Goal: Task Accomplishment & Management: Use online tool/utility

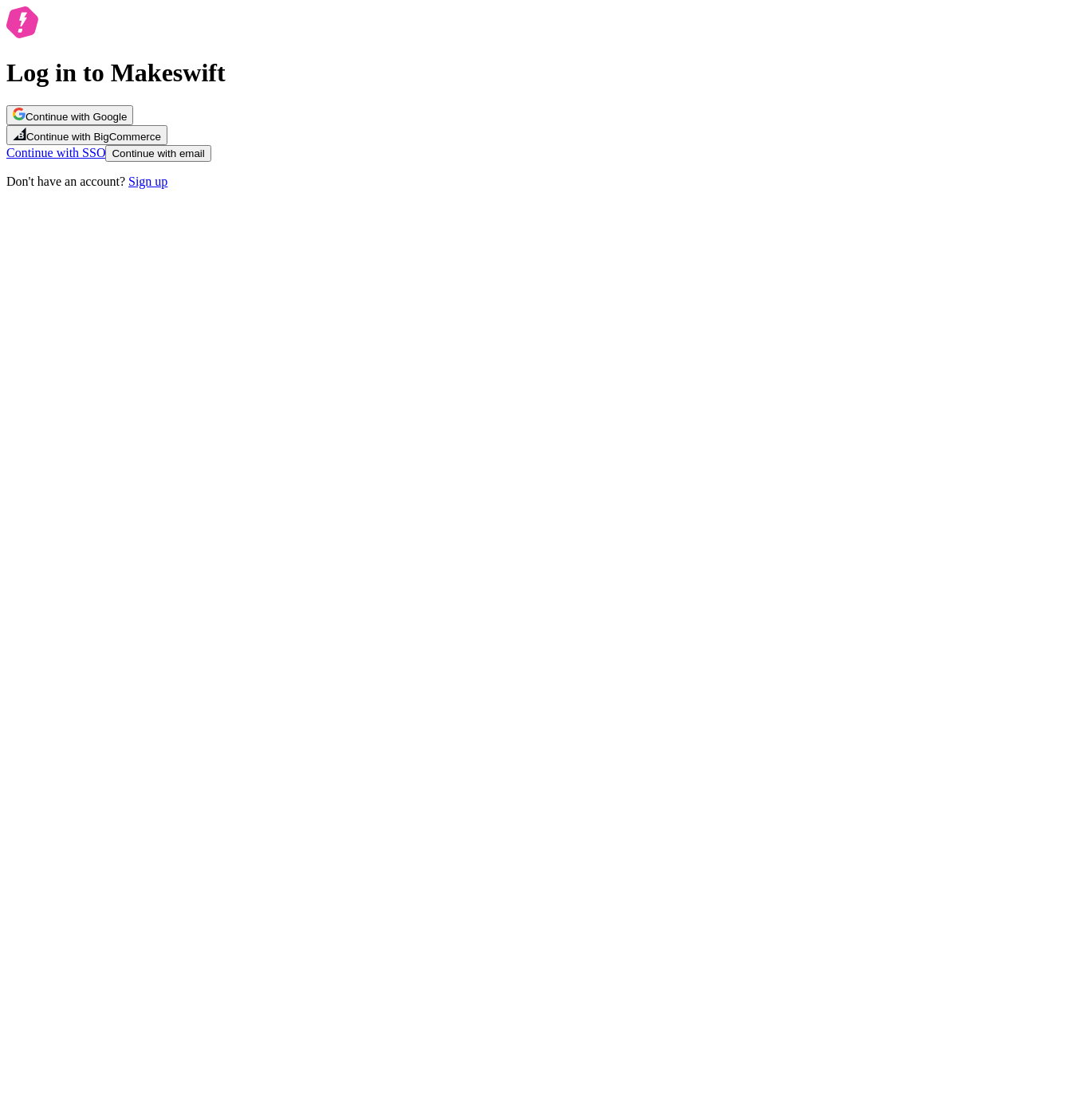
click at [557, 162] on div "Continue with Google Continue with BigCommerce Continue with SSO Continue with …" at bounding box center [544, 134] width 1077 height 57
click at [127, 123] on span "Continue with Google" at bounding box center [76, 116] width 101 height 12
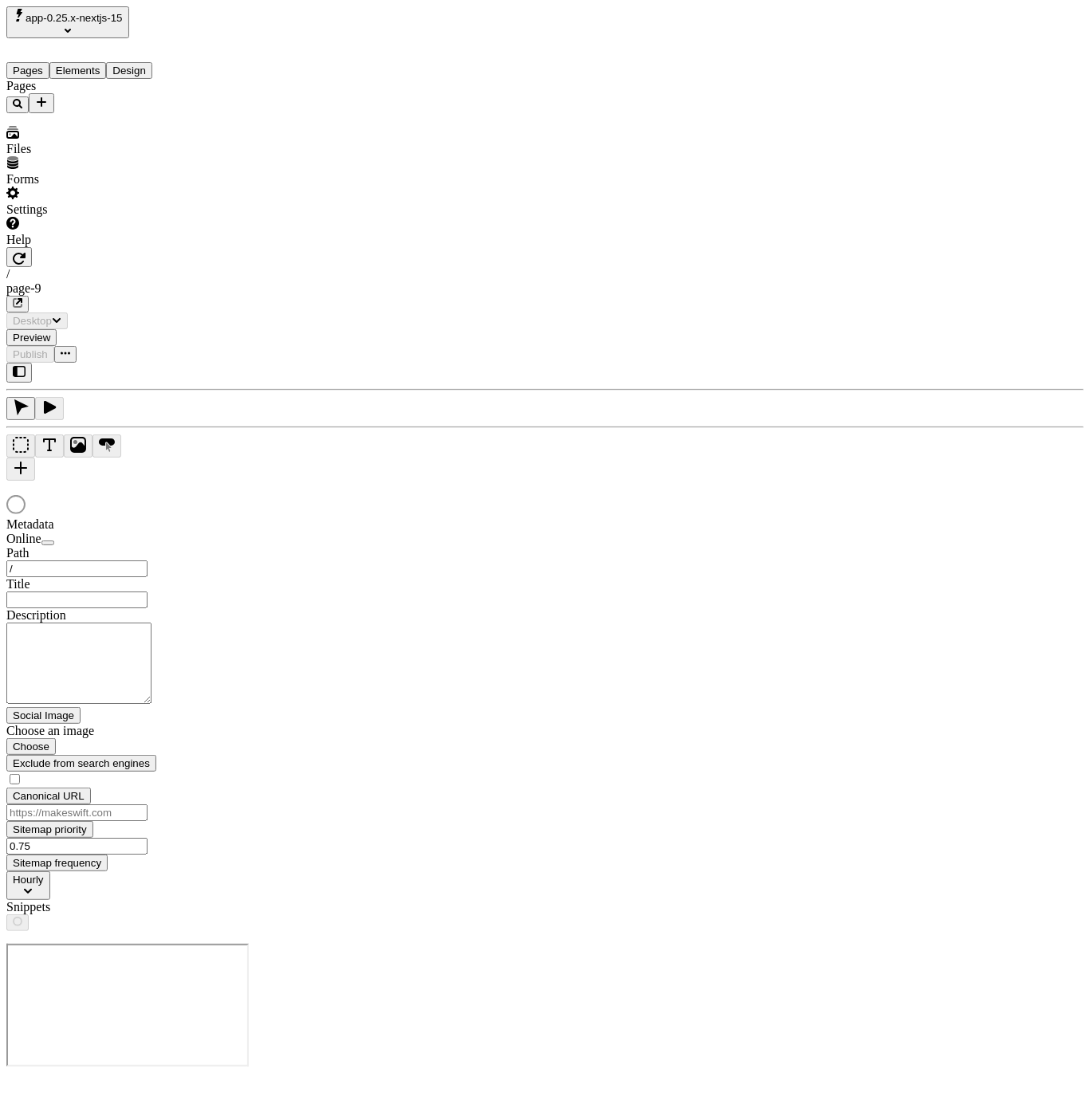
type input "/page-9"
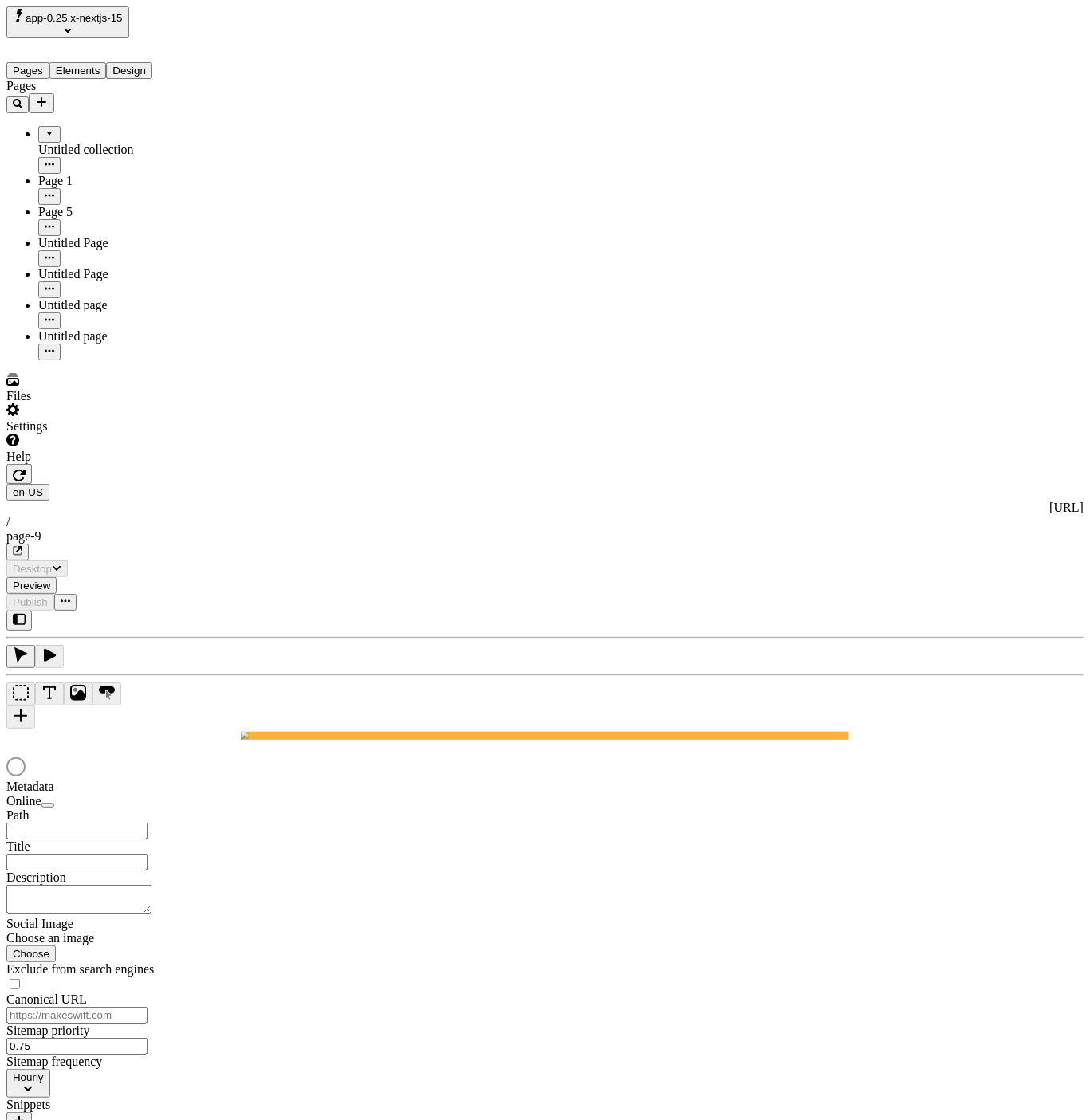
type input "/page-9"
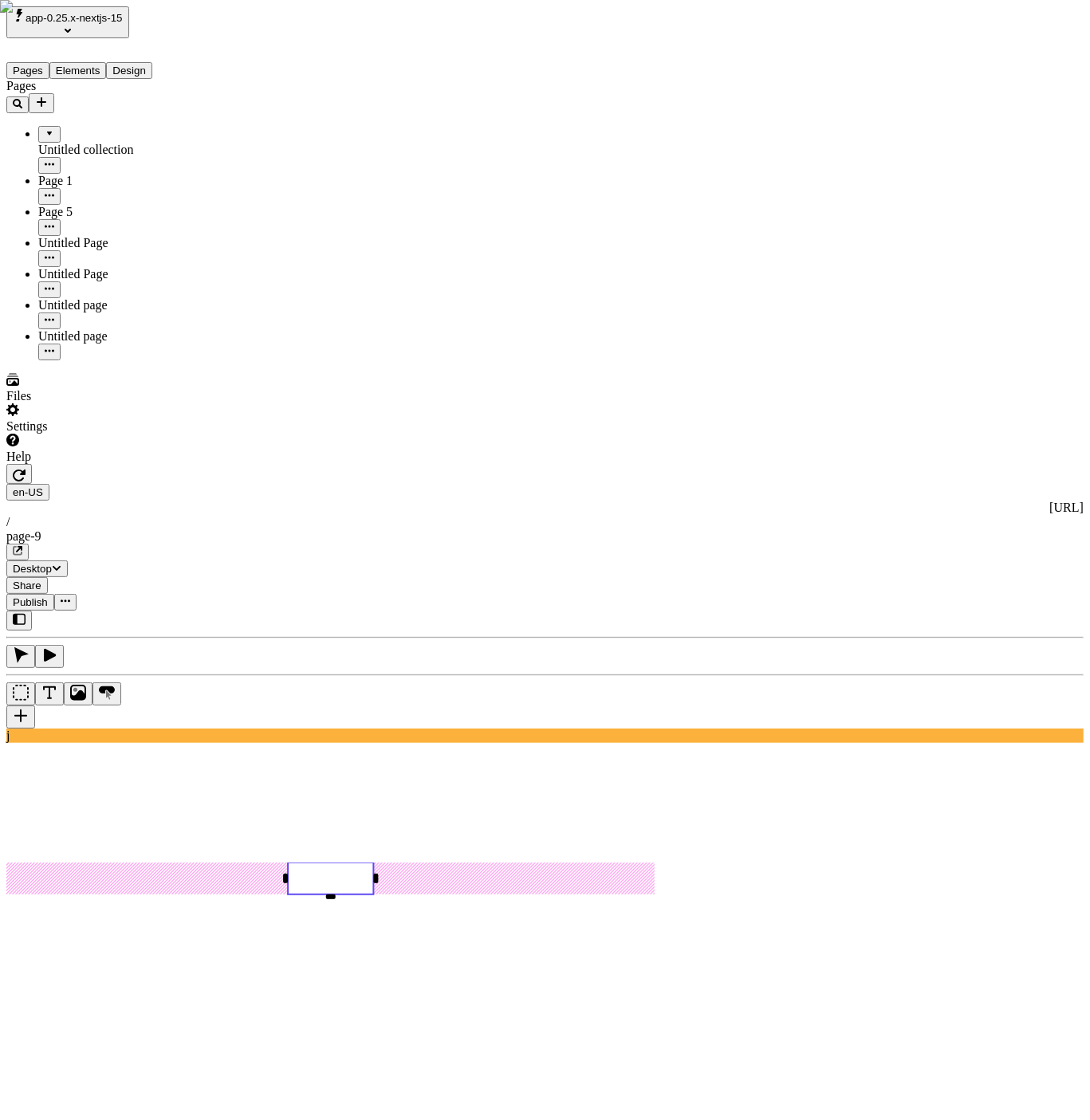
click at [54, 93] on button "Add new" at bounding box center [41, 103] width 26 height 19
click at [244, 128] on span "Blank page" at bounding box center [214, 134] width 58 height 13
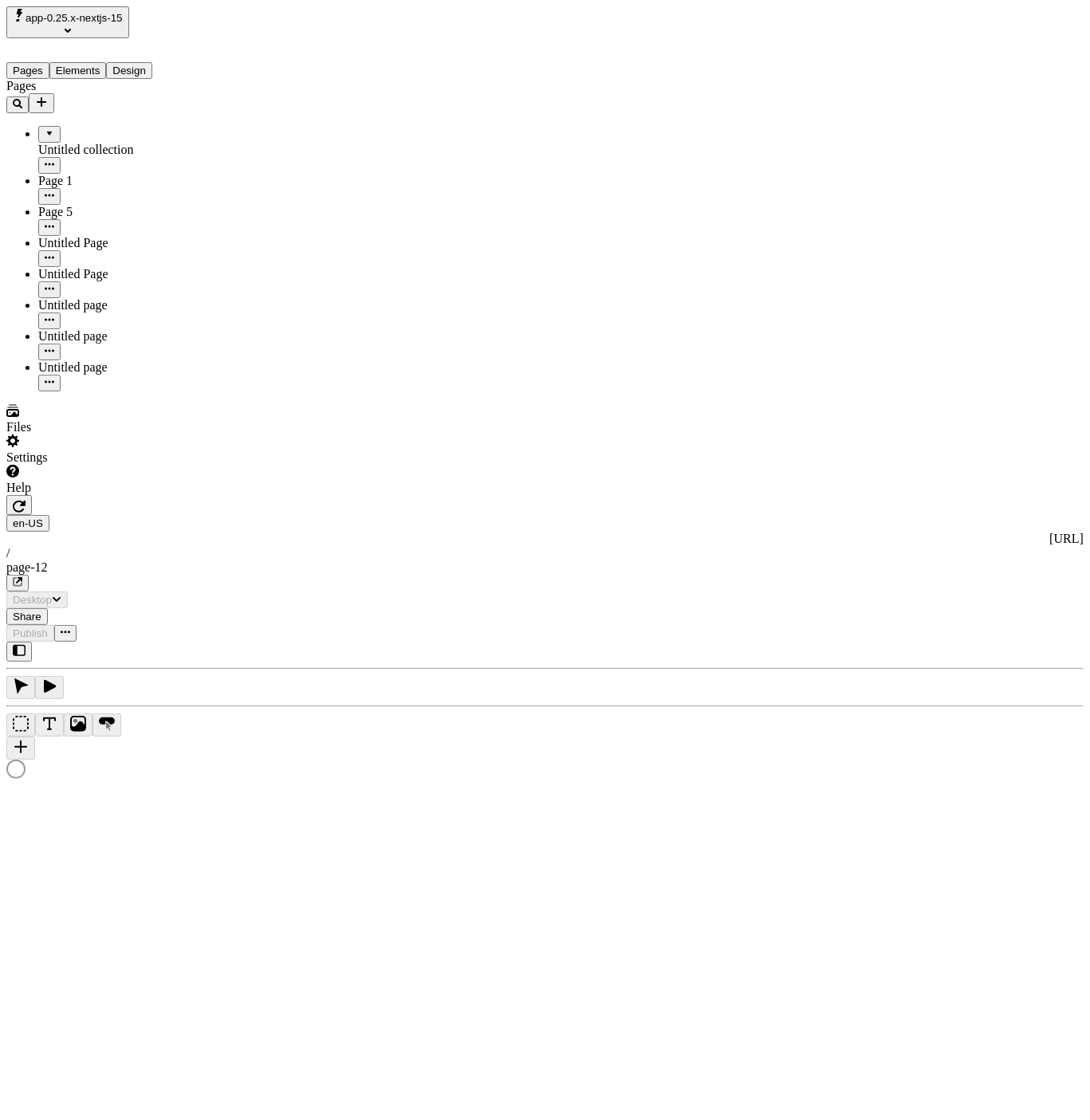
type input "/page-12"
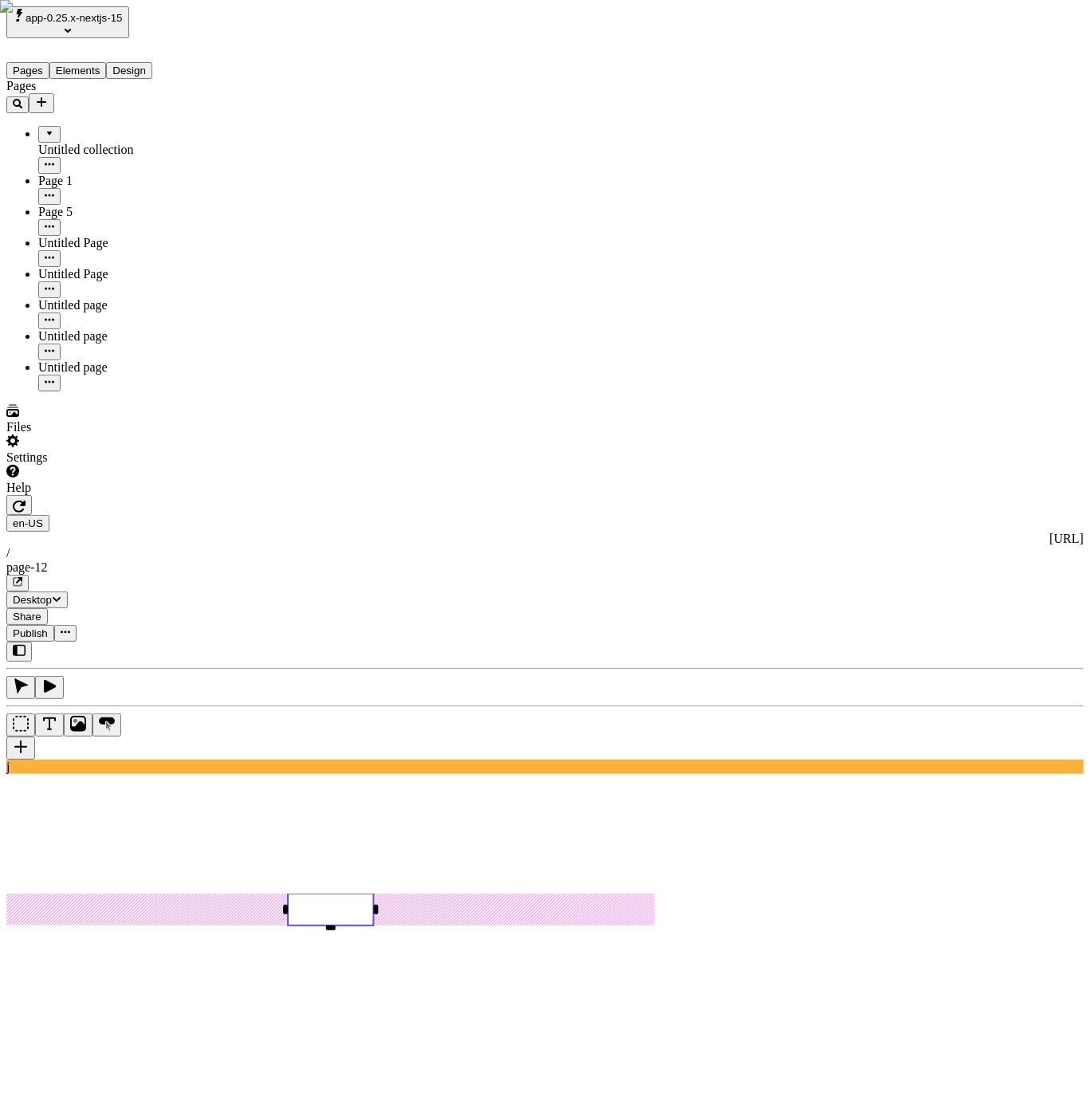
type input "some dope text"
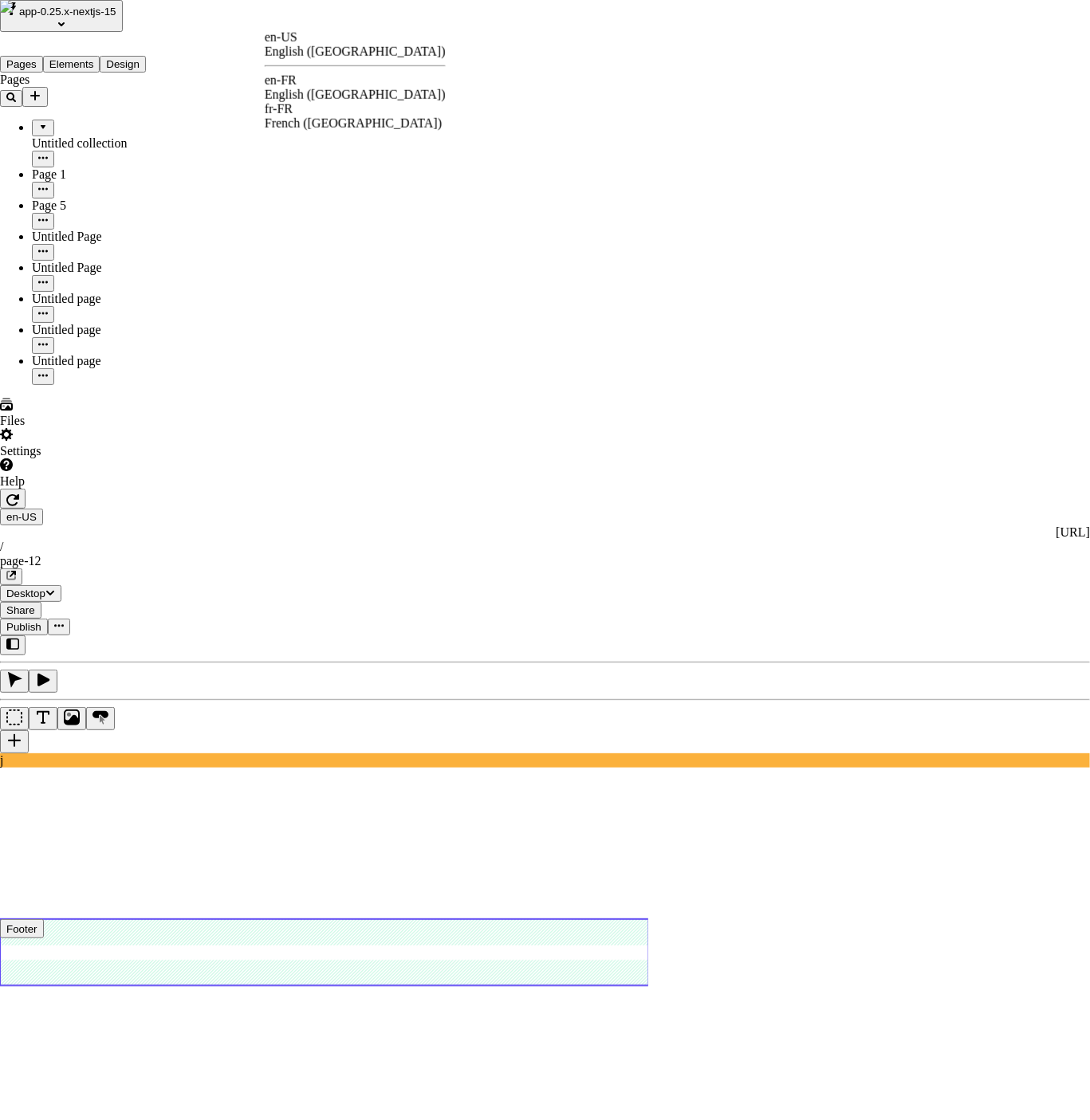
click at [369, 116] on div "French ([GEOGRAPHIC_DATA])" at bounding box center [355, 123] width 181 height 14
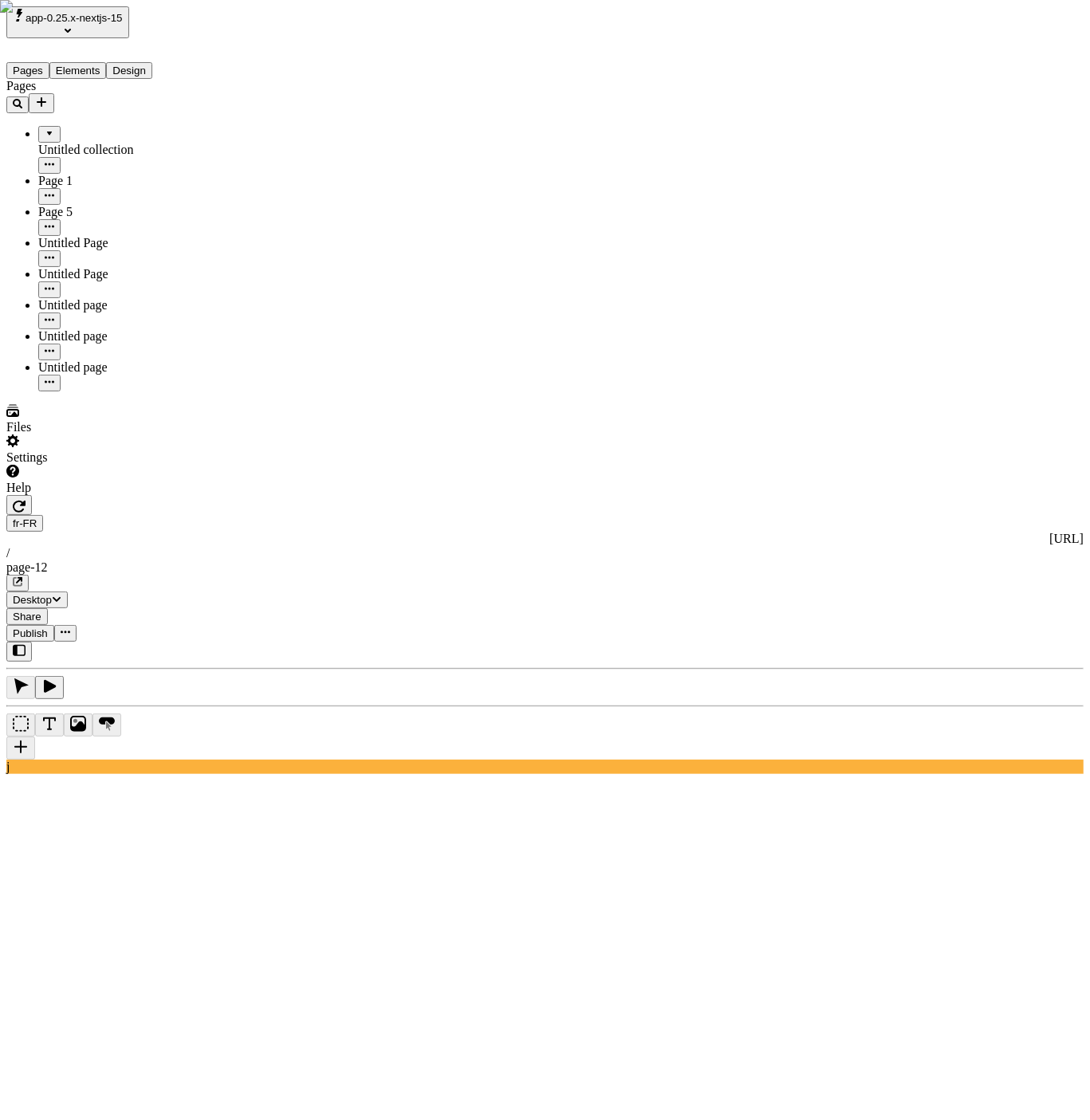
click at [44, 392] on div "Pages Untitled collection Page 1 Page 5 Untitled Page Untitled Page Untitled pa…" at bounding box center [102, 235] width 191 height 313
click at [291, 26] on html "app-0.25.x-nextjs-15 Pages Elements Design Pages Untitled collection Page 1 Pag…" at bounding box center [545, 1085] width 1090 height 2169
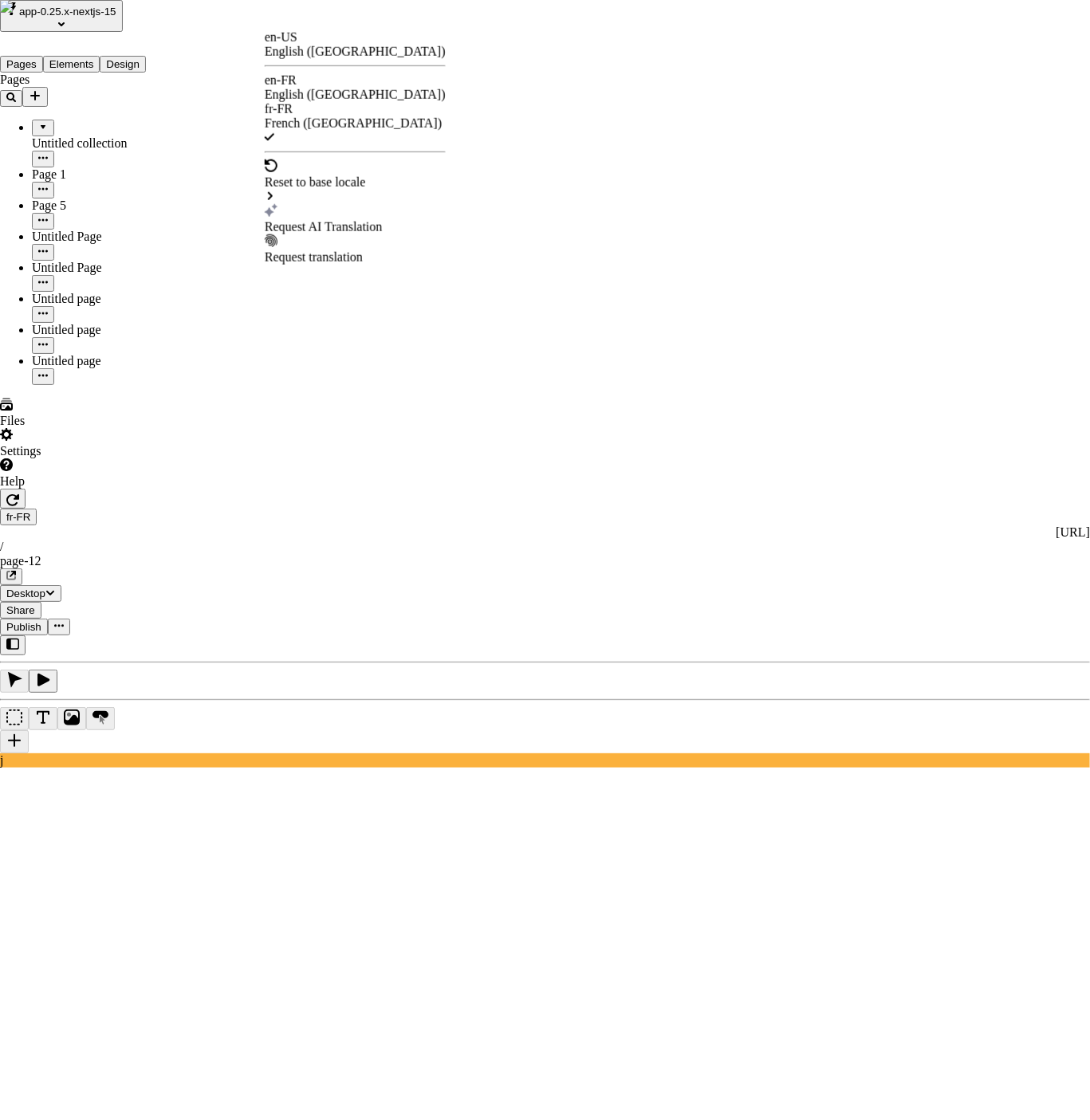
click at [297, 34] on div "en-US English (United States) en-FR English (France) fr-FR French (France) Rese…" at bounding box center [355, 147] width 181 height 234
click at [300, 40] on div "en-US English (United States)" at bounding box center [355, 44] width 181 height 28
click at [350, 88] on div "English ([GEOGRAPHIC_DATA])" at bounding box center [355, 95] width 181 height 14
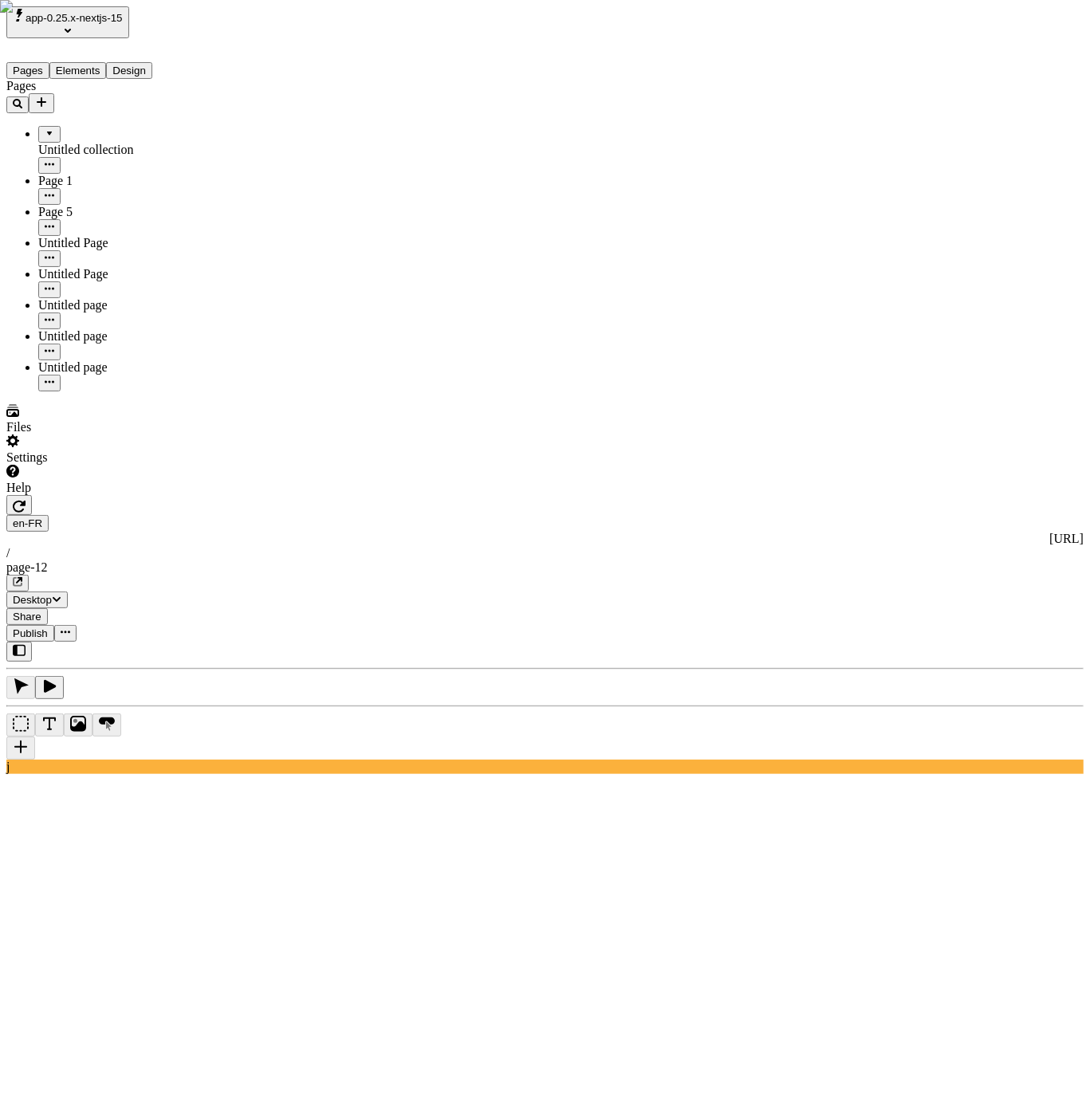
click at [273, 21] on html "app-0.25.x-nextjs-15 Pages Elements Design Pages Untitled collection Page 1 Pag…" at bounding box center [545, 1085] width 1090 height 2169
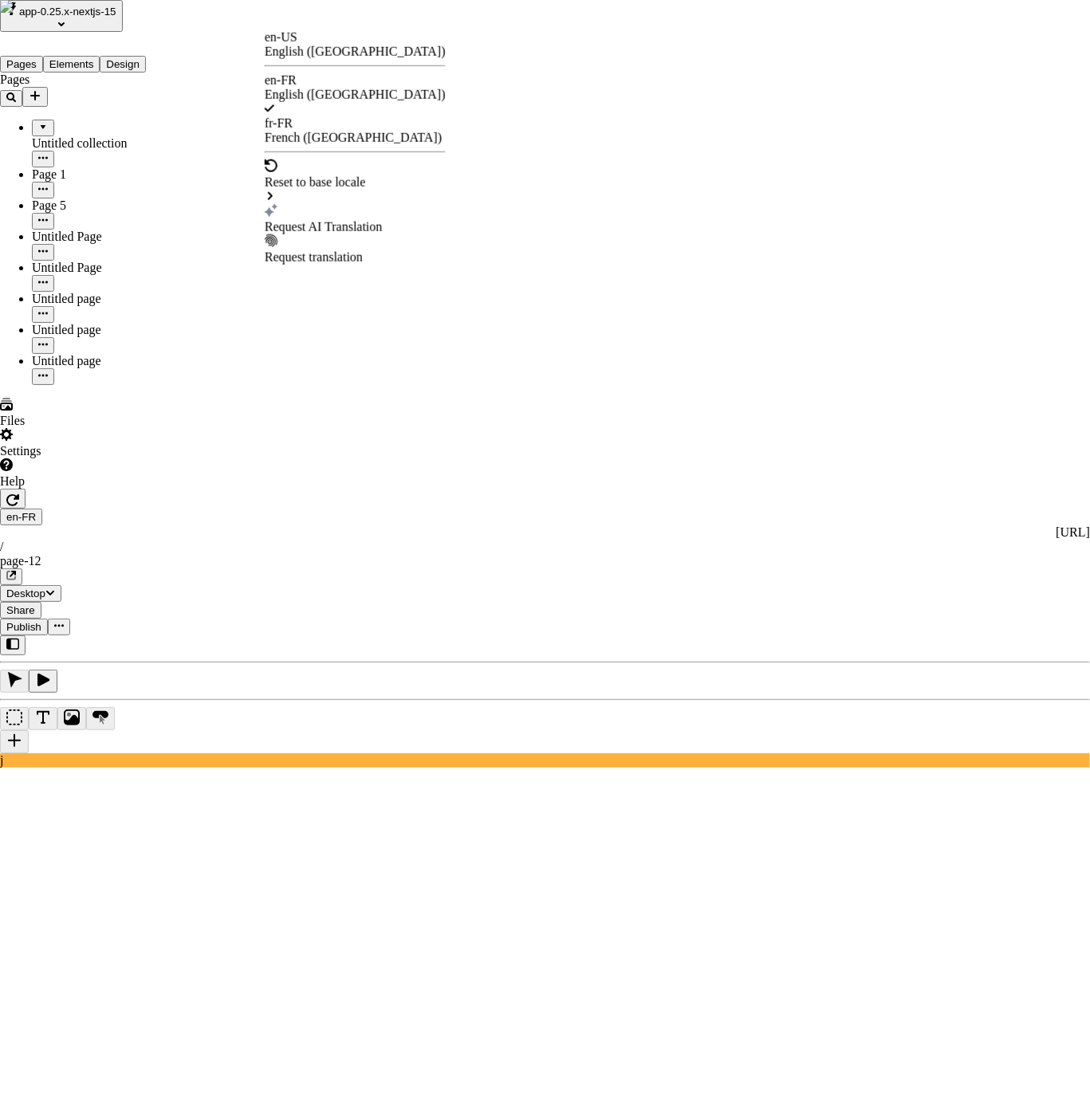
click at [339, 131] on div "French ([GEOGRAPHIC_DATA])" at bounding box center [355, 138] width 181 height 14
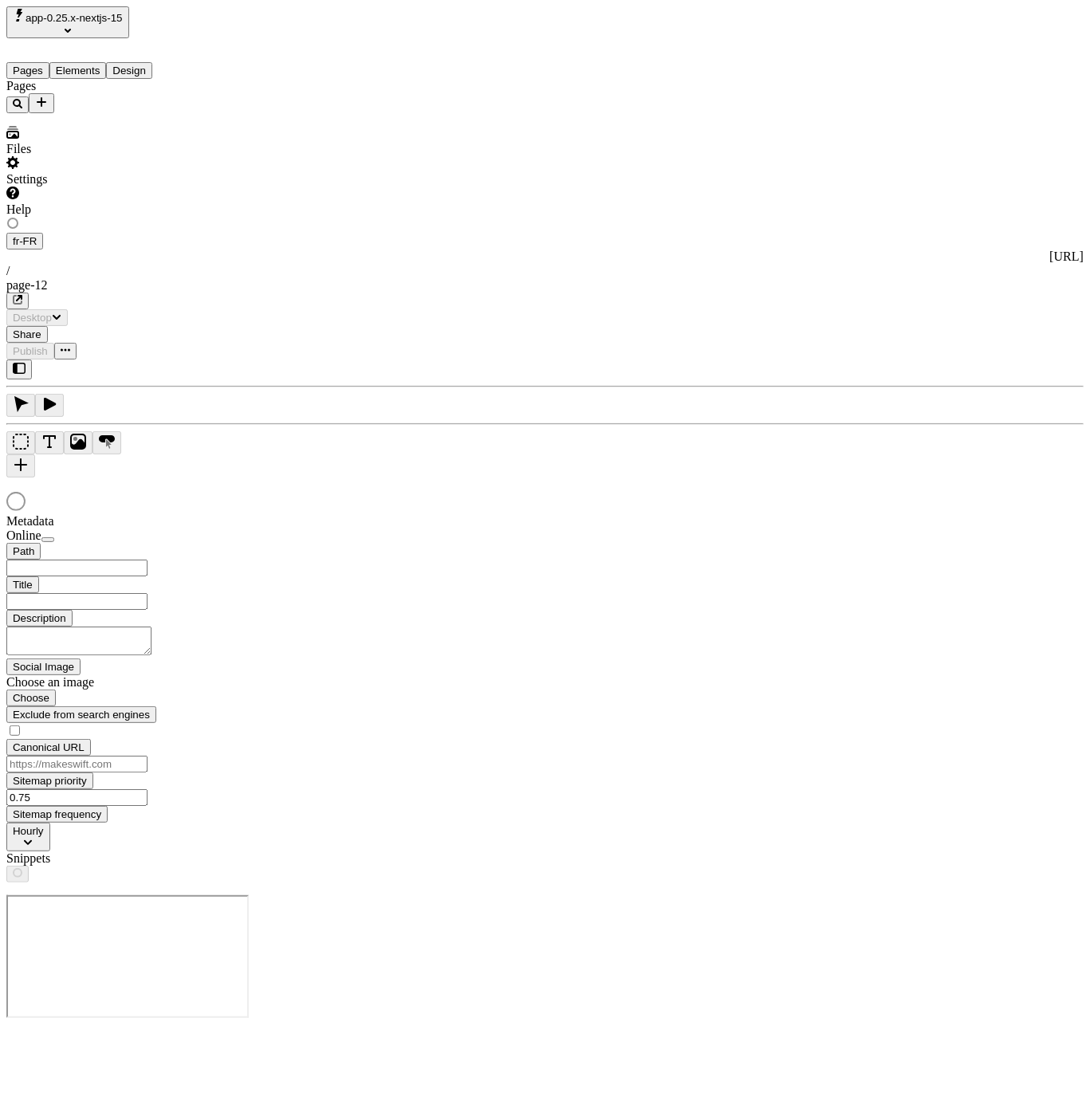
type input "/page-12"
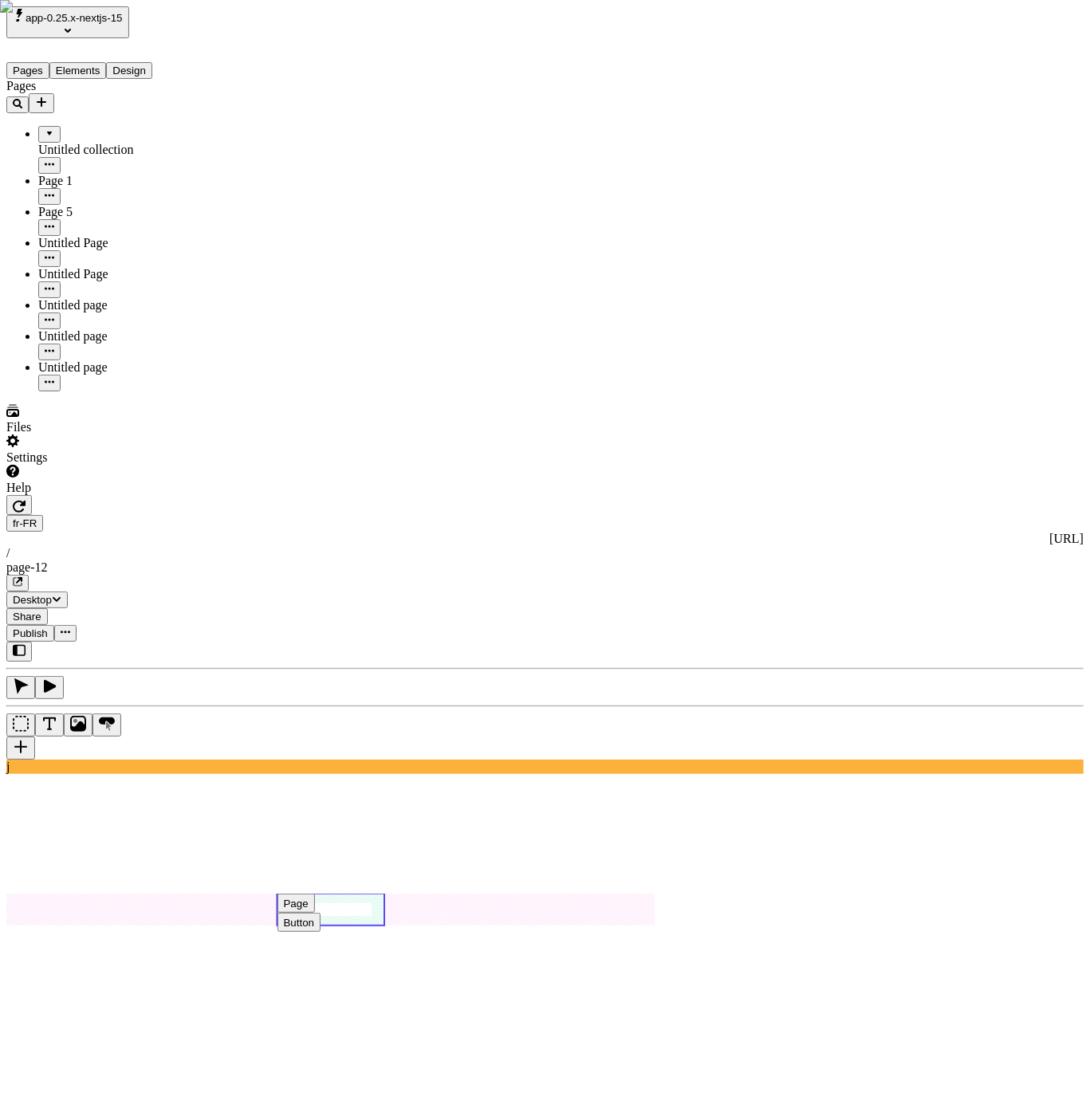
click at [278, 913] on div "Button" at bounding box center [277, 922] width 1 height 19
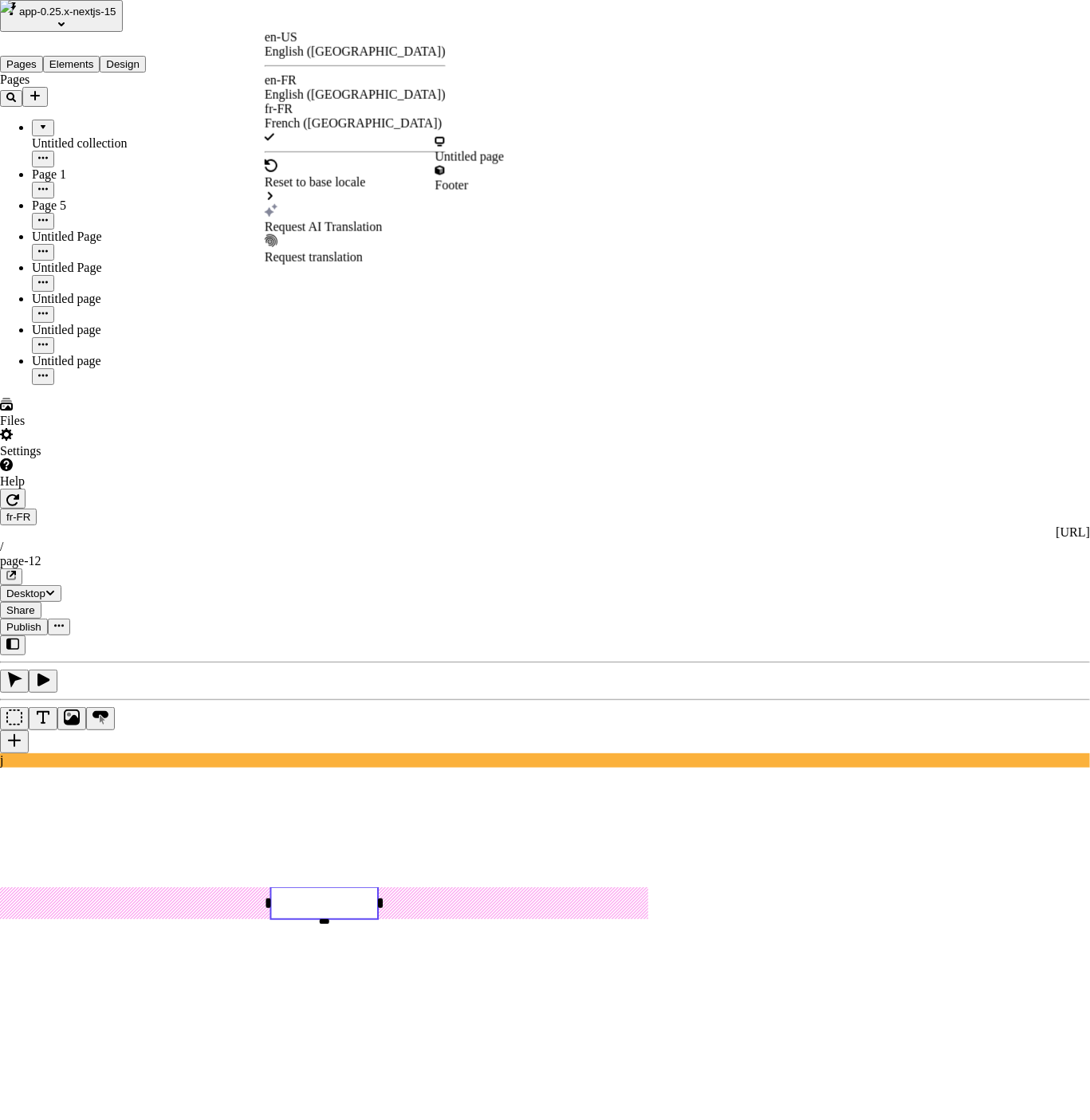
click at [347, 220] on div "Request AI Translation" at bounding box center [355, 227] width 181 height 14
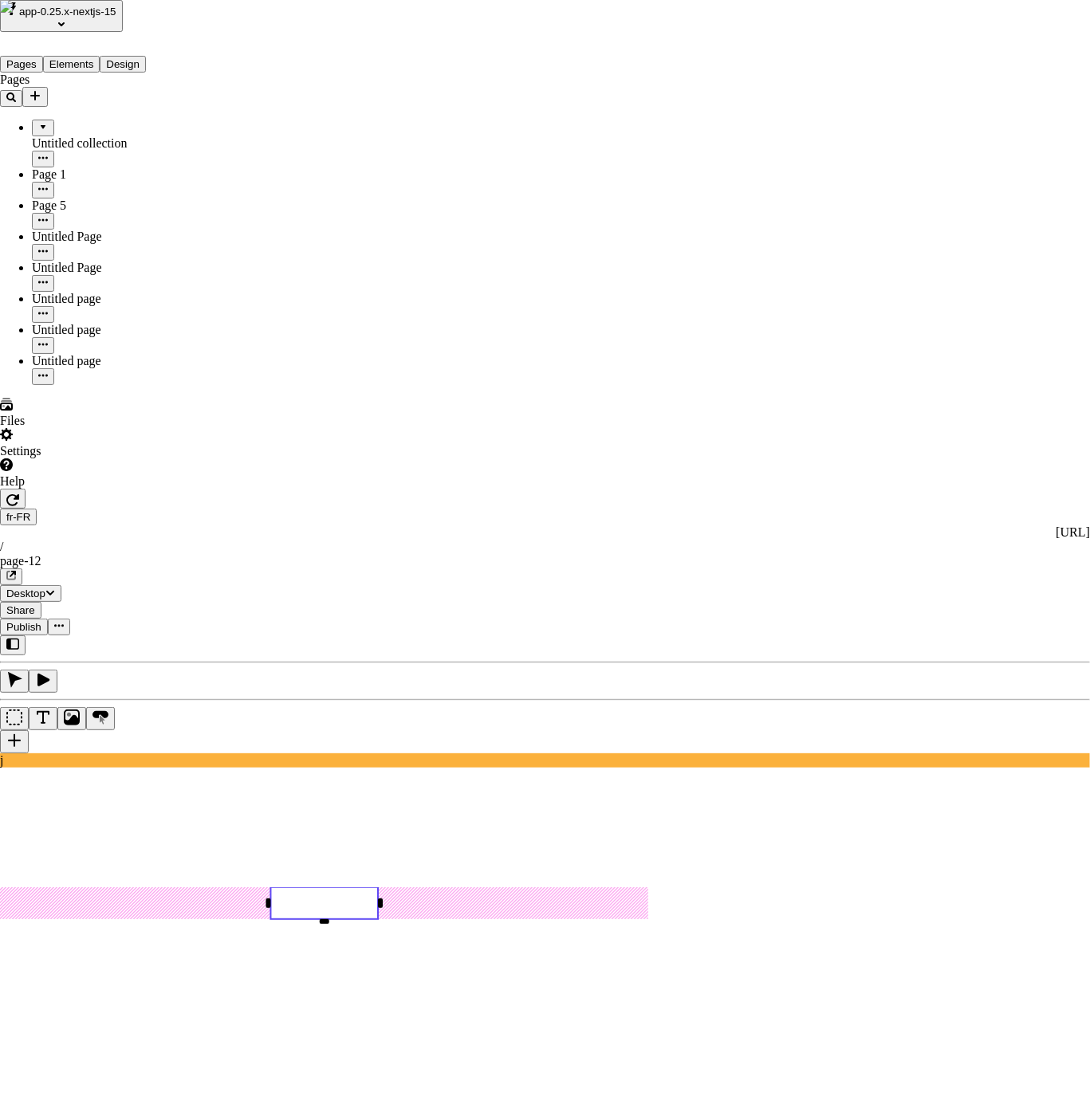
checkbox input "true"
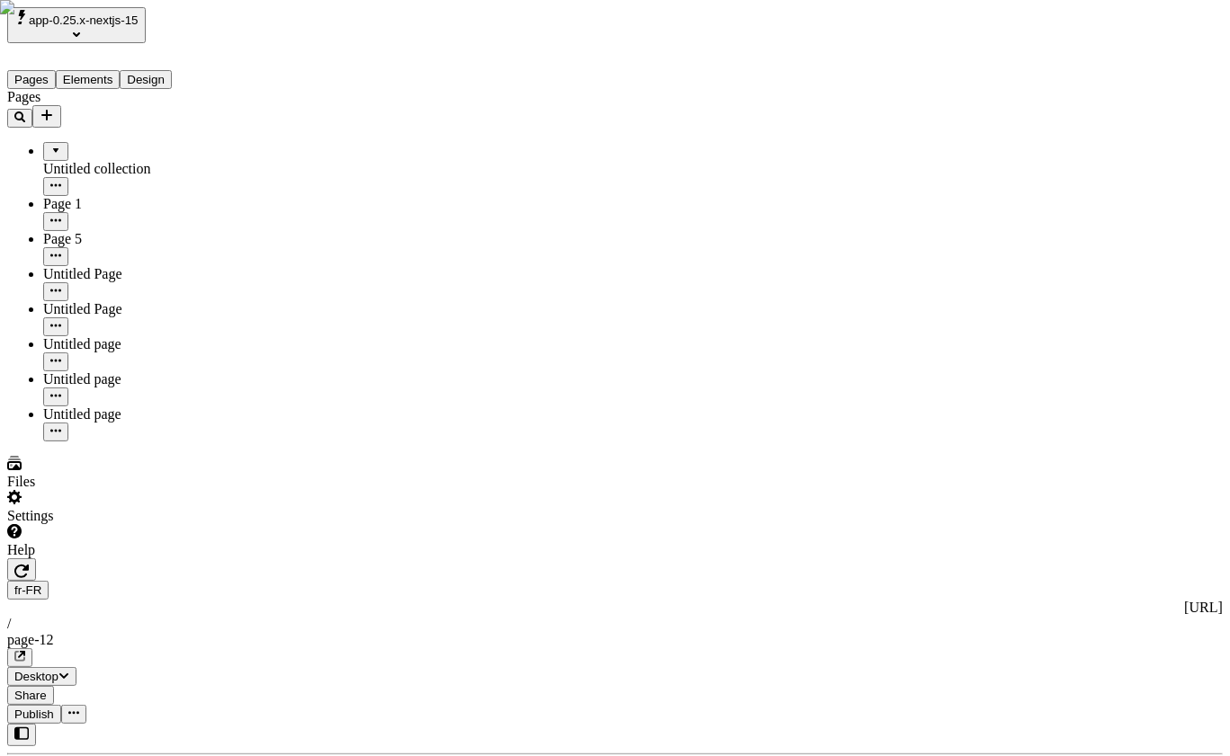
type input "some other tesxt"
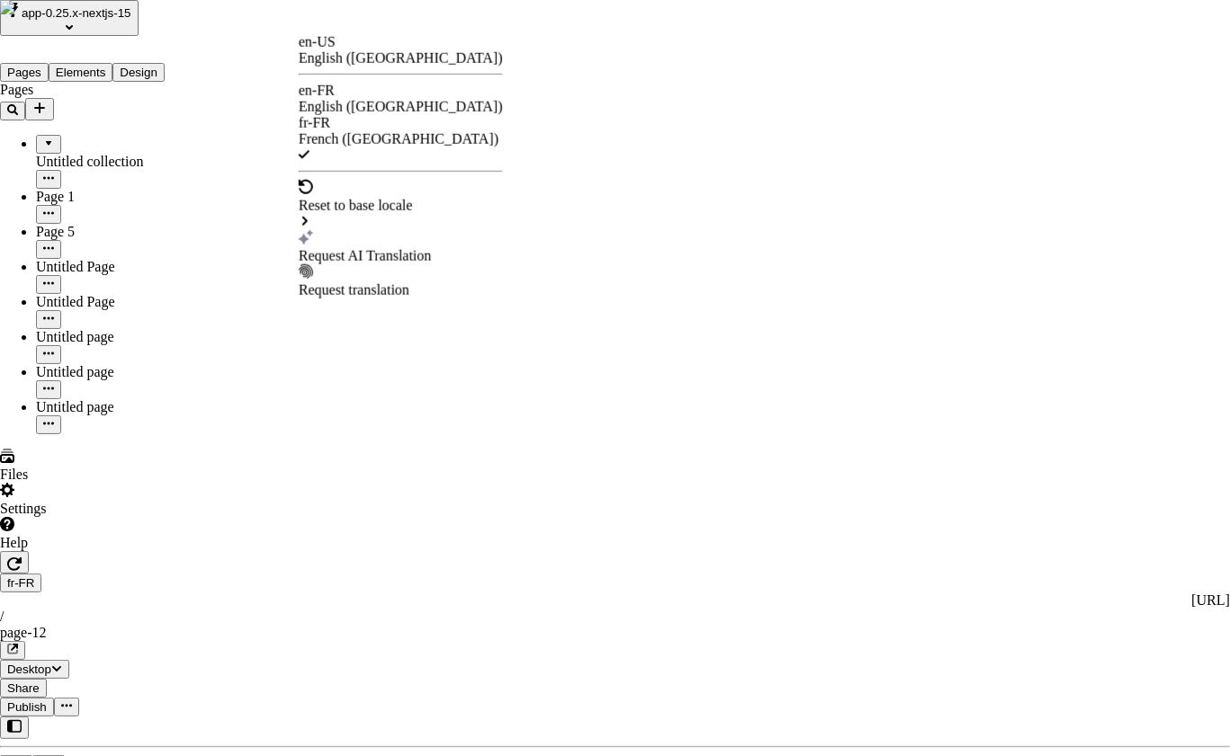
click at [397, 248] on div "Request AI Translation" at bounding box center [401, 256] width 204 height 16
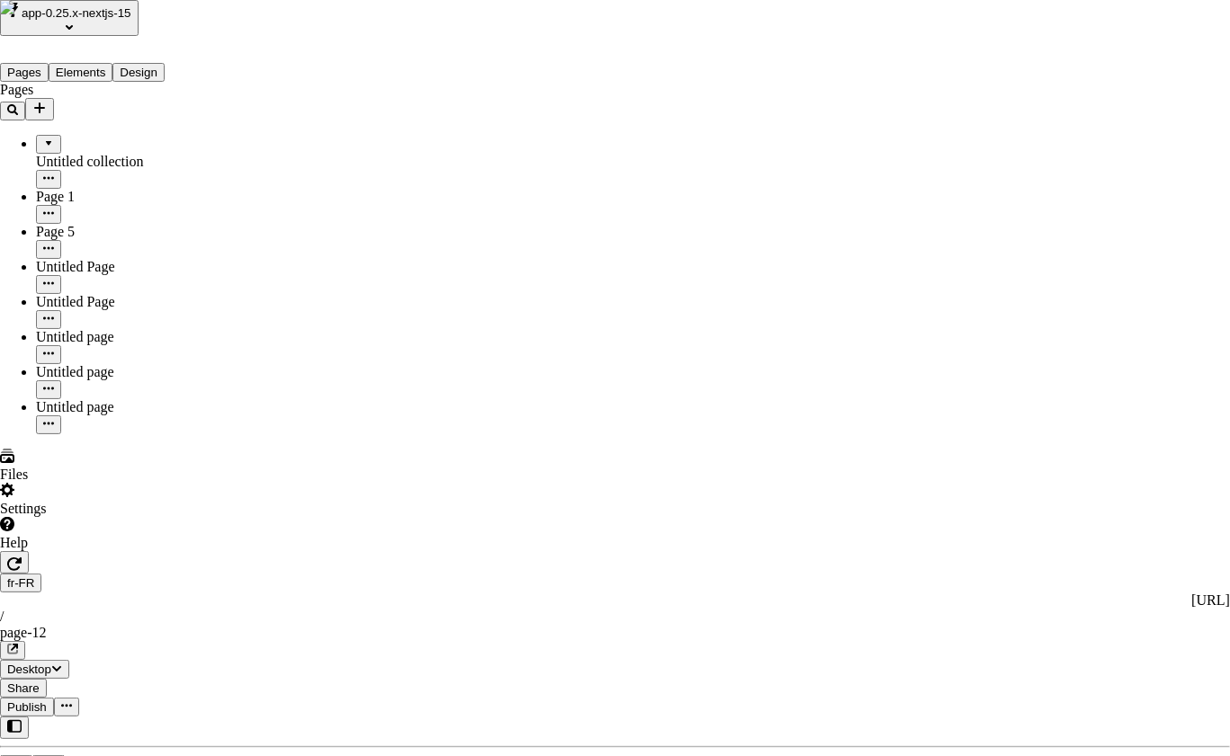
checkbox input "true"
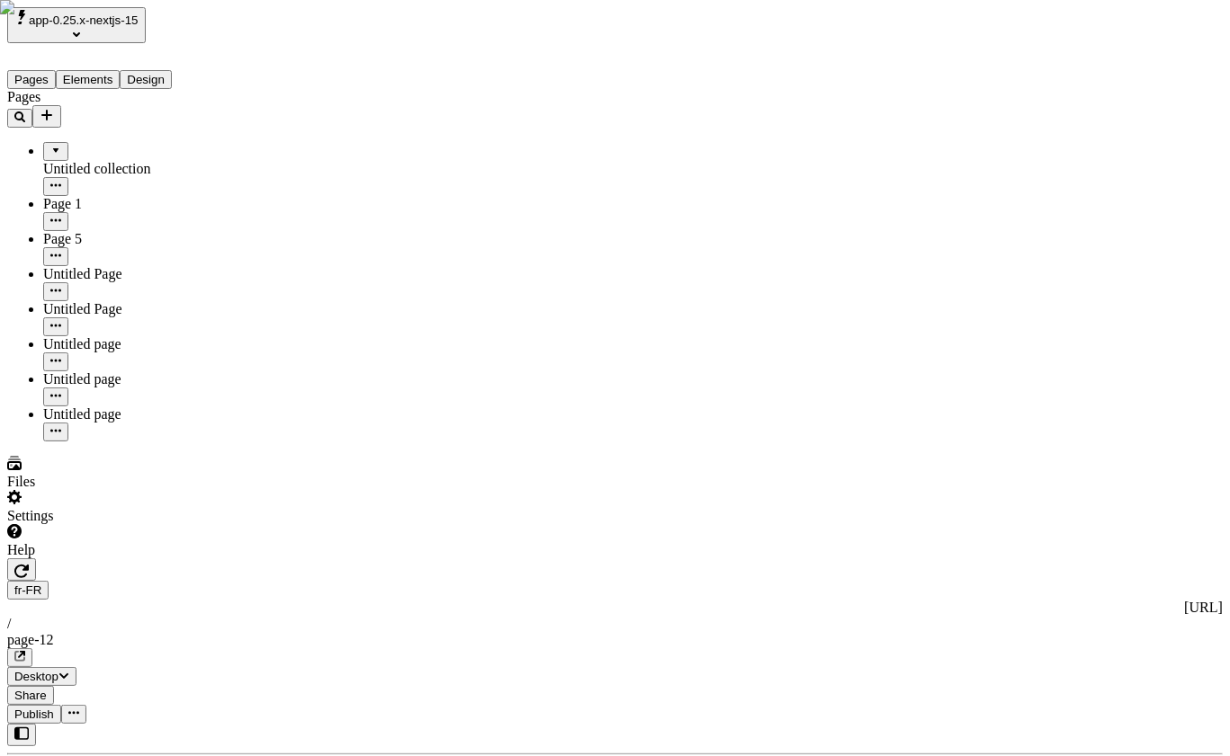
type input "some other text"
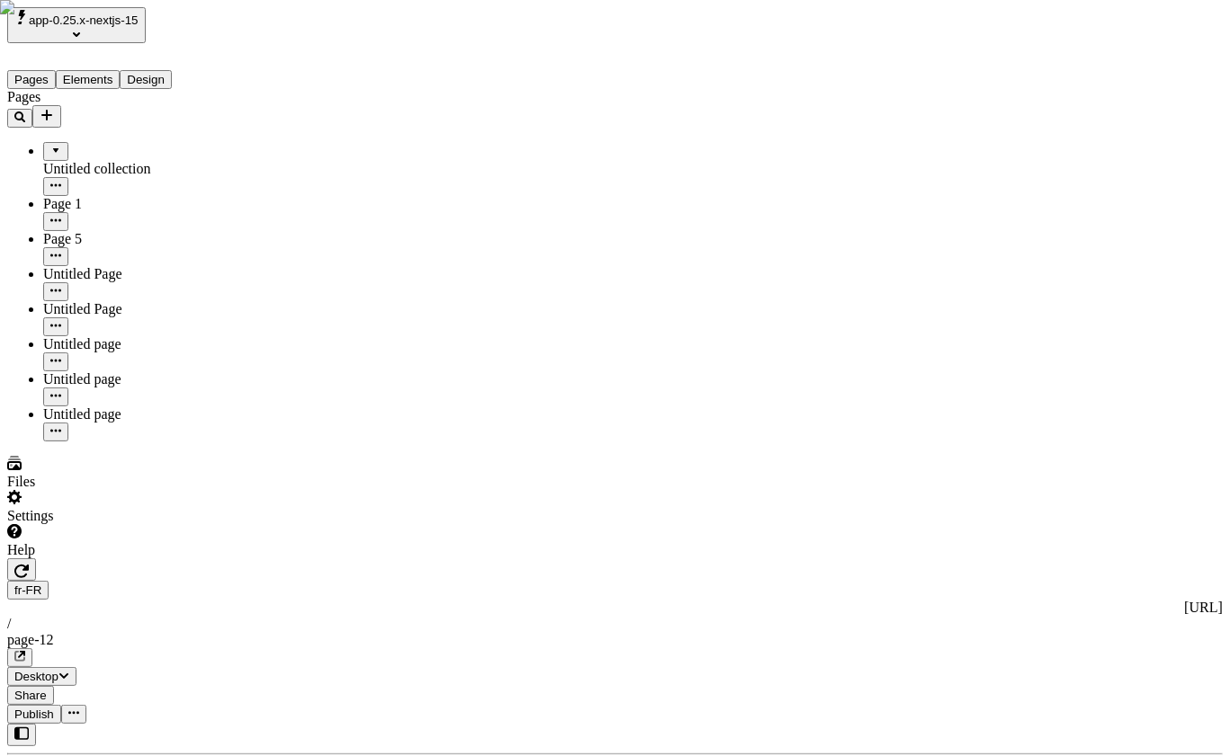
click at [191, 442] on div "Pages Untitled collection Page 1 Page 5 Untitled Page Untitled Page Untitled pa…" at bounding box center [115, 265] width 216 height 353
click at [140, 442] on div "Pages Untitled collection Page 1 Page 5 Untitled Page Untitled Page Untitled pa…" at bounding box center [115, 265] width 216 height 353
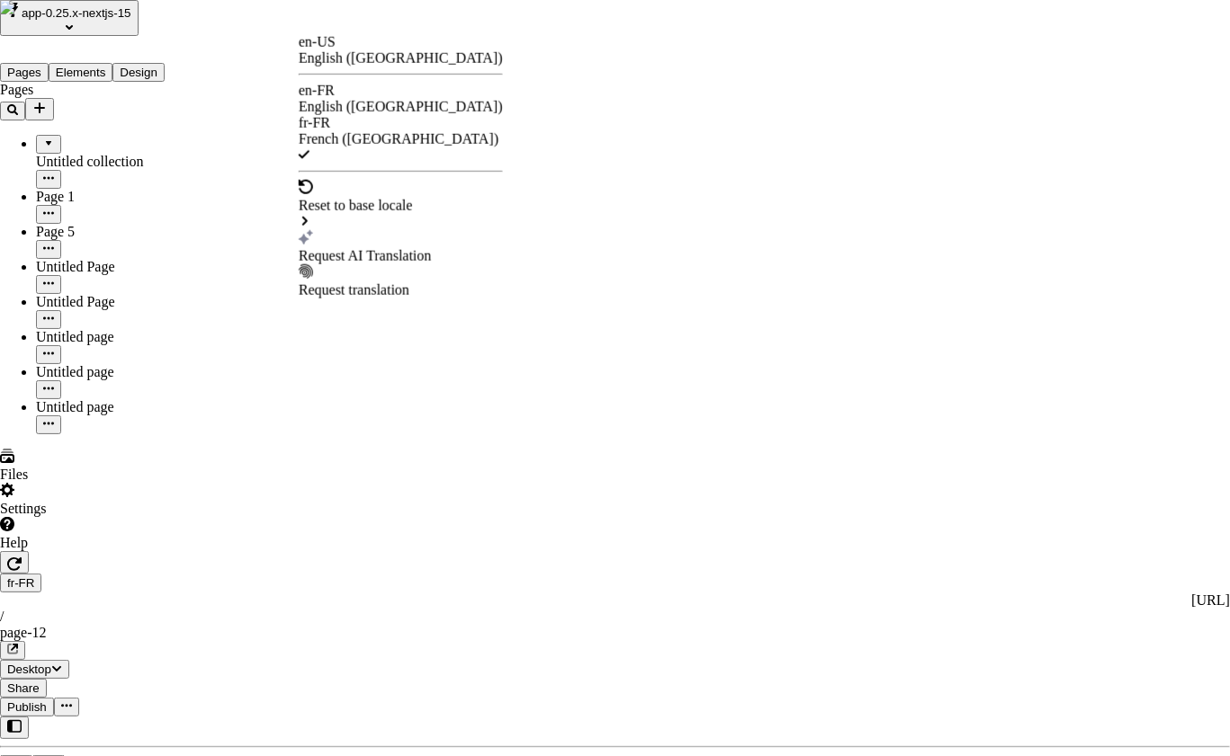
click at [408, 248] on div "Request AI Translation" at bounding box center [401, 256] width 204 height 16
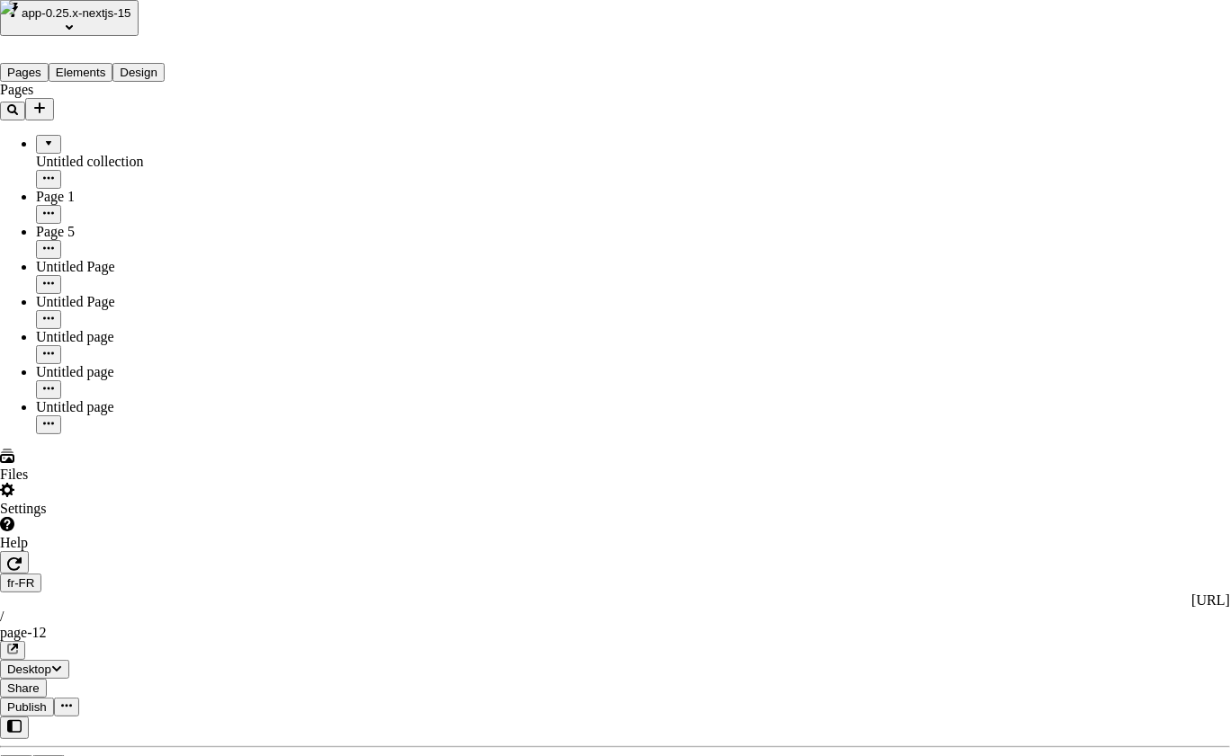
checkbox input "true"
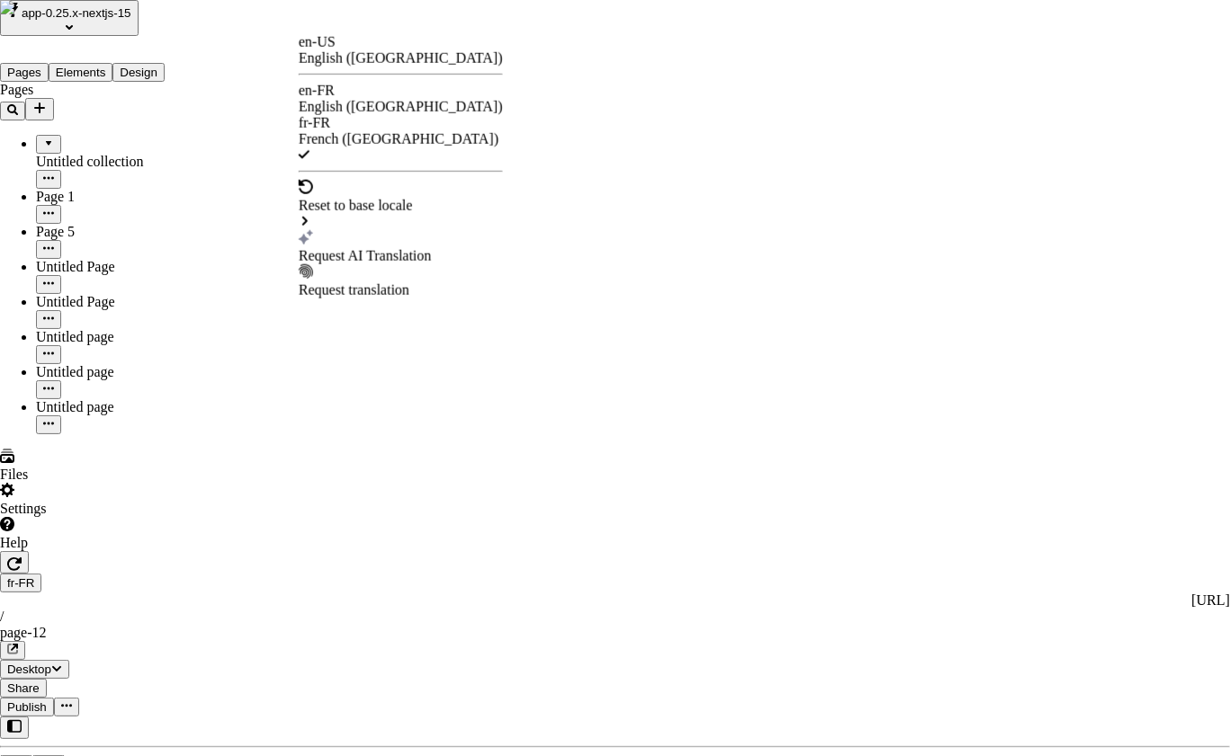
click at [398, 248] on div "Request AI Translation" at bounding box center [401, 256] width 204 height 16
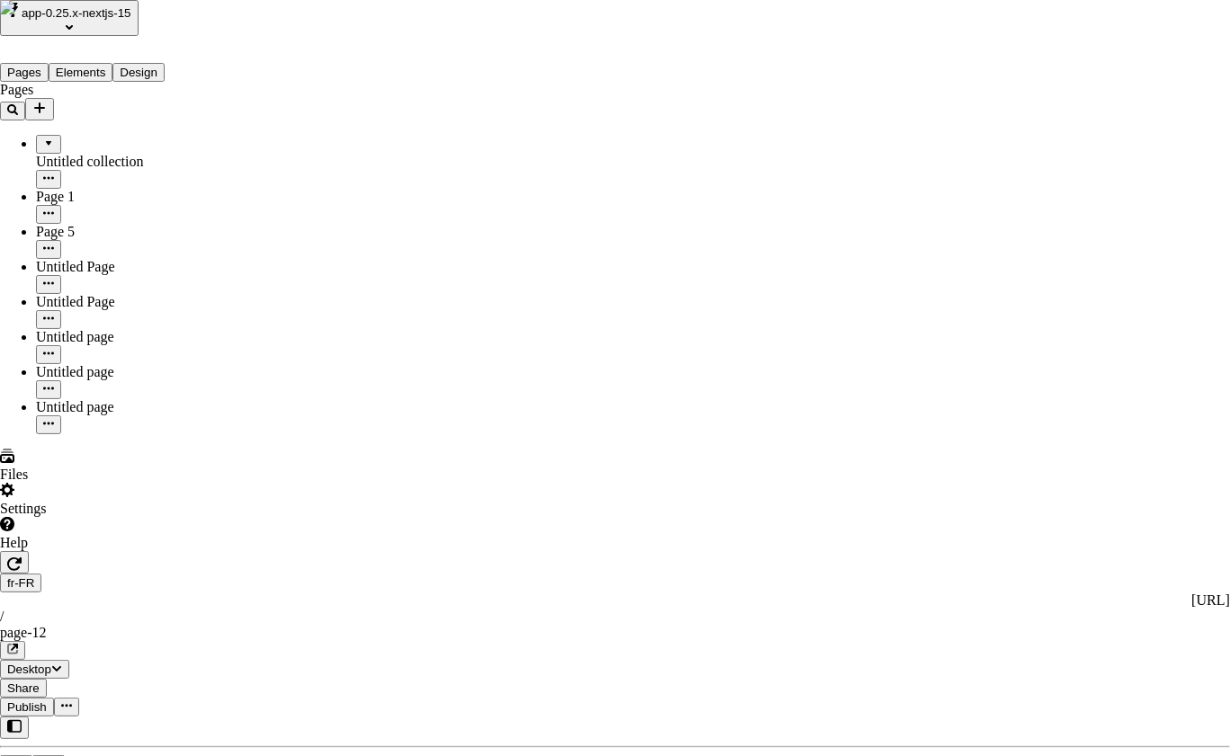
checkbox input "true"
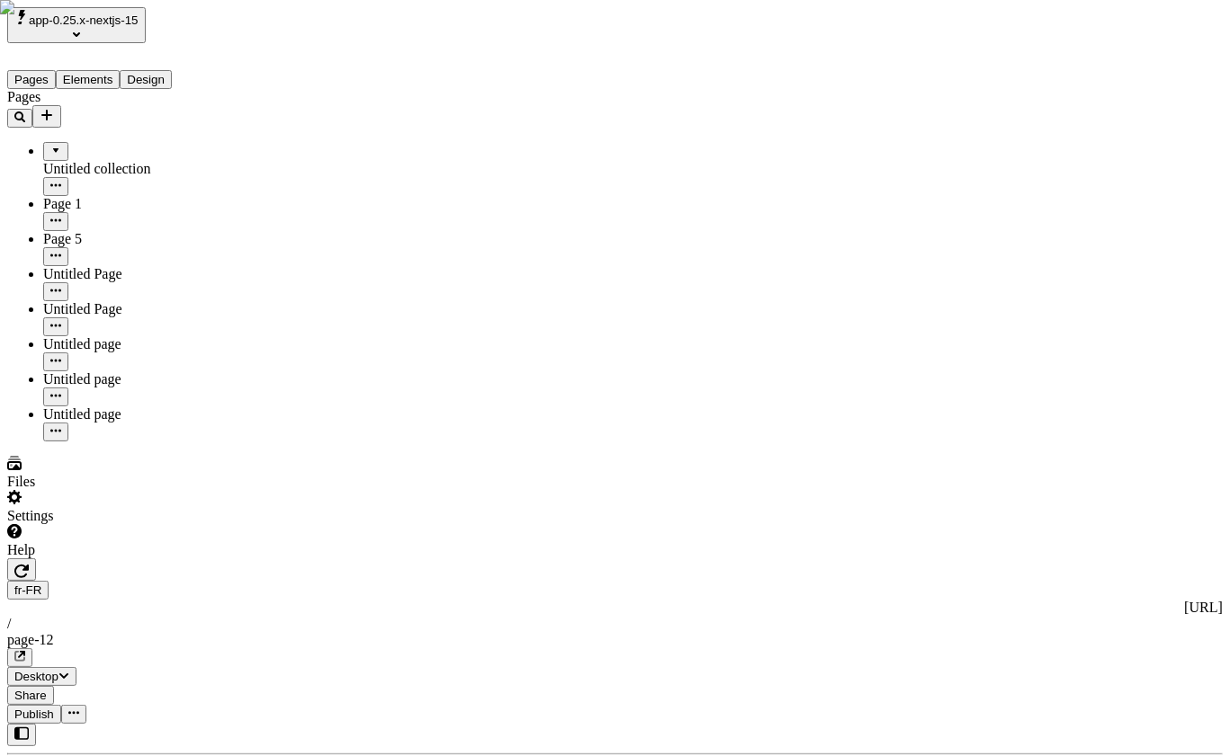
click at [106, 442] on div "Pages Untitled collection Page 1 Page 5 Untitled Page Untitled Page Untitled pa…" at bounding box center [115, 265] width 216 height 353
type textarea "Quickly matrix out-of-the-box mindshare, and intrinsically maximize fully teste…"
type input "18"
type input "1.5"
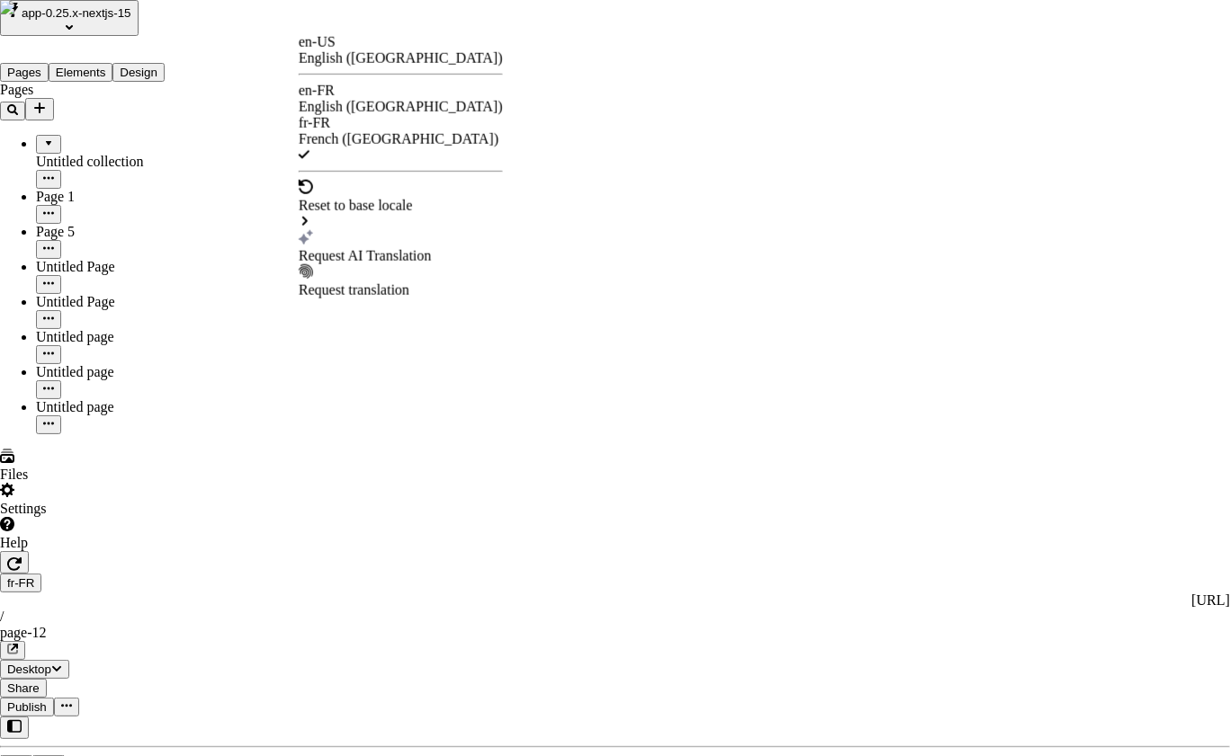
click at [391, 248] on div "Request AI Translation" at bounding box center [401, 256] width 204 height 16
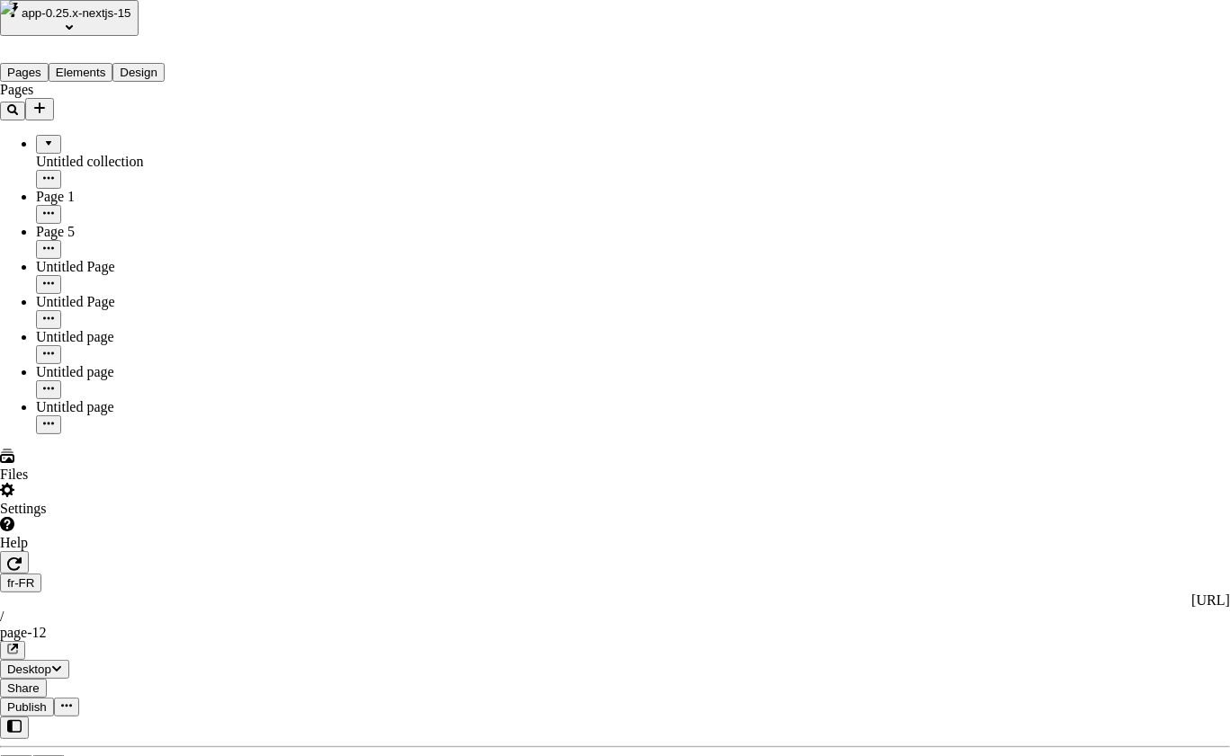
checkbox input "true"
type textarea "Rapidement, maximisez les avantages entièrement testés, et ciblez rapidement le…"
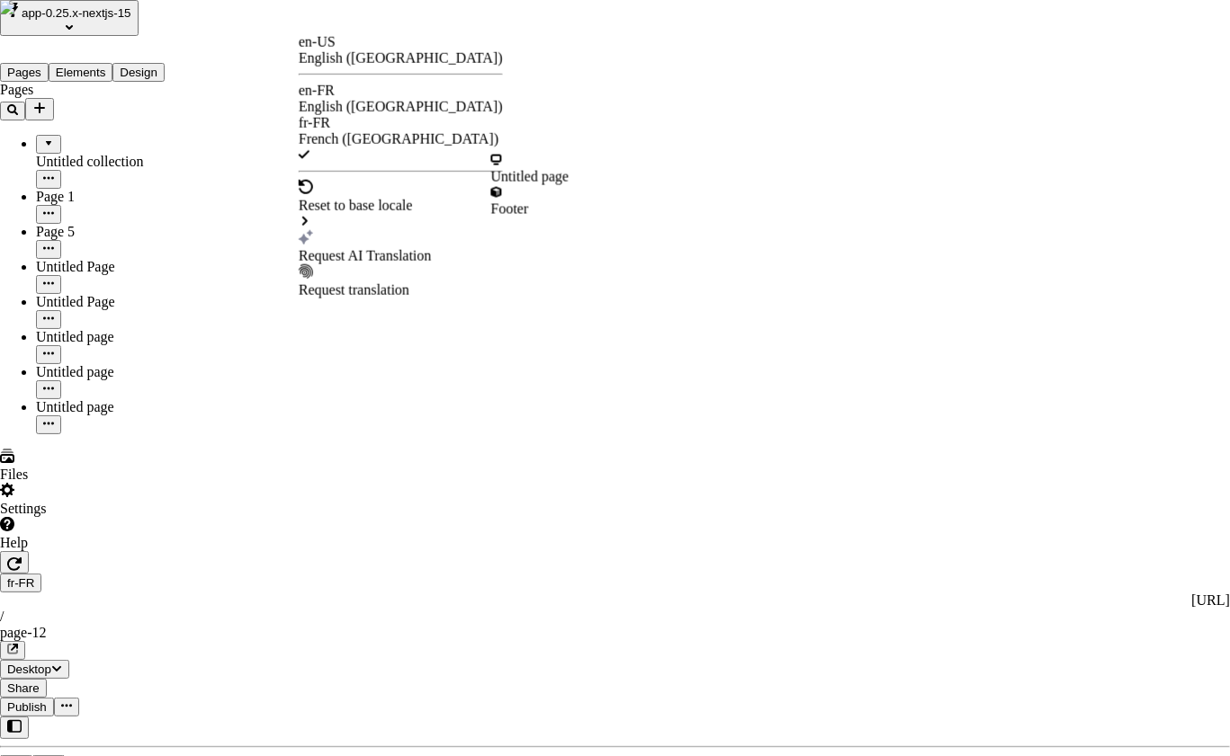
click at [388, 230] on div "Request AI Translation" at bounding box center [401, 247] width 204 height 34
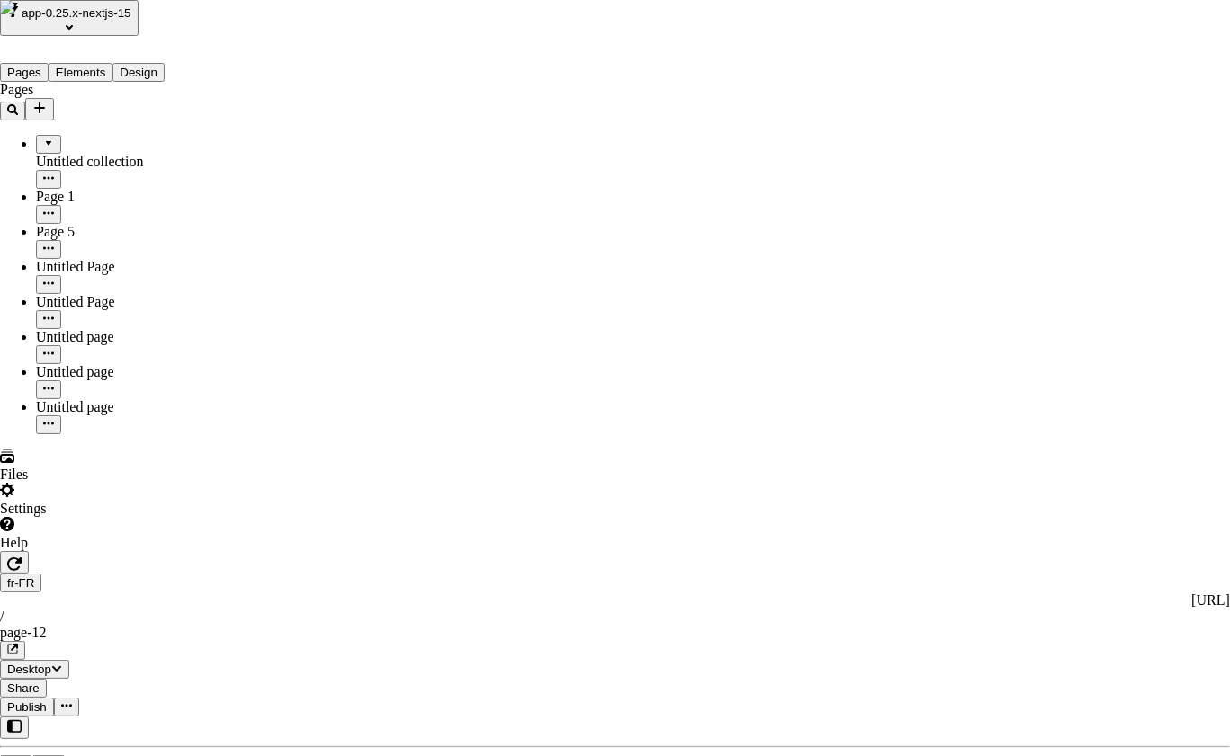
checkbox input "true"
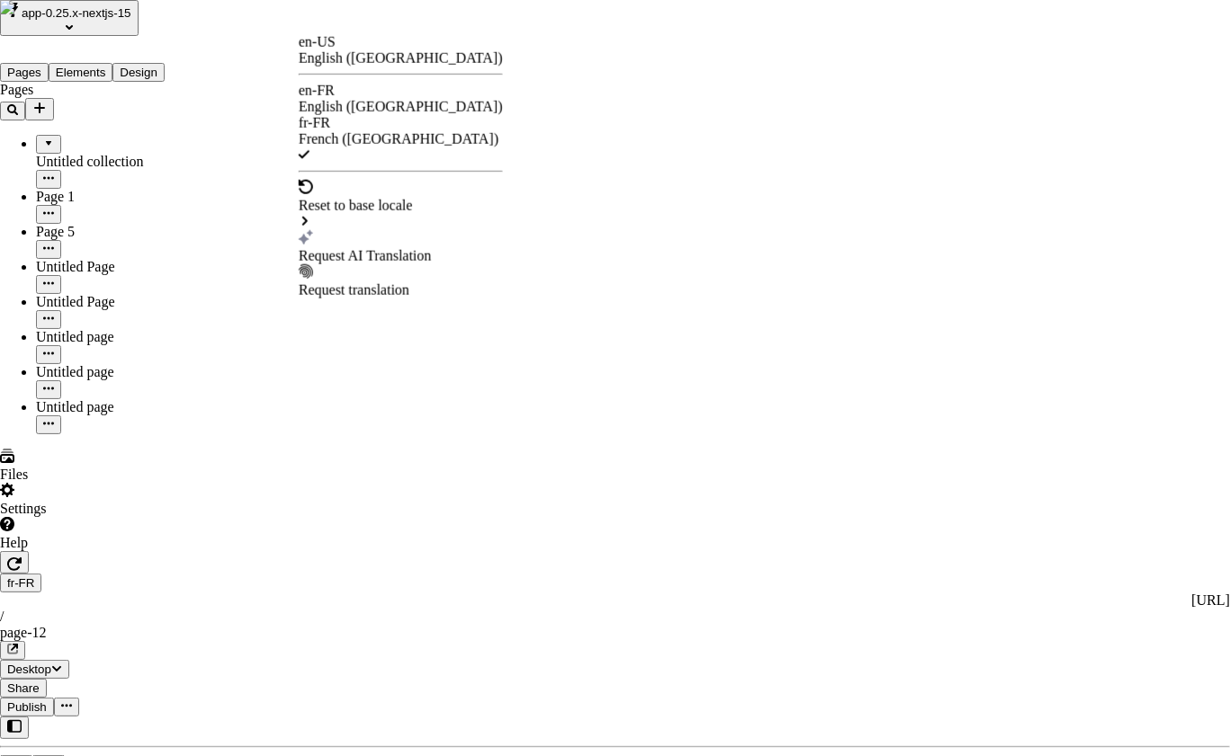
click at [443, 248] on div "Request AI Translation" at bounding box center [401, 256] width 204 height 16
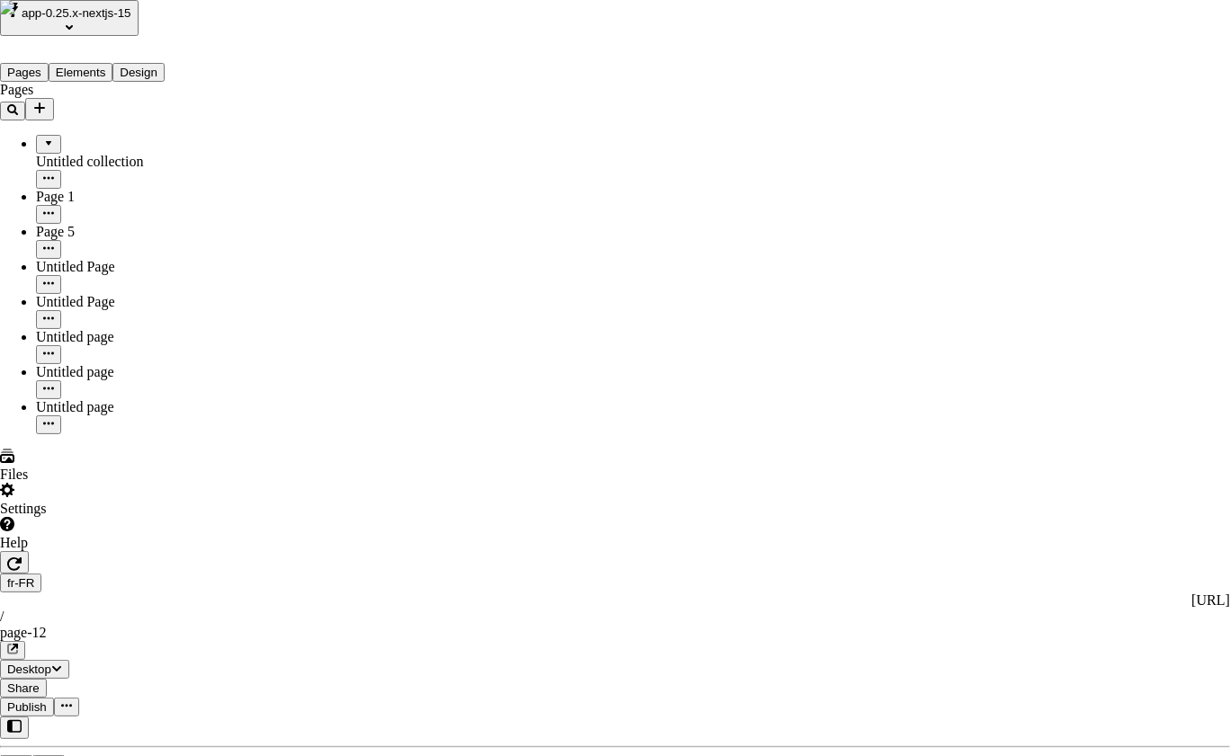
checkbox input "true"
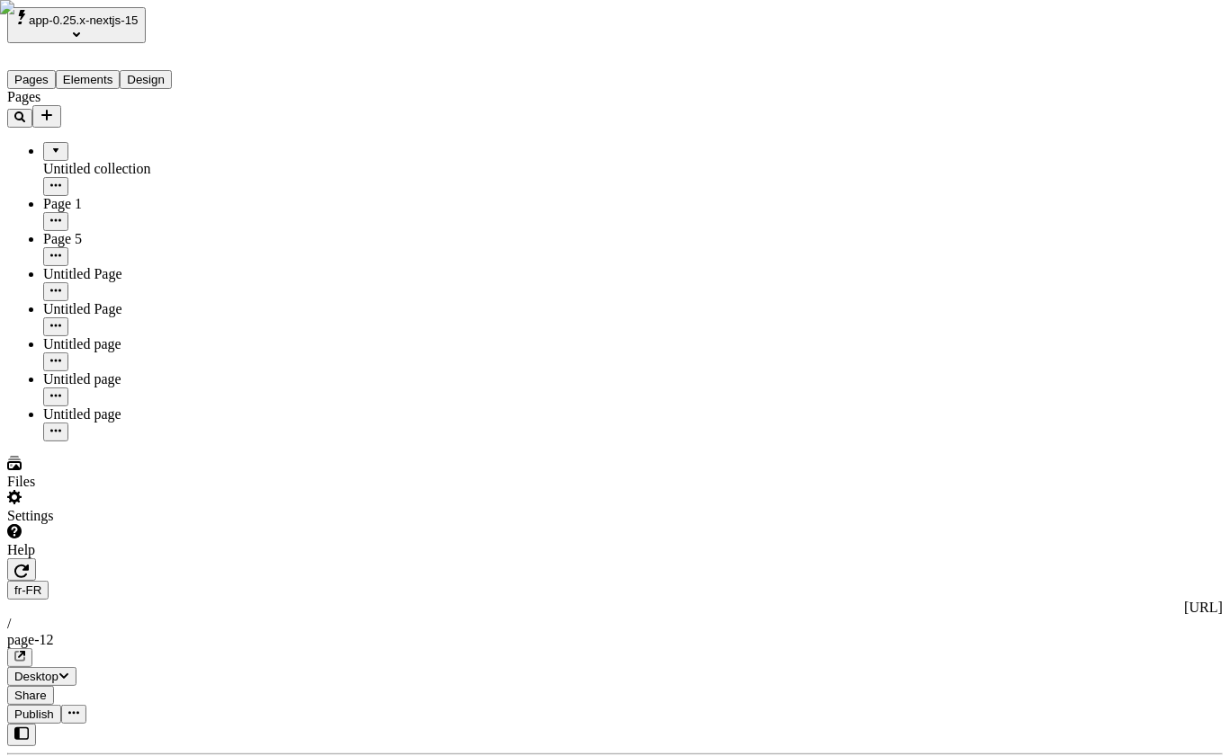
type input "some other text ok ok"
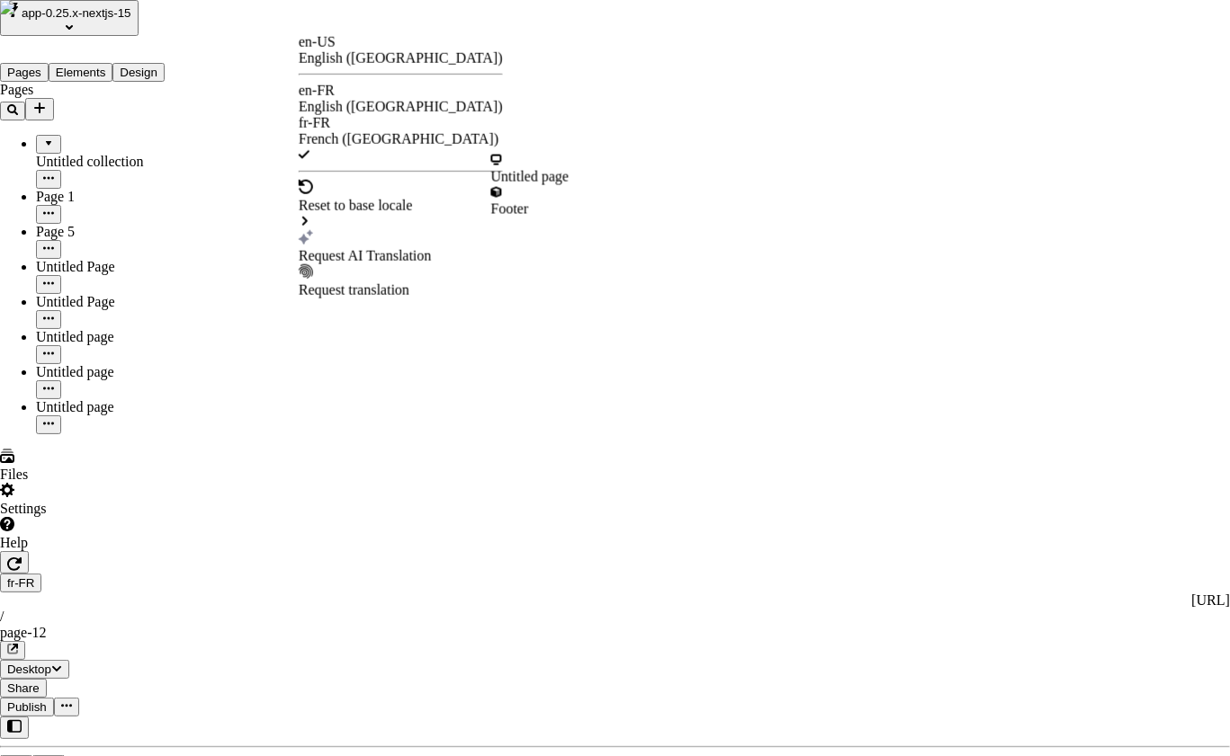
click at [441, 248] on div "Request AI Translation" at bounding box center [401, 256] width 204 height 16
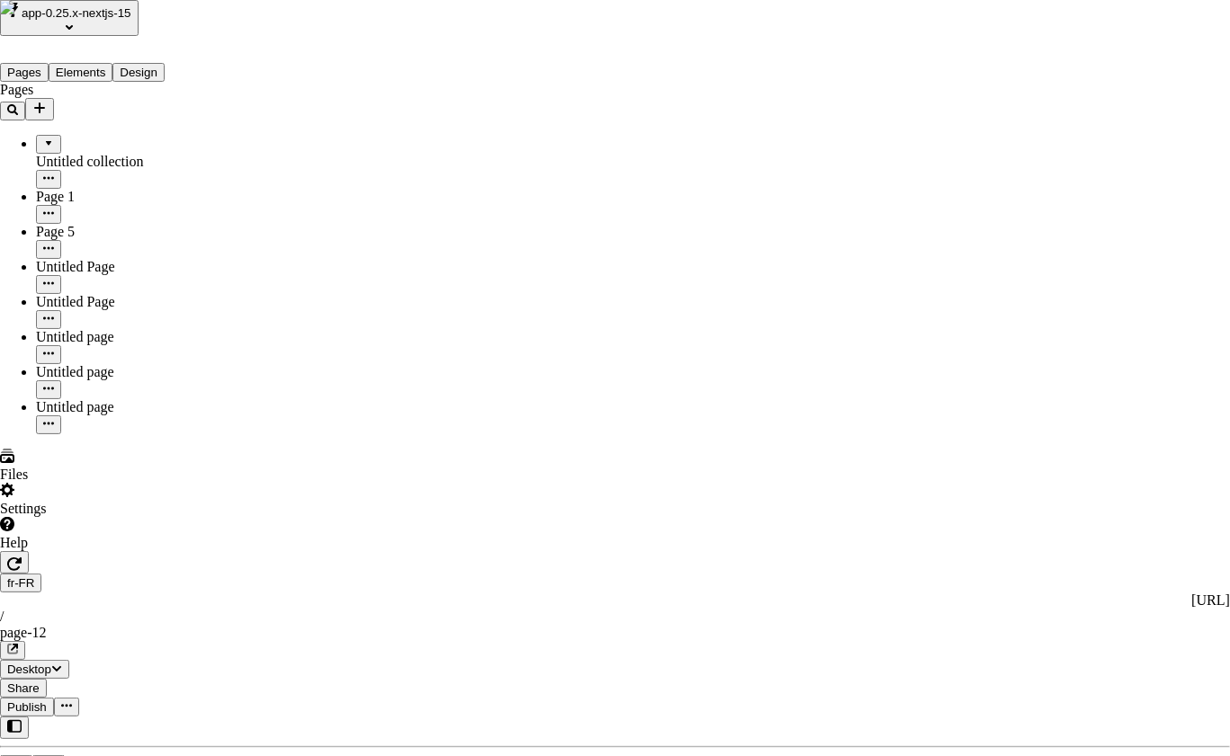
checkbox input "true"
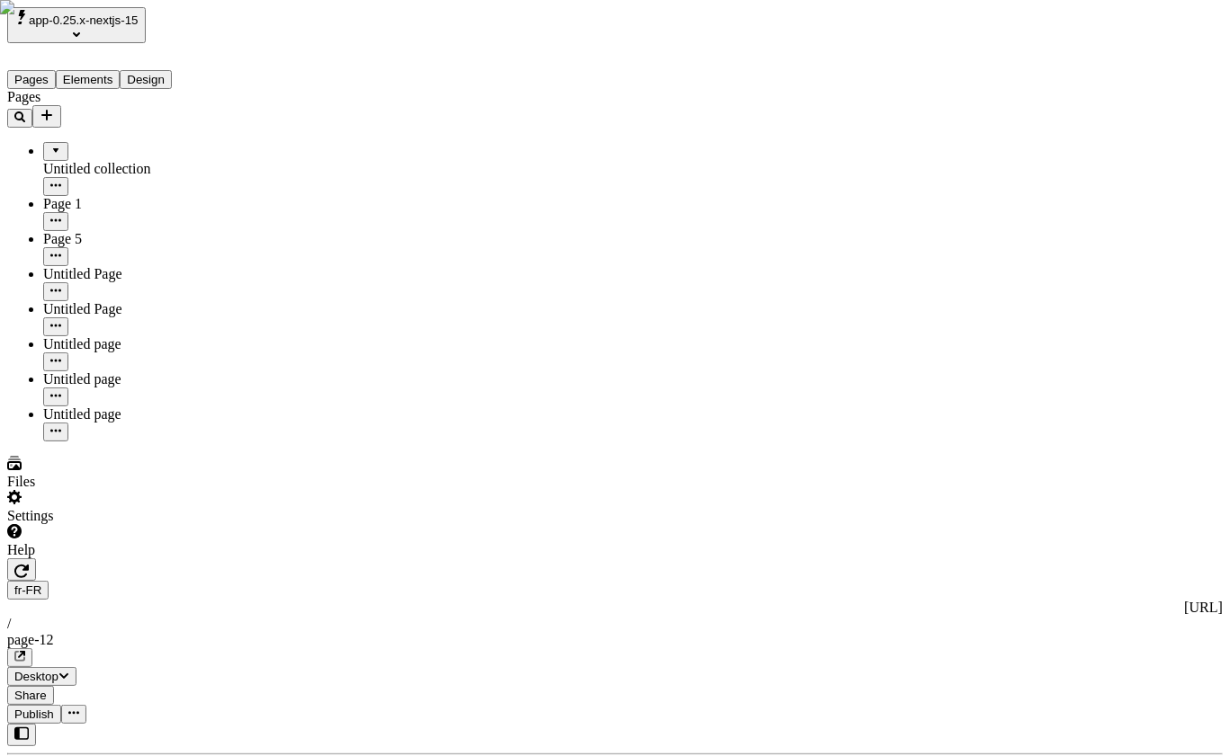
type input "what the heck is happening"
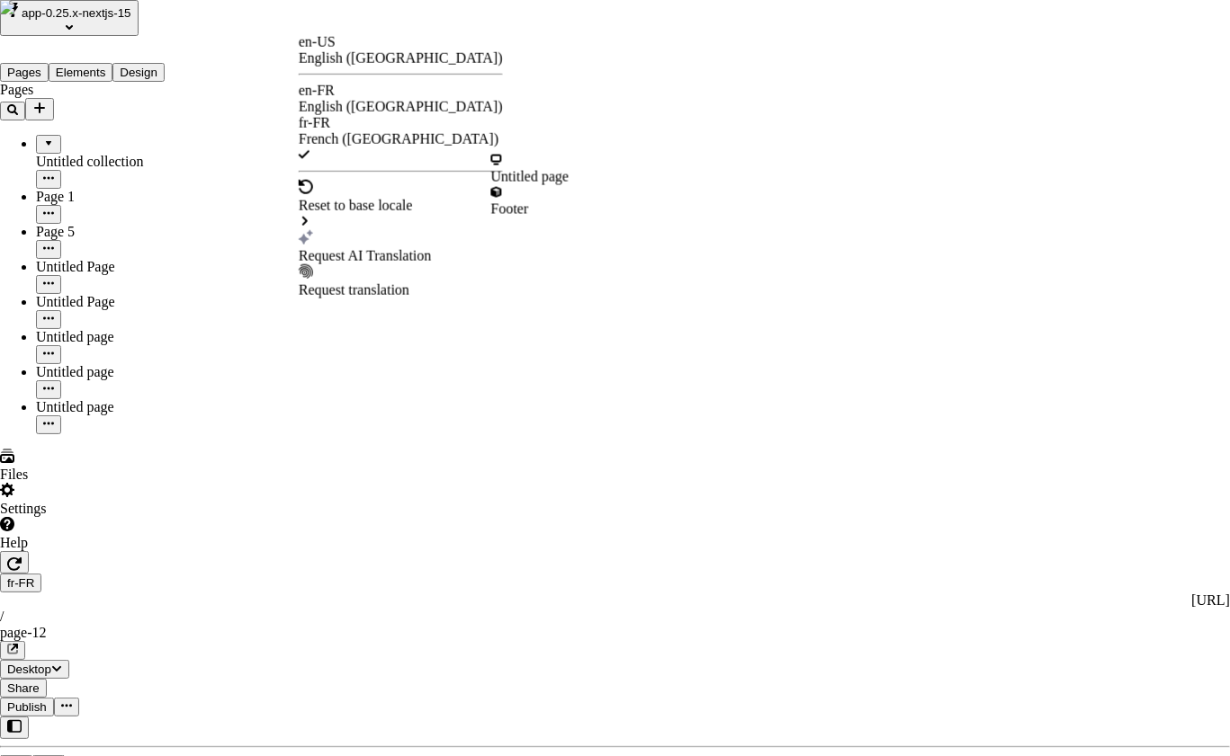
click at [371, 248] on div "Request AI Translation" at bounding box center [401, 256] width 204 height 16
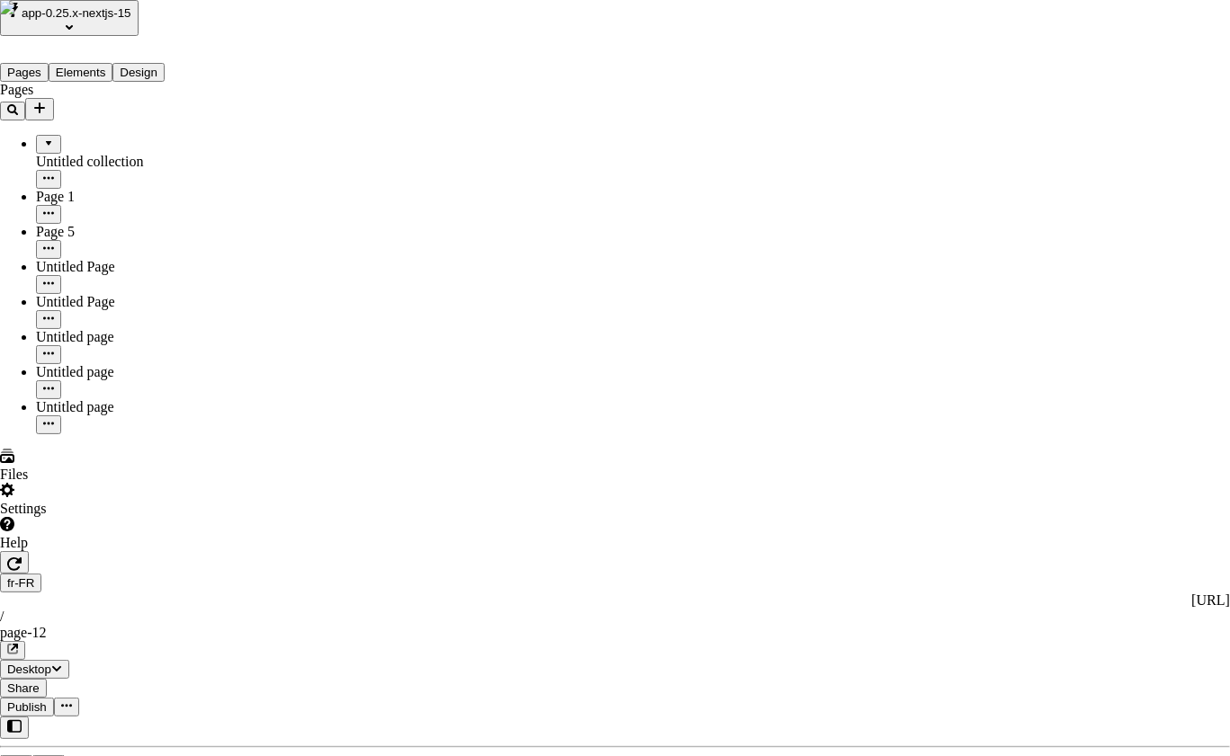
checkbox input "true"
type input "que diable se passe-t-il"
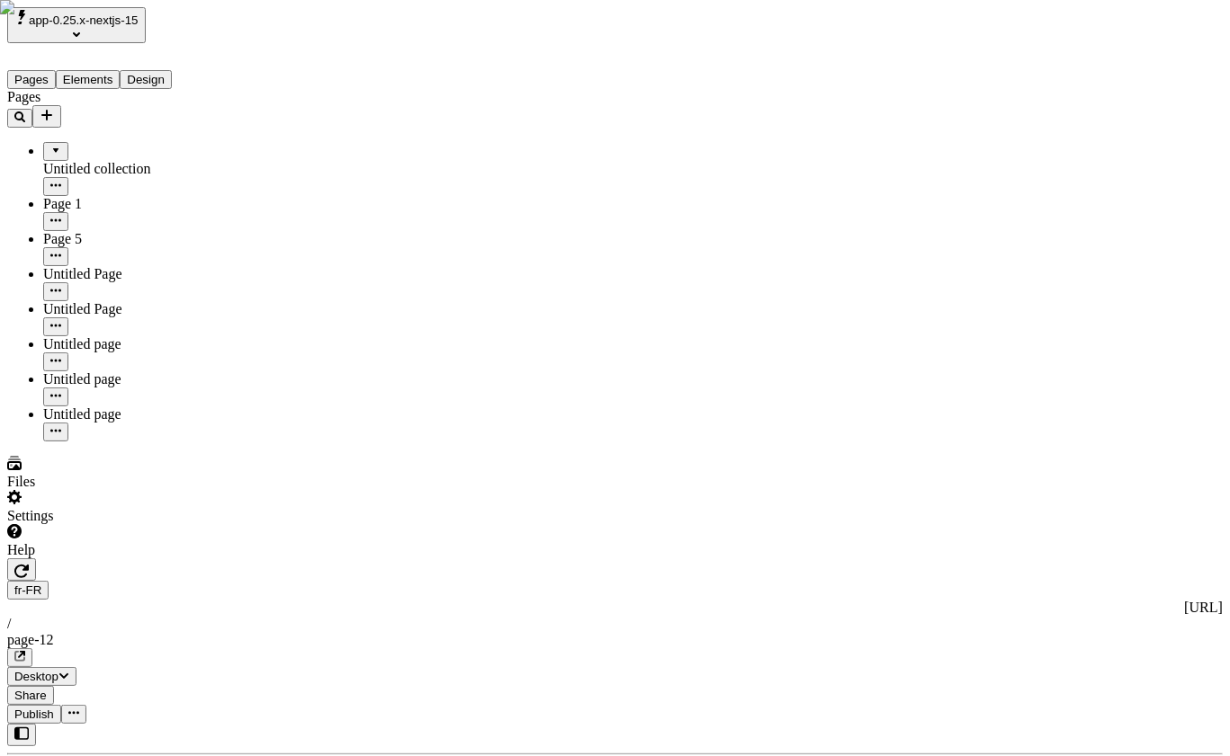
click at [94, 442] on div "Pages Untitled collection Page 1 Page 5 Untitled Page Untitled Page Untitled pa…" at bounding box center [115, 265] width 216 height 353
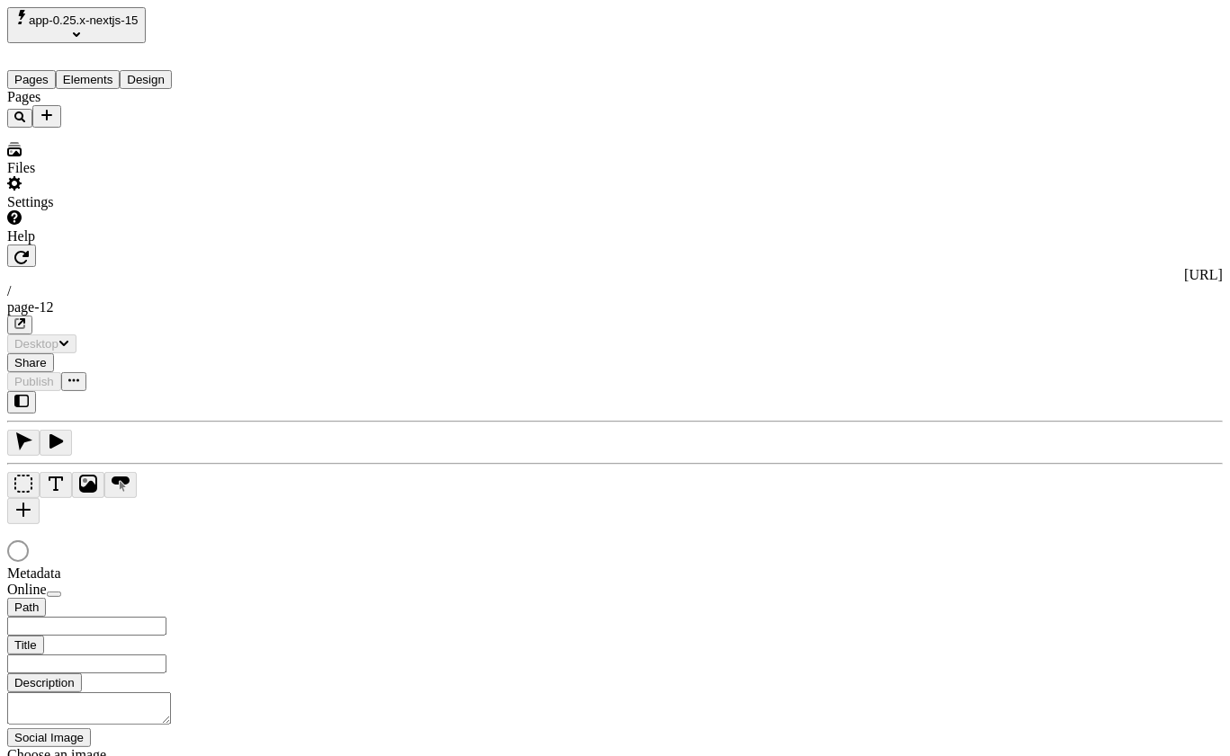
type input "/page-12"
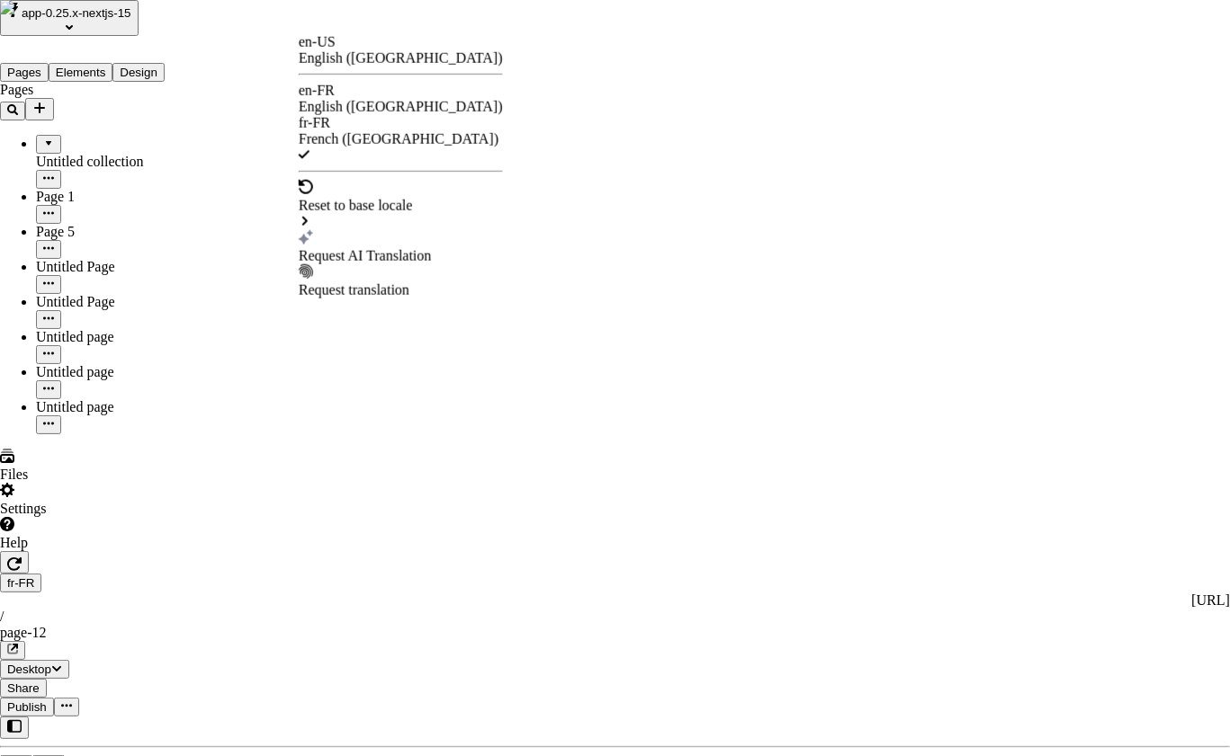
click at [413, 248] on div "Request AI Translation" at bounding box center [401, 256] width 204 height 16
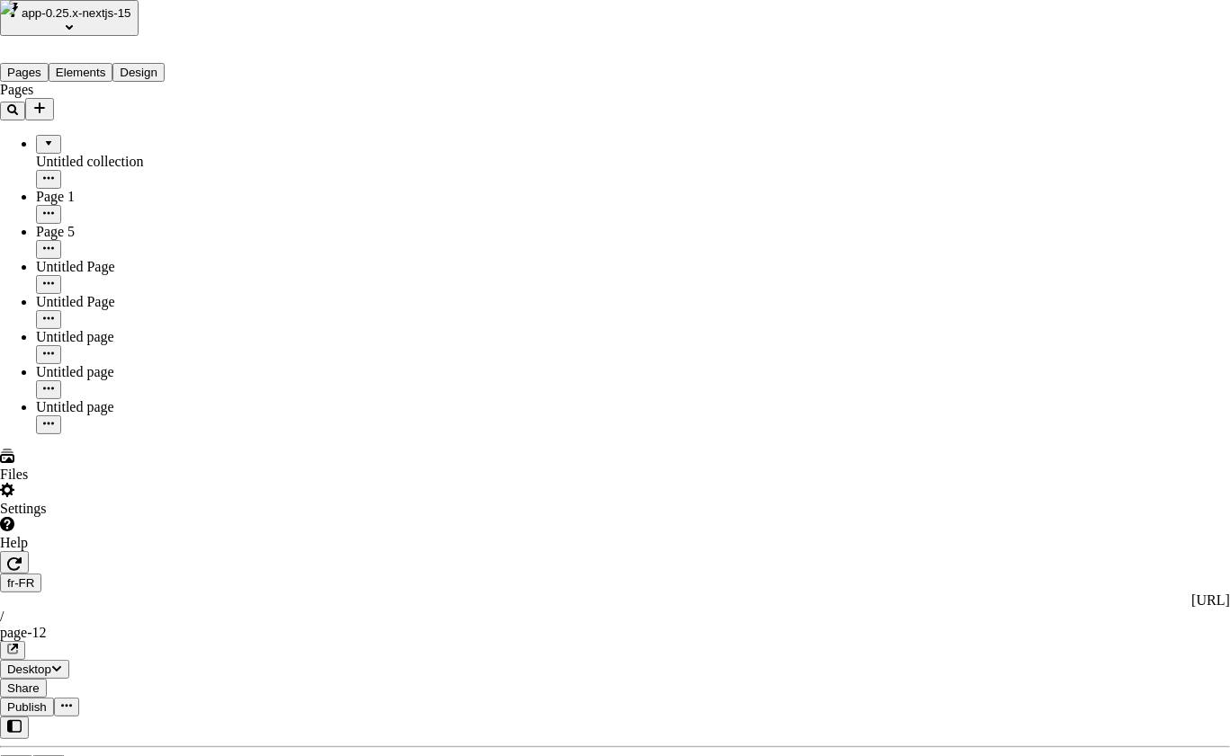
checkbox input "true"
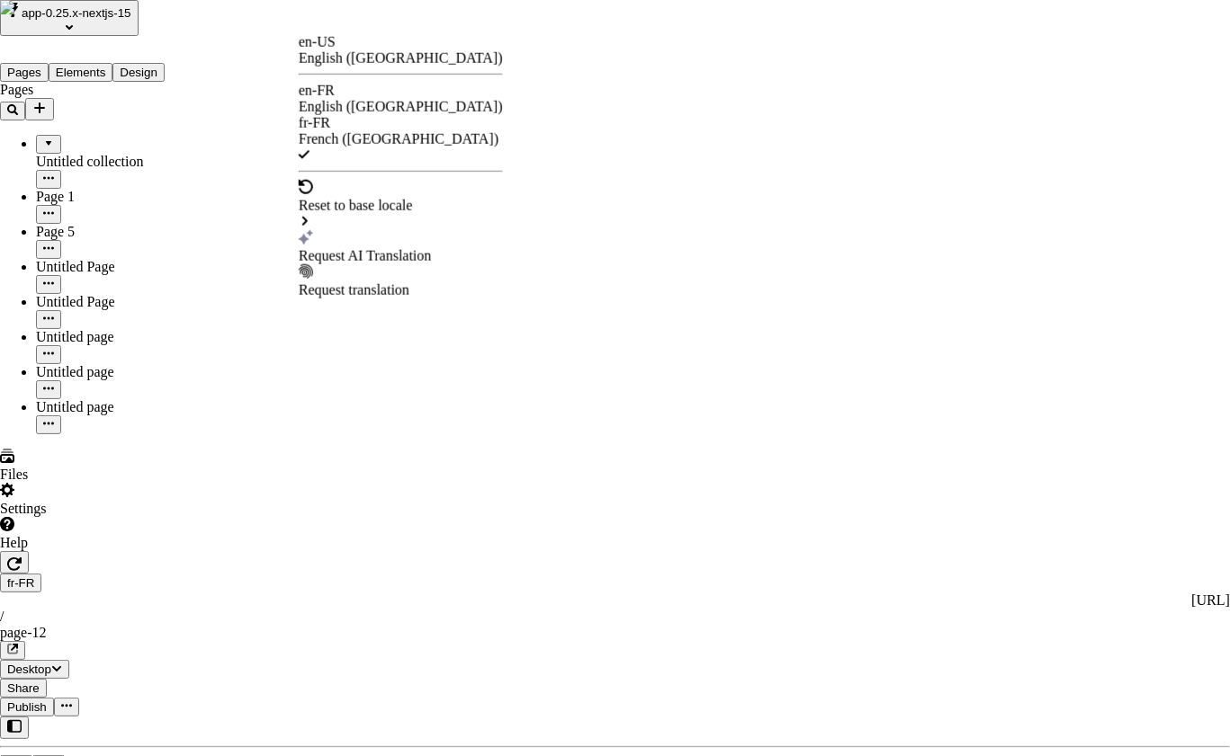
click at [395, 248] on div "Request AI Translation" at bounding box center [401, 256] width 204 height 16
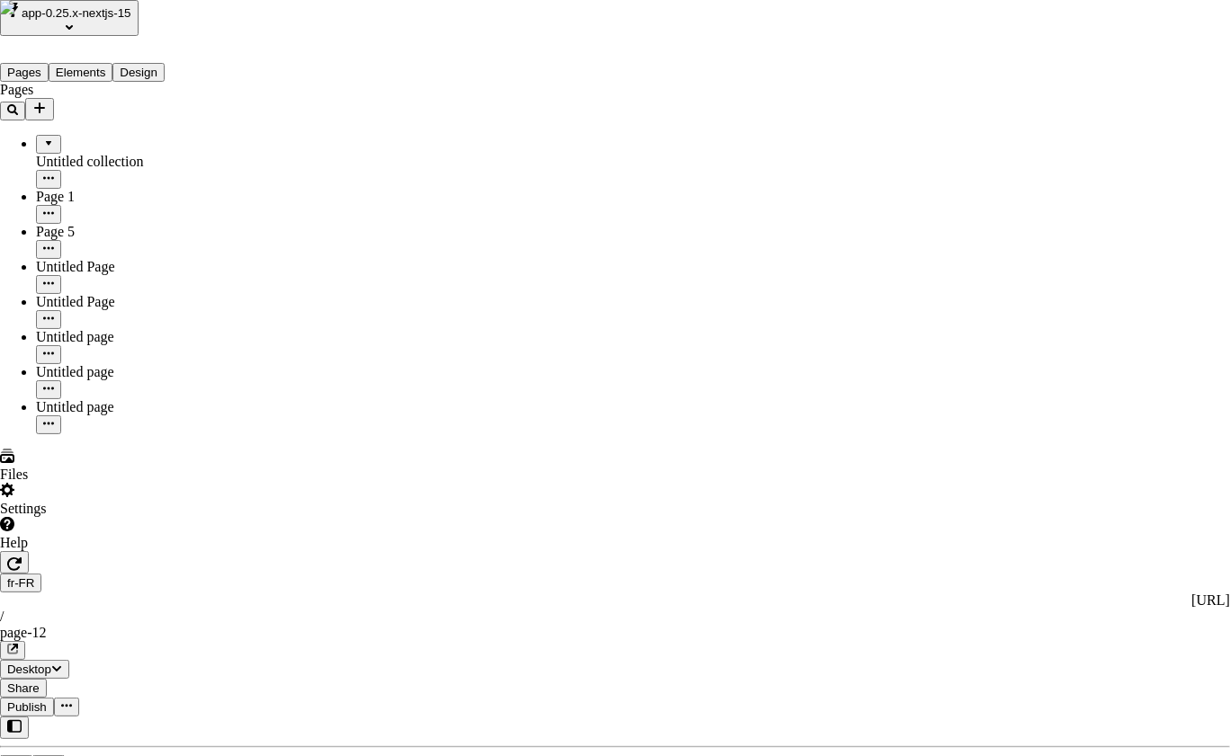
drag, startPoint x: 497, startPoint y: 344, endPoint x: 544, endPoint y: 336, distance: 47.5
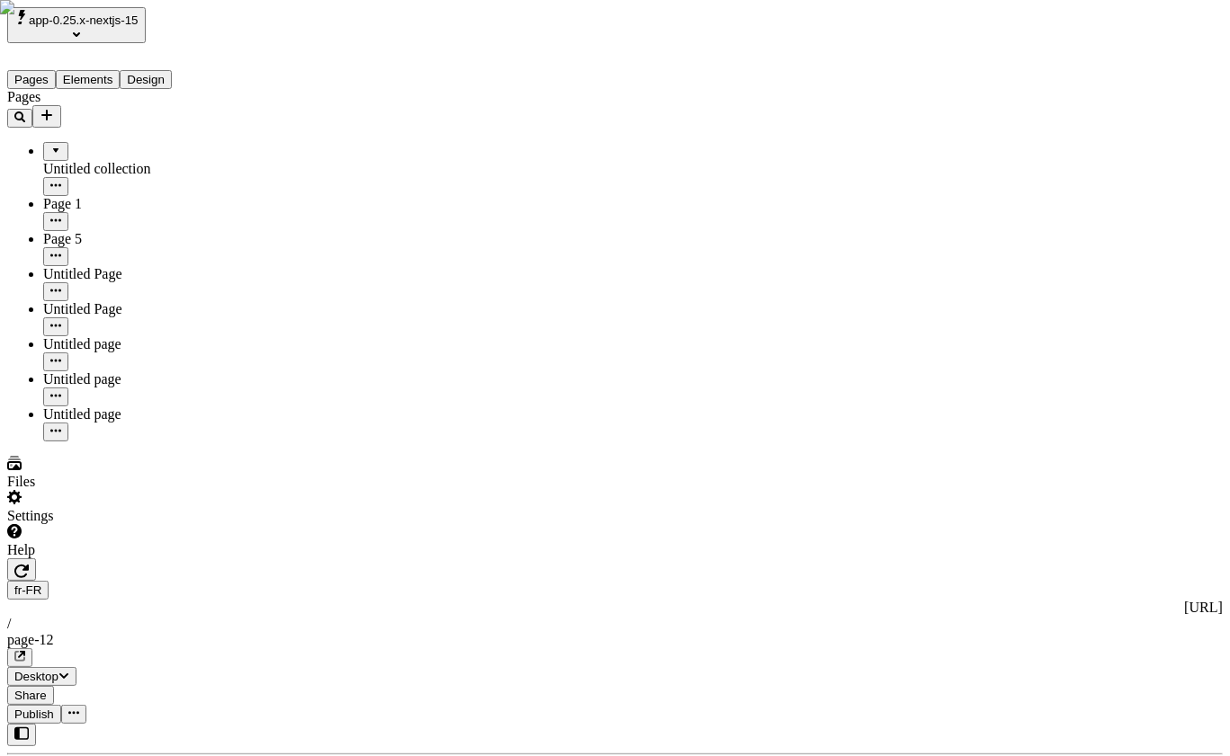
click at [54, 708] on span "Publish" at bounding box center [34, 714] width 40 height 13
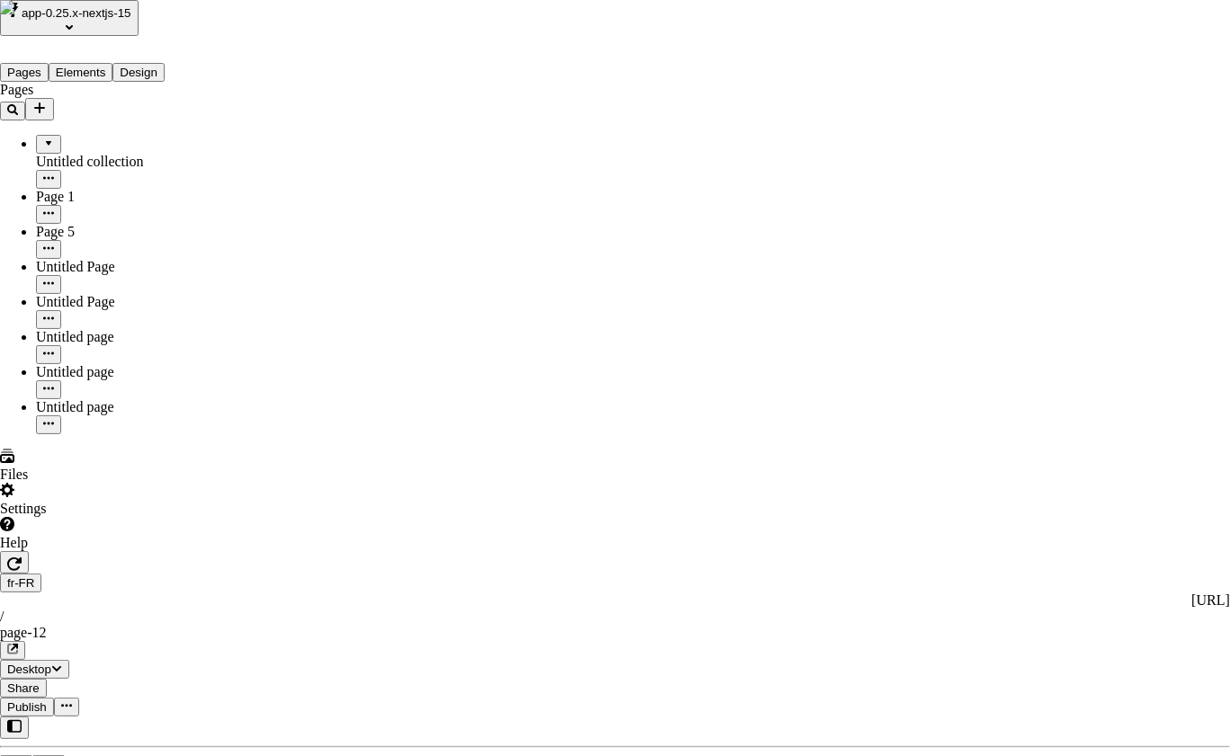
checkbox input "true"
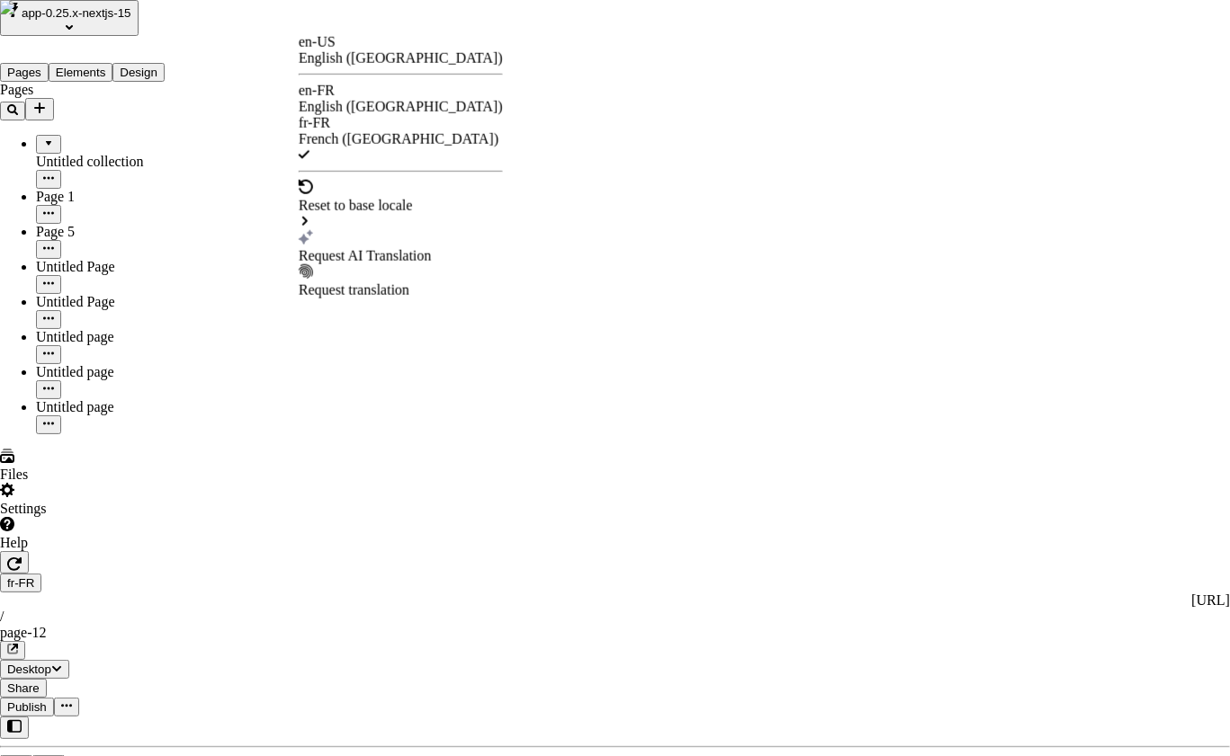
click at [402, 248] on div "Request AI Translation" at bounding box center [401, 256] width 204 height 16
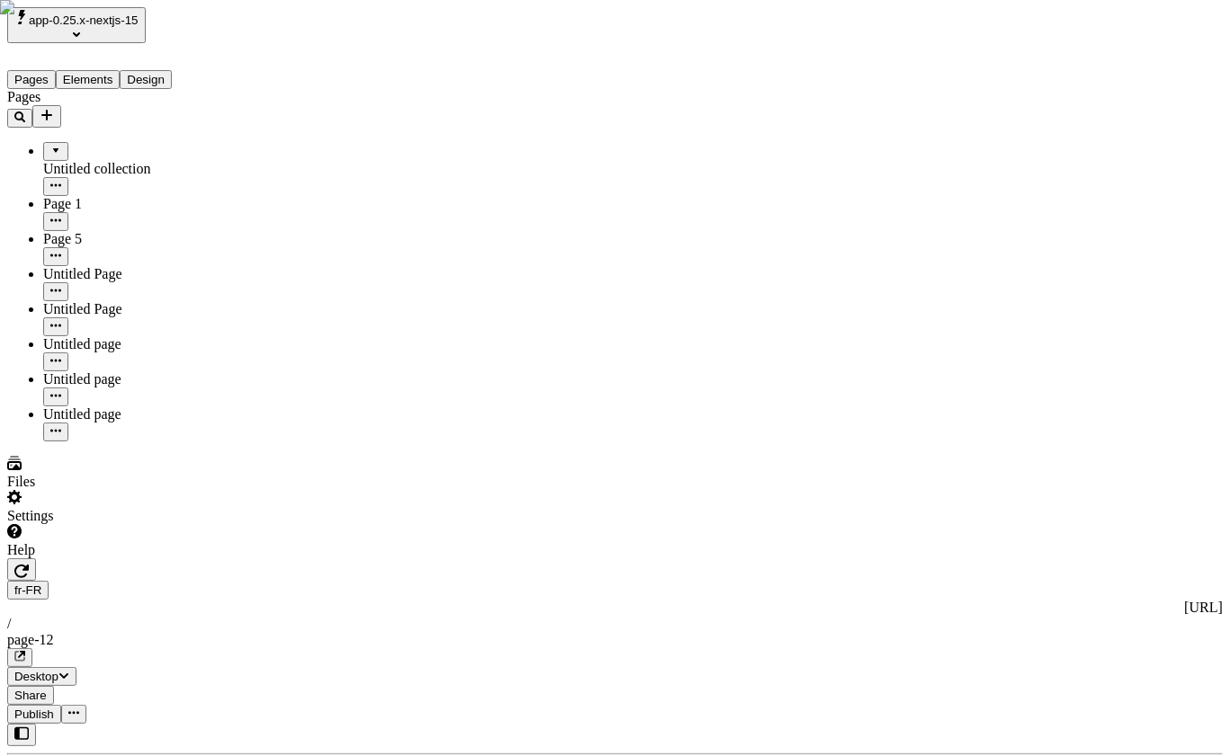
click at [54, 708] on span "Publish" at bounding box center [34, 714] width 40 height 13
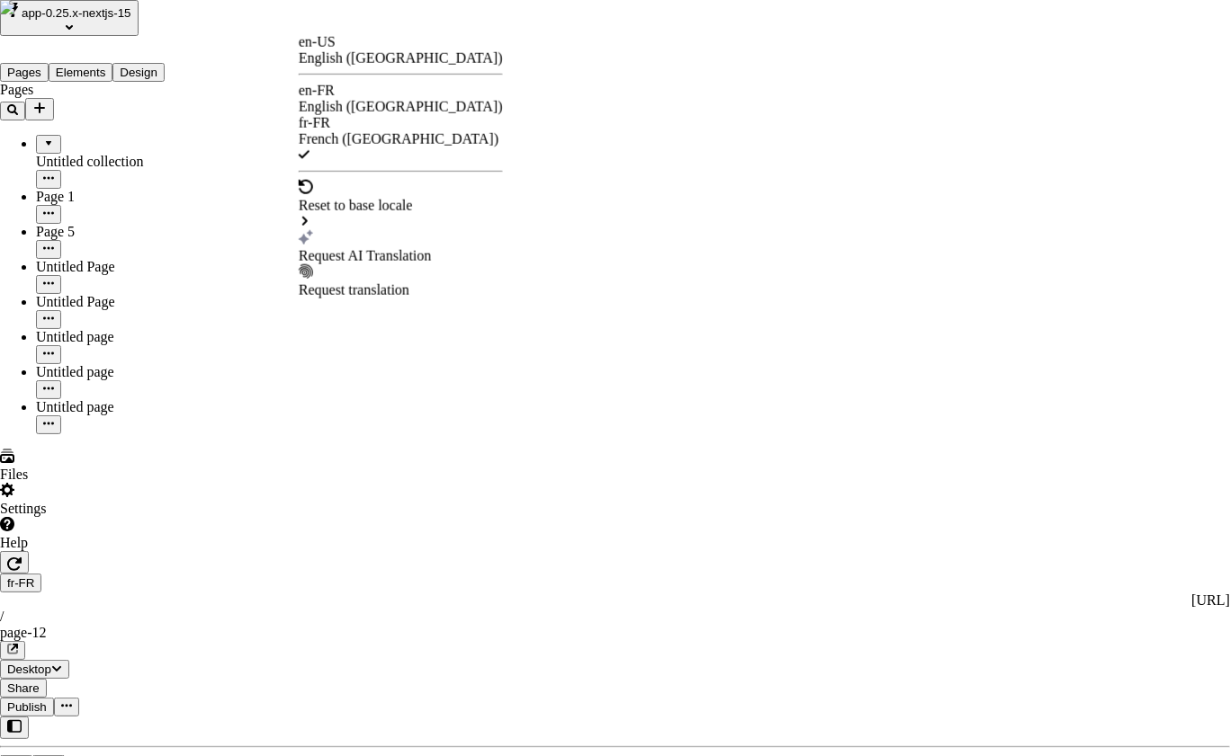
click at [391, 248] on div "Request AI Translation" at bounding box center [401, 256] width 204 height 16
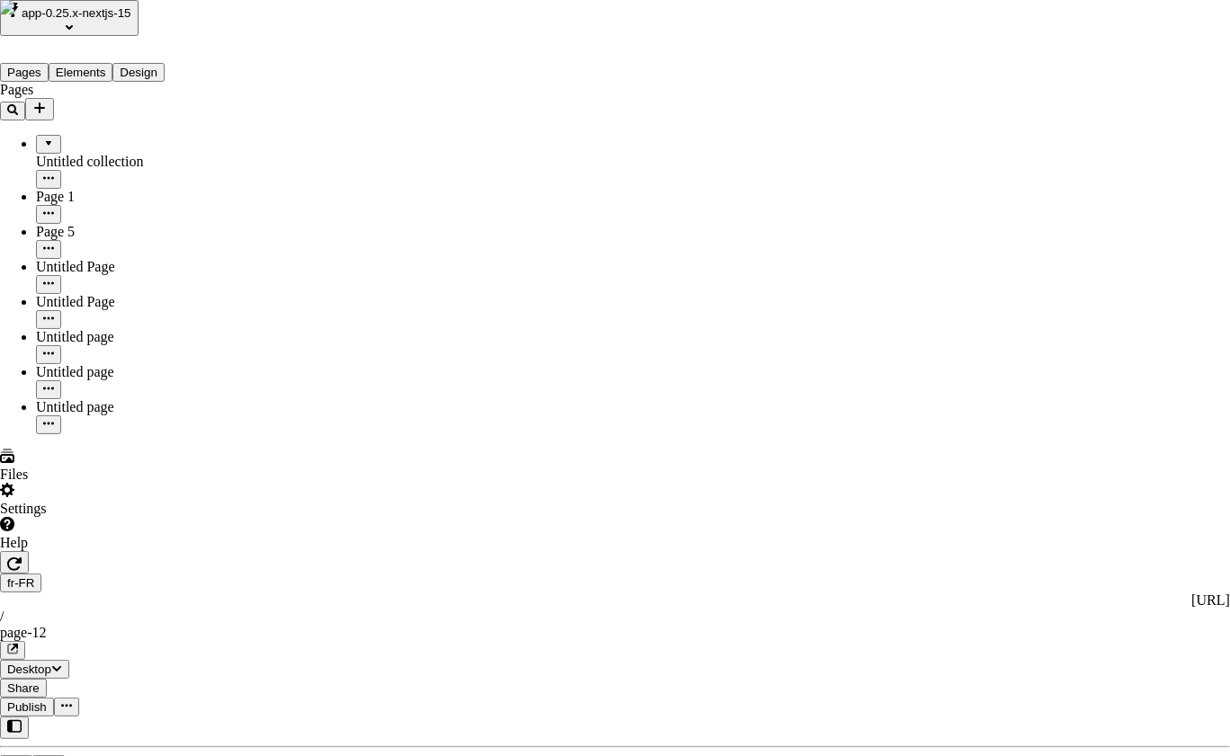
drag, startPoint x: 478, startPoint y: 279, endPoint x: 503, endPoint y: 285, distance: 25.1
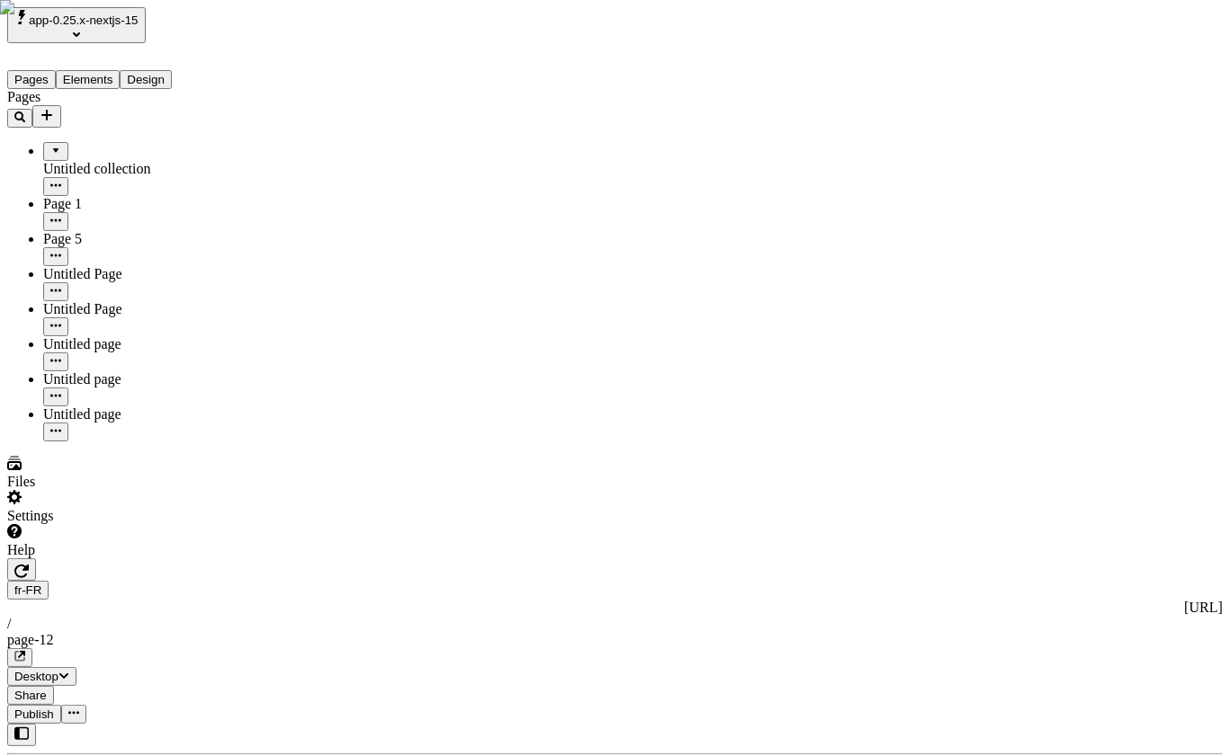
click at [54, 708] on span "Publish" at bounding box center [34, 714] width 40 height 13
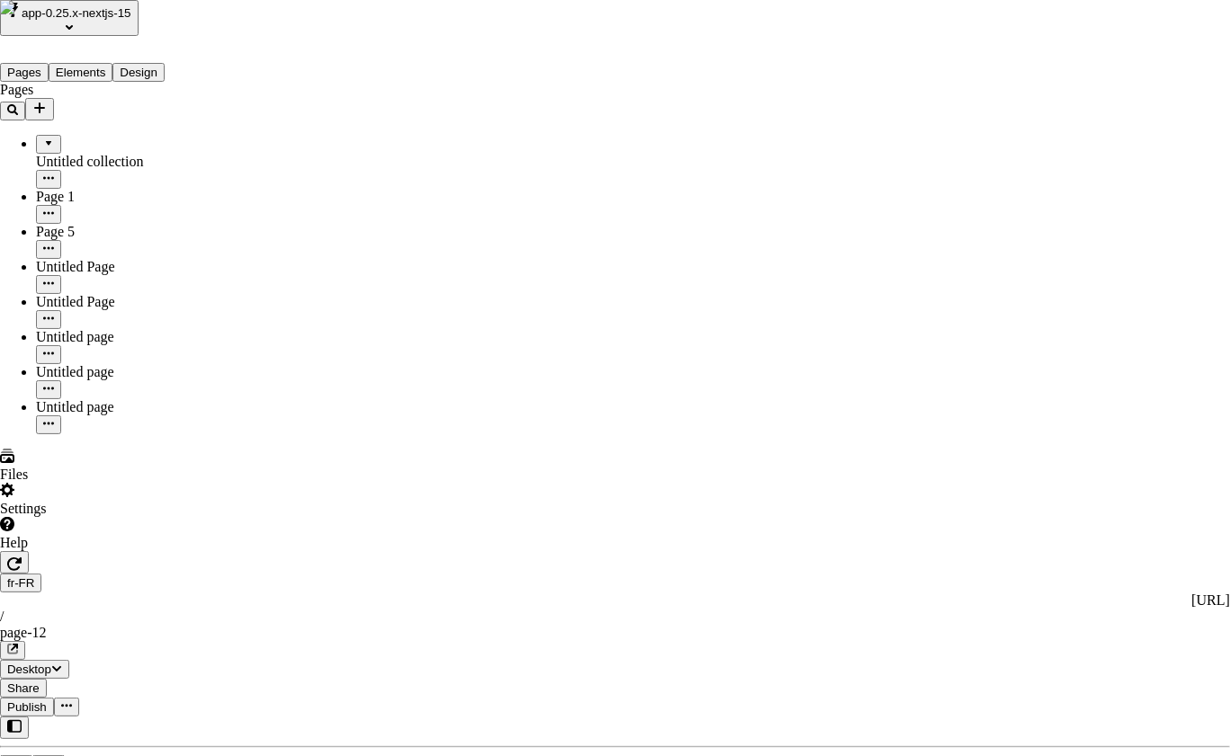
drag, startPoint x: 523, startPoint y: 187, endPoint x: 506, endPoint y: 196, distance: 19.3
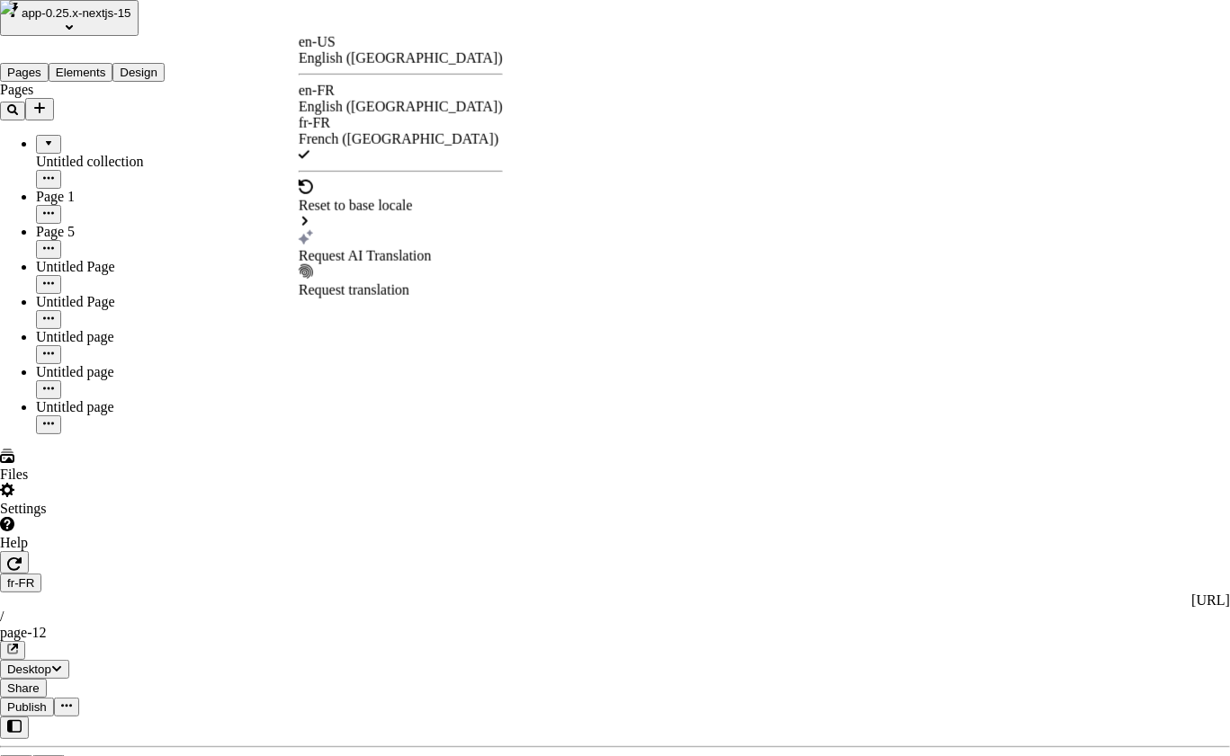
click at [398, 248] on div "Request AI Translation" at bounding box center [401, 256] width 204 height 16
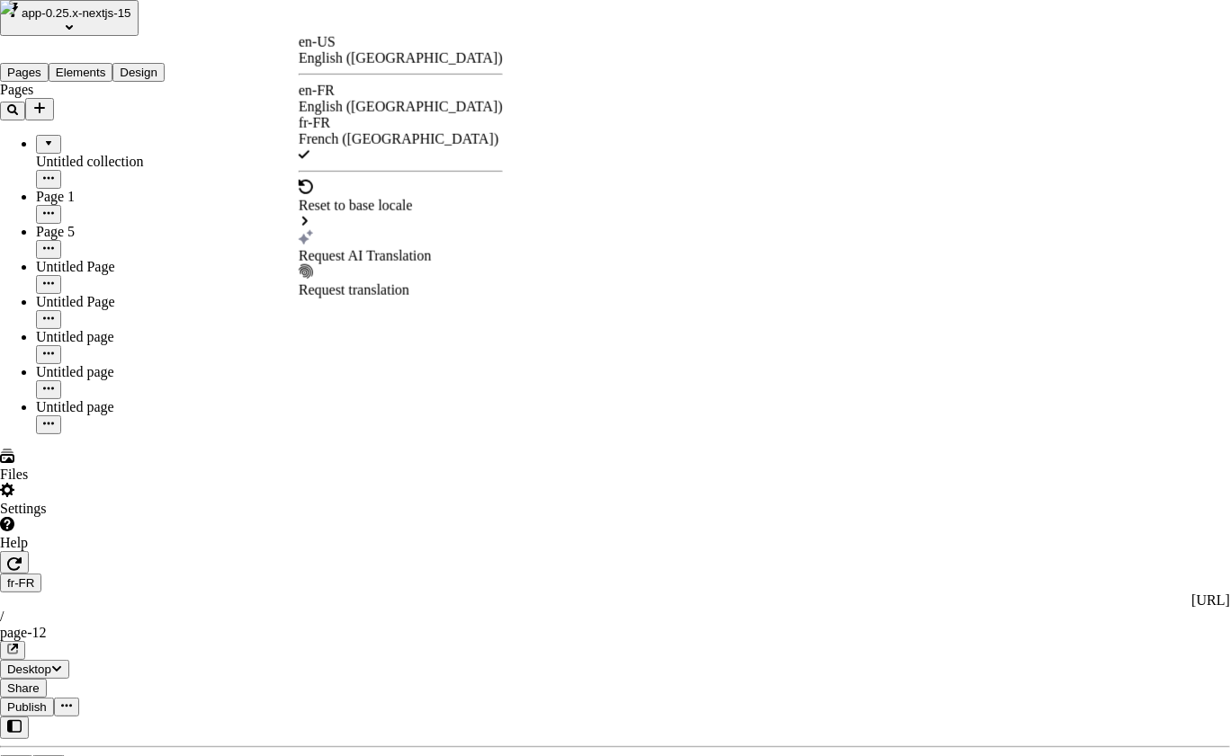
click at [398, 248] on div "Request AI Translation" at bounding box center [401, 256] width 204 height 16
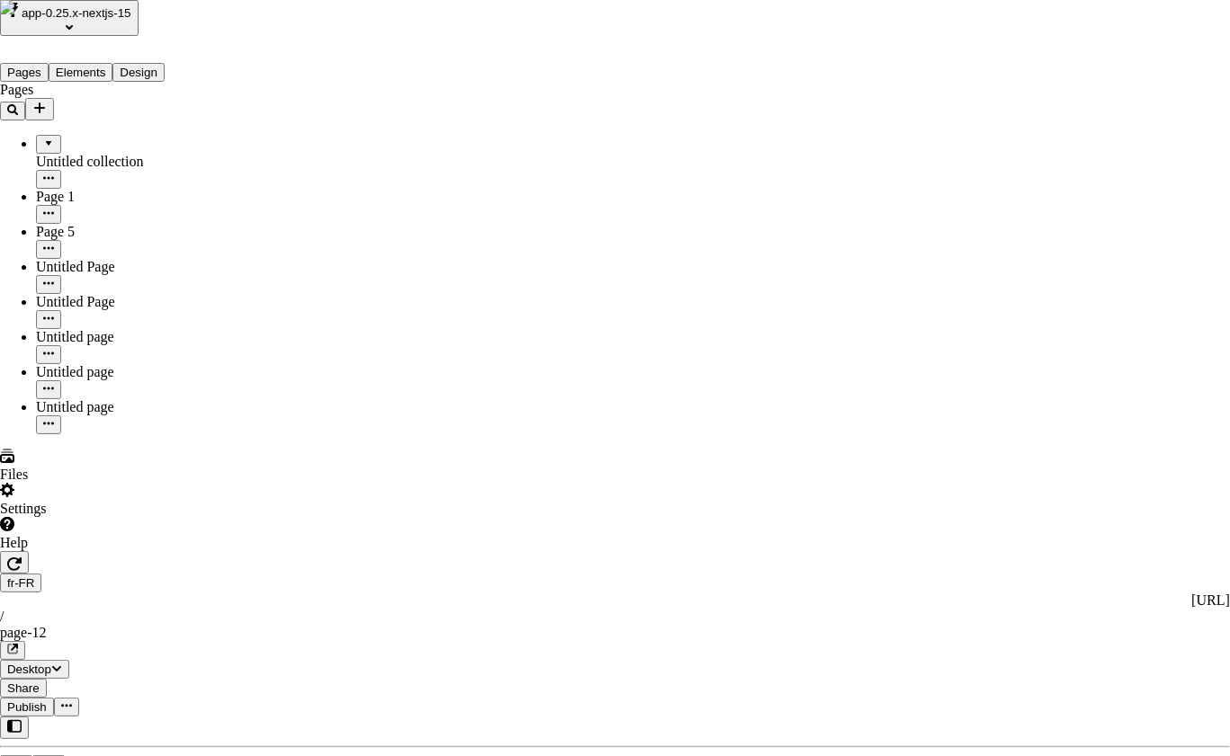
drag, startPoint x: 545, startPoint y: 619, endPoint x: 430, endPoint y: 615, distance: 115.2
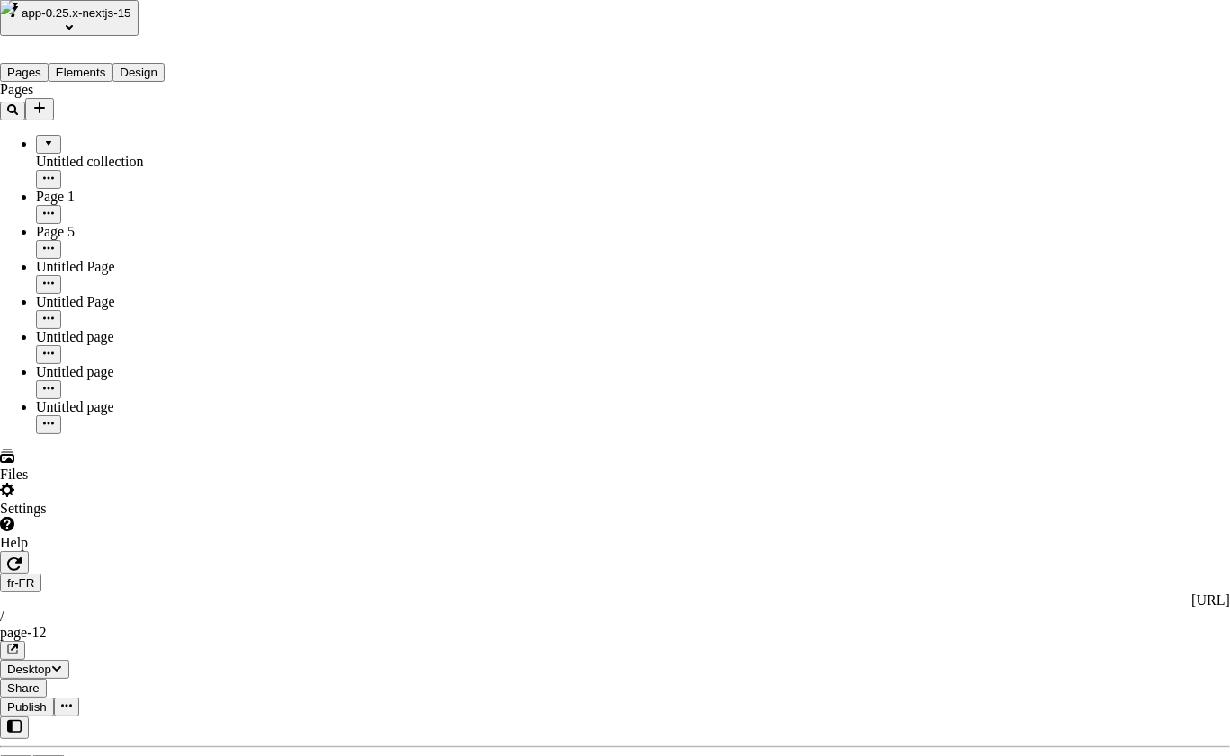
drag, startPoint x: 418, startPoint y: 616, endPoint x: 443, endPoint y: 616, distance: 24.3
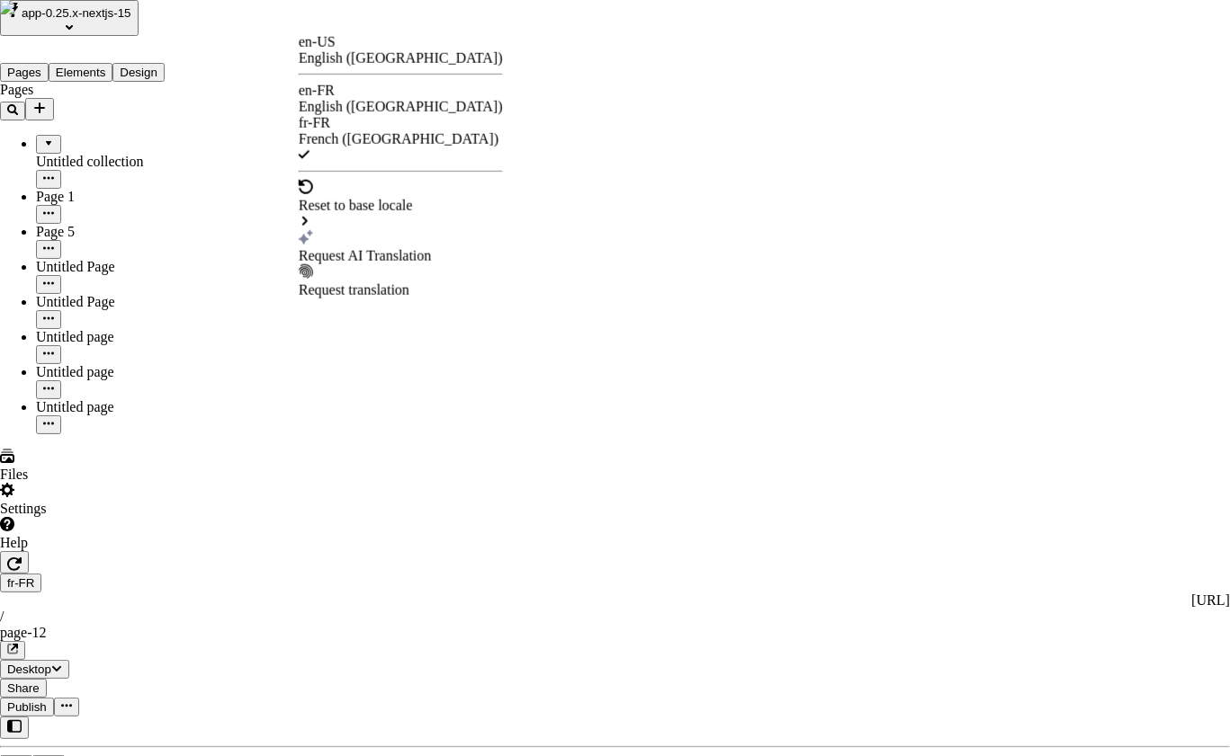
click at [420, 248] on div "Request AI Translation" at bounding box center [401, 256] width 204 height 16
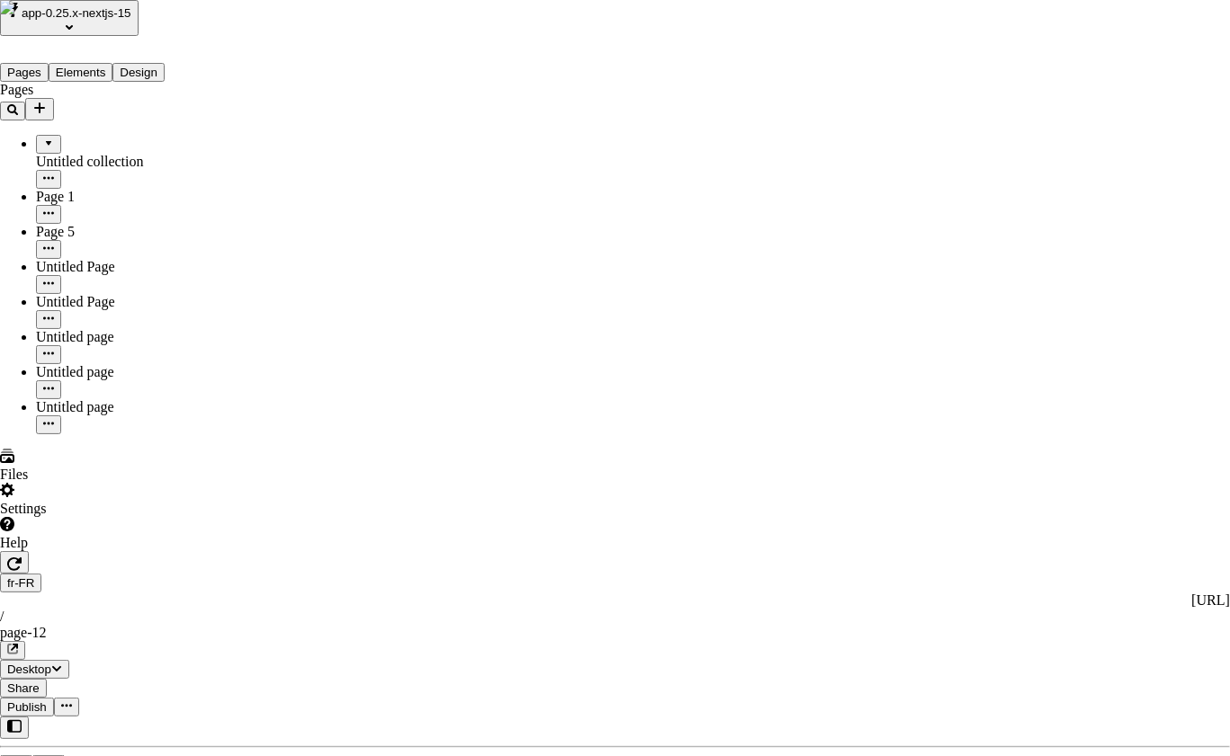
checkbox input "false"
checkbox input "true"
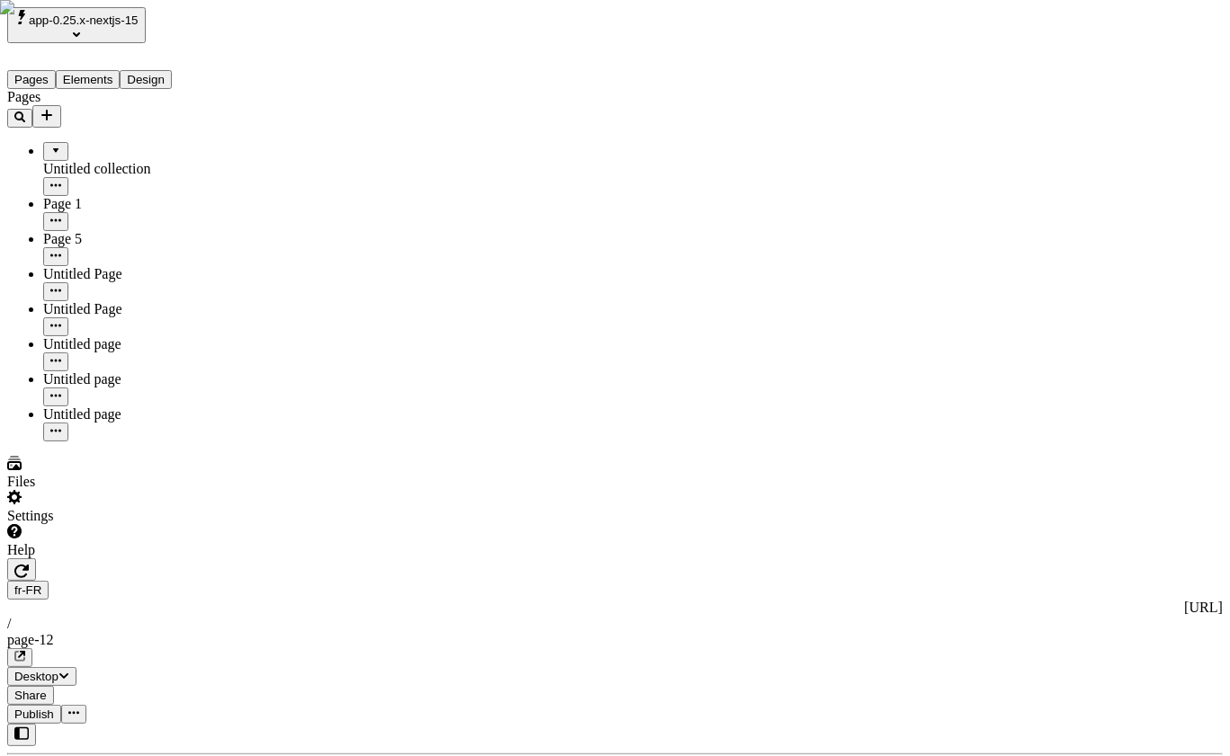
drag, startPoint x: 53, startPoint y: 535, endPoint x: 188, endPoint y: 286, distance: 283.3
click at [54, 442] on div "Pages Untitled collection Page 1 Page 5 Untitled Page Untitled Page Untitled pa…" at bounding box center [115, 265] width 216 height 353
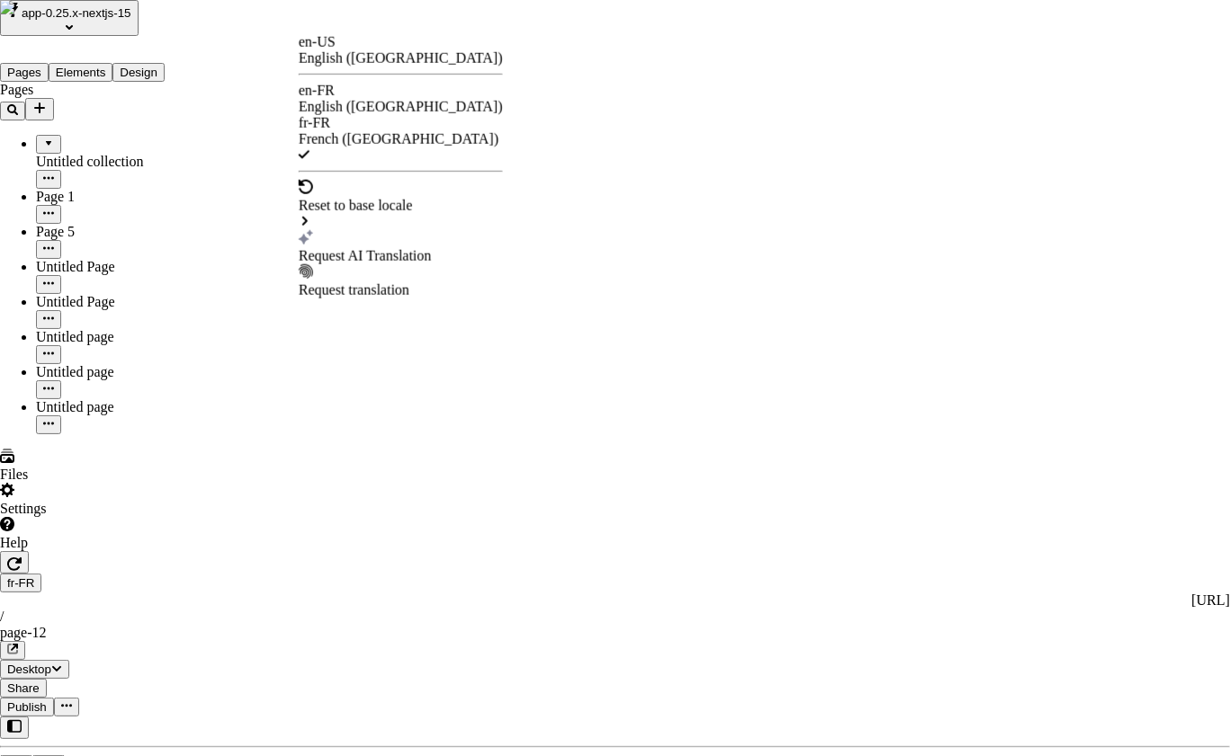
click at [385, 248] on div "Request AI Translation" at bounding box center [401, 256] width 204 height 16
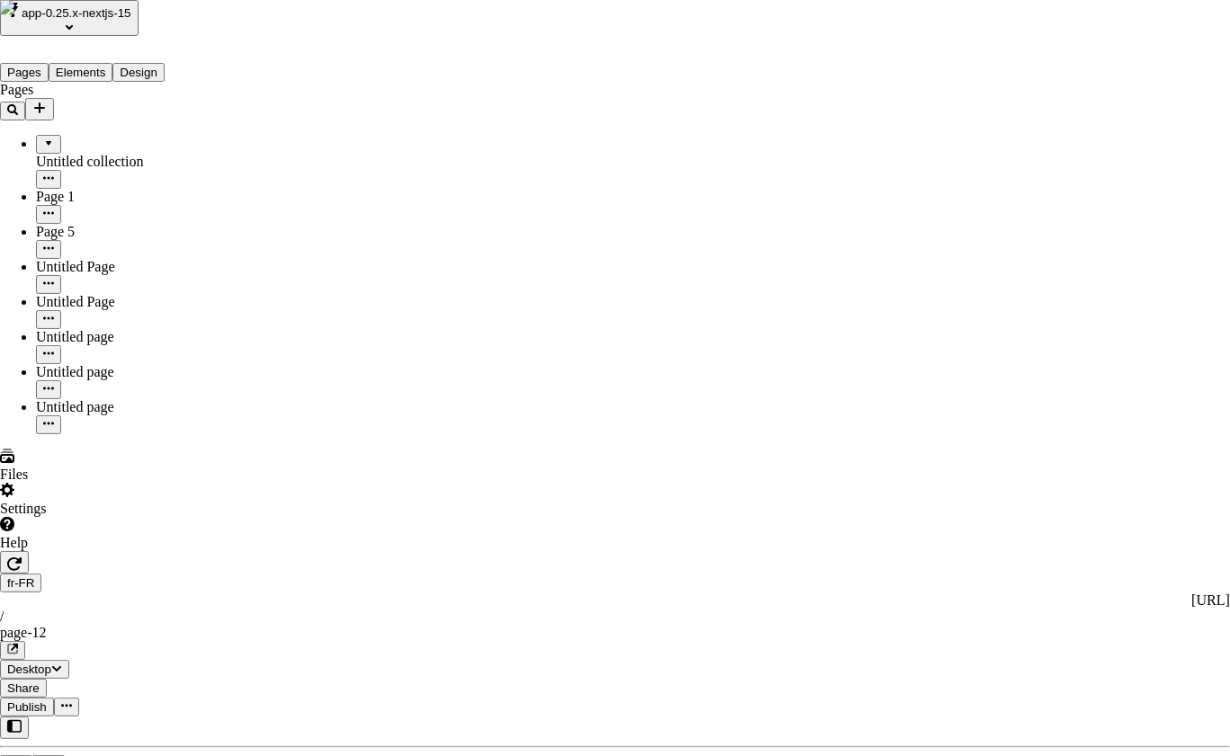
checkbox input "true"
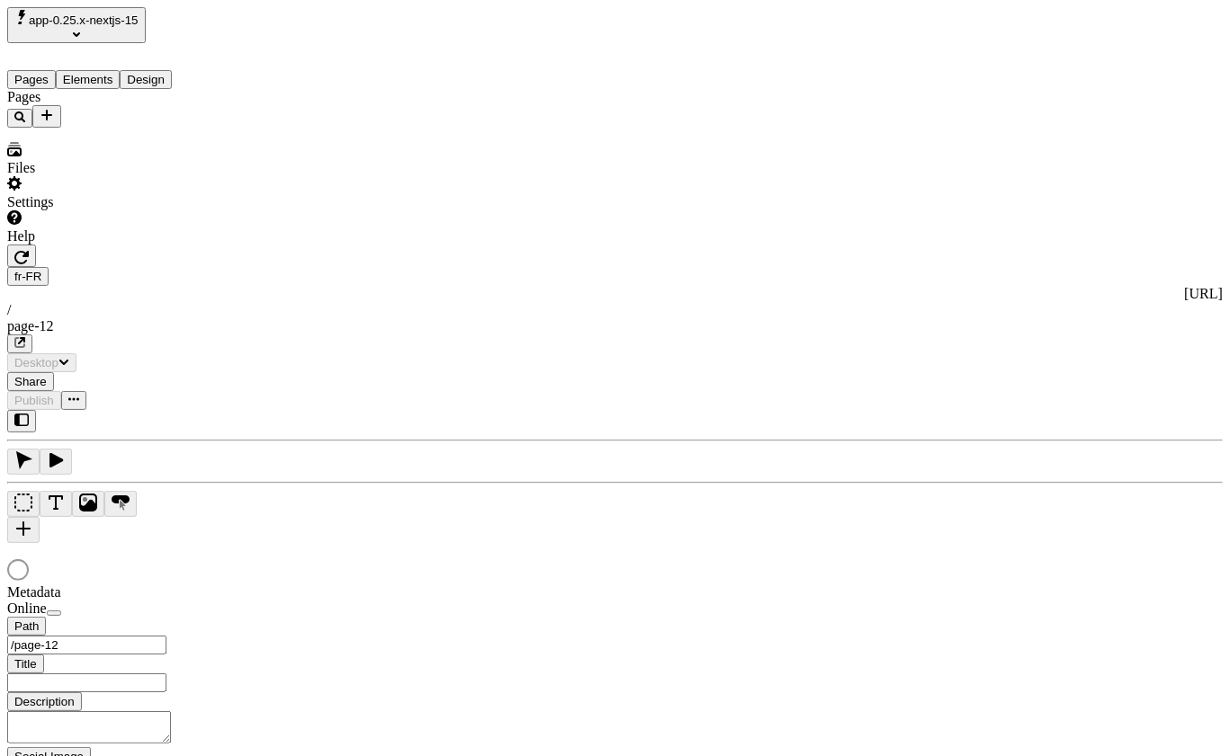
type input "/page-12"
click at [173, 128] on div "Pages" at bounding box center [115, 108] width 216 height 39
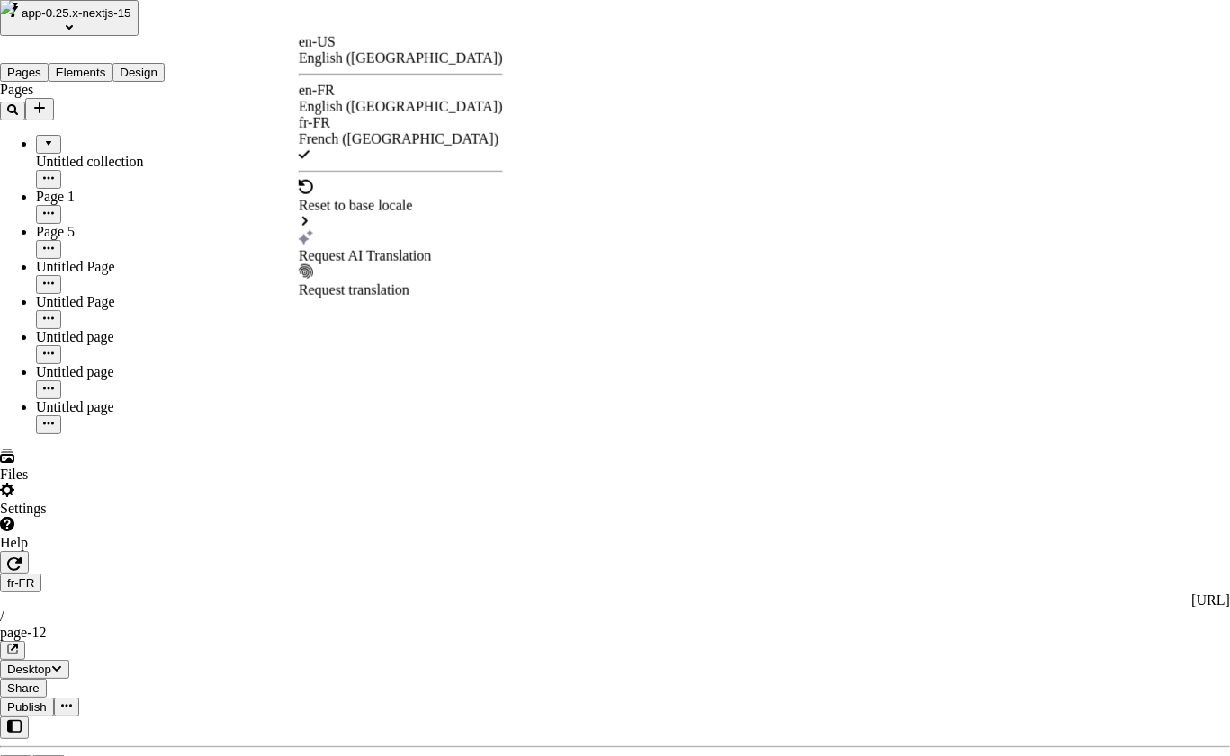
click at [456, 248] on div "Request AI Translation" at bounding box center [401, 256] width 204 height 16
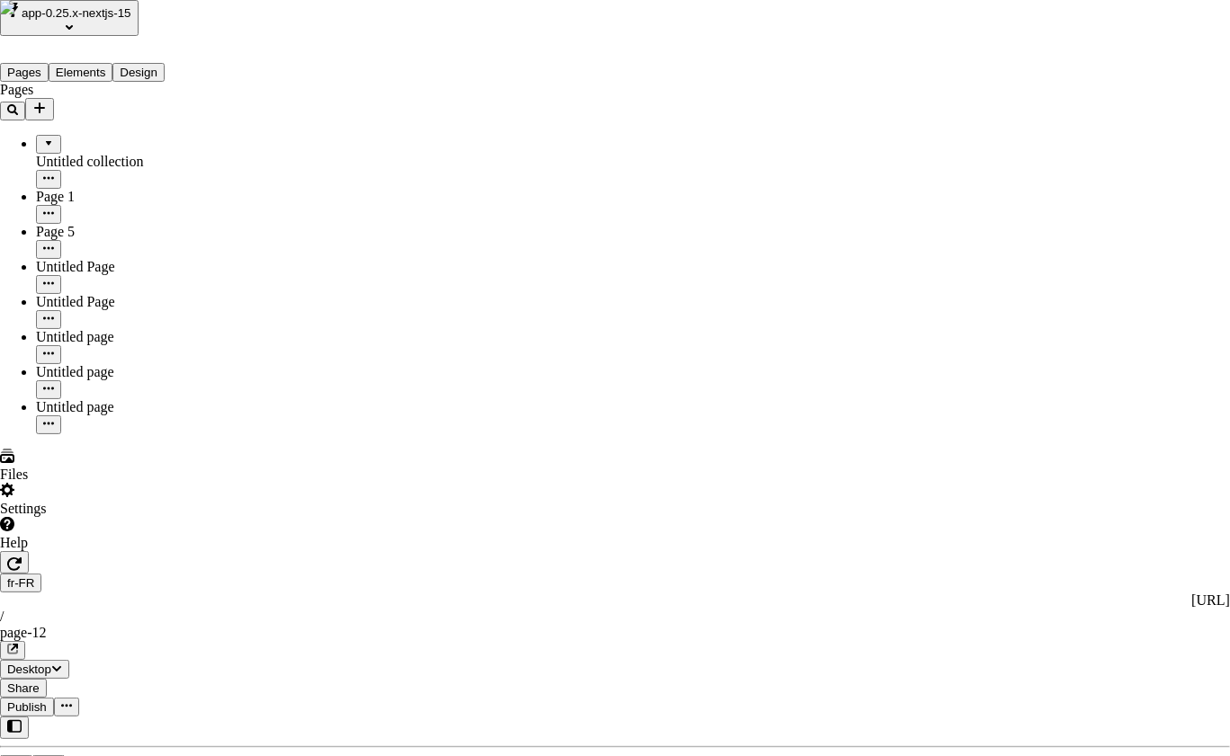
checkbox input "true"
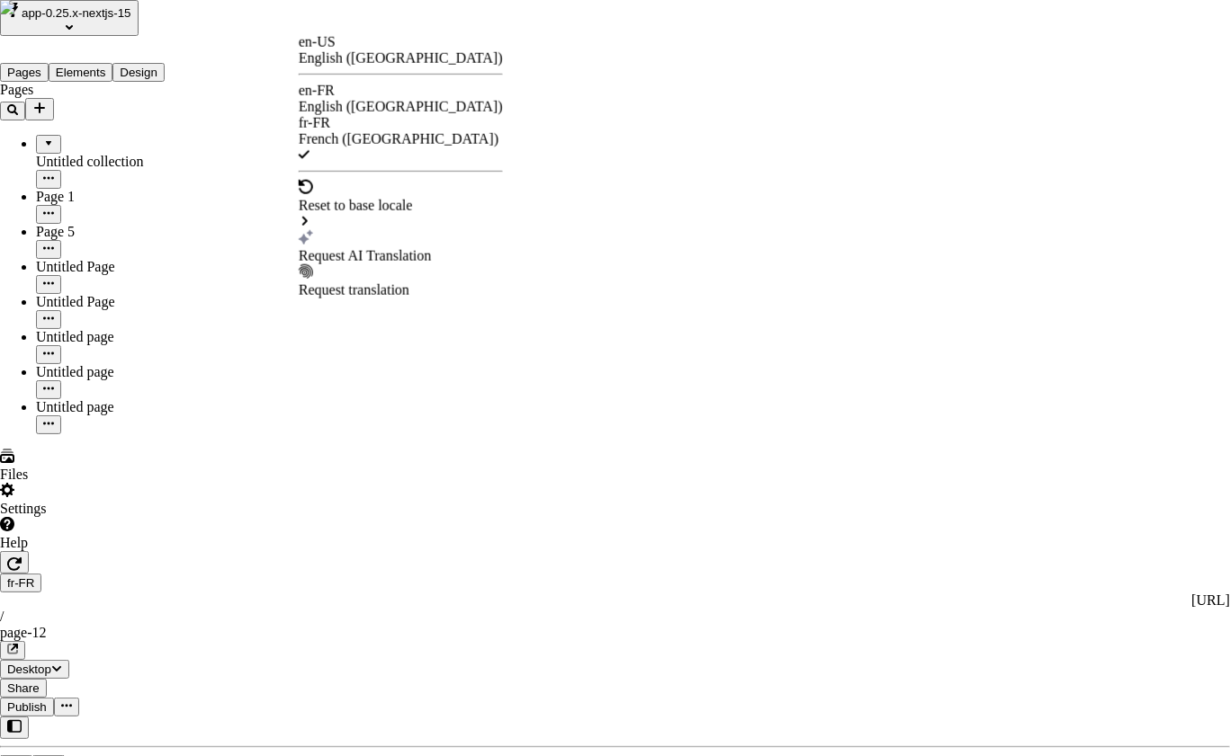
click at [379, 248] on div "Request AI Translation" at bounding box center [401, 256] width 204 height 16
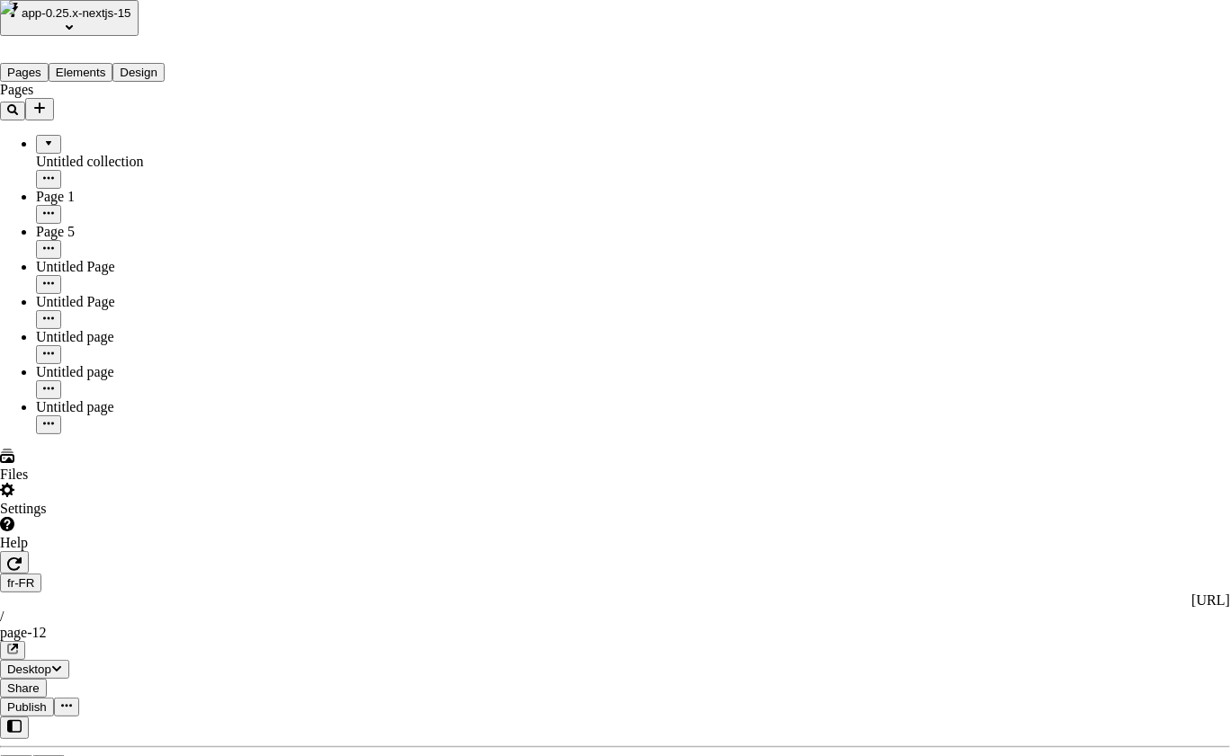
checkbox input "true"
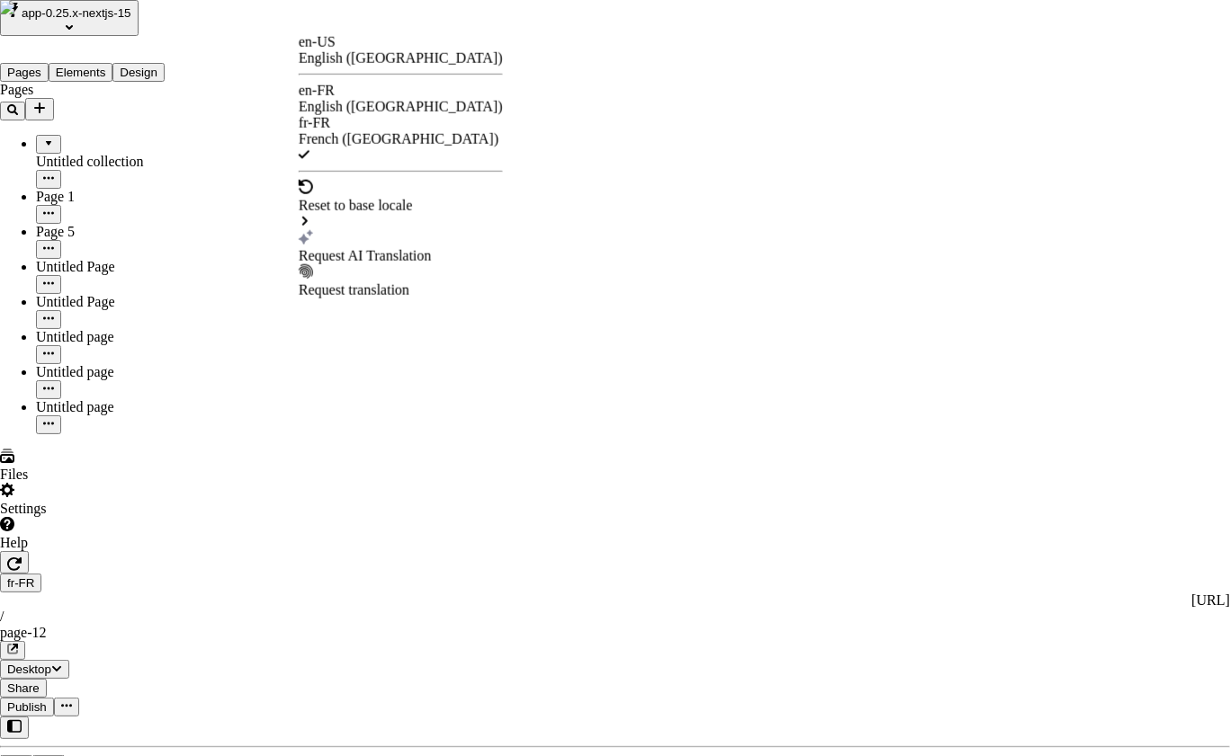
click at [389, 248] on div "Request AI Translation" at bounding box center [401, 256] width 204 height 16
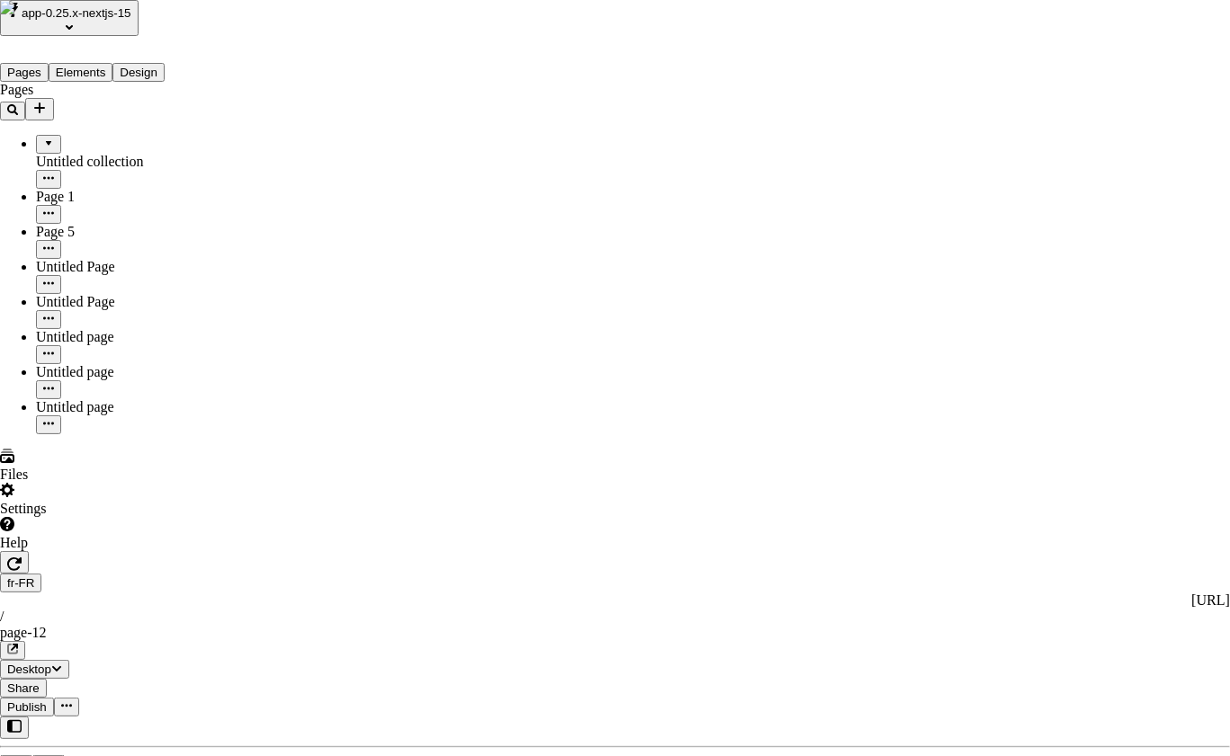
checkbox input "true"
type textarea "Cibler de manière appropriée les sources internes open-source ou "organiques", …"
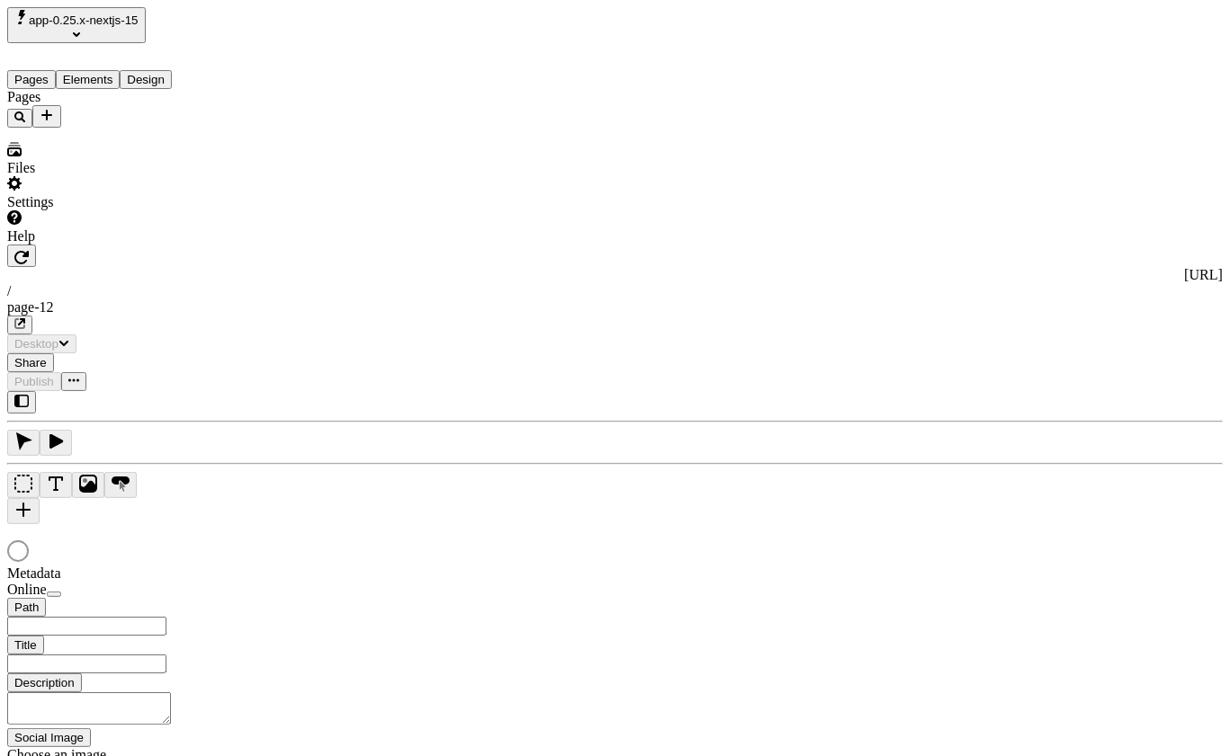
type input "/page-12"
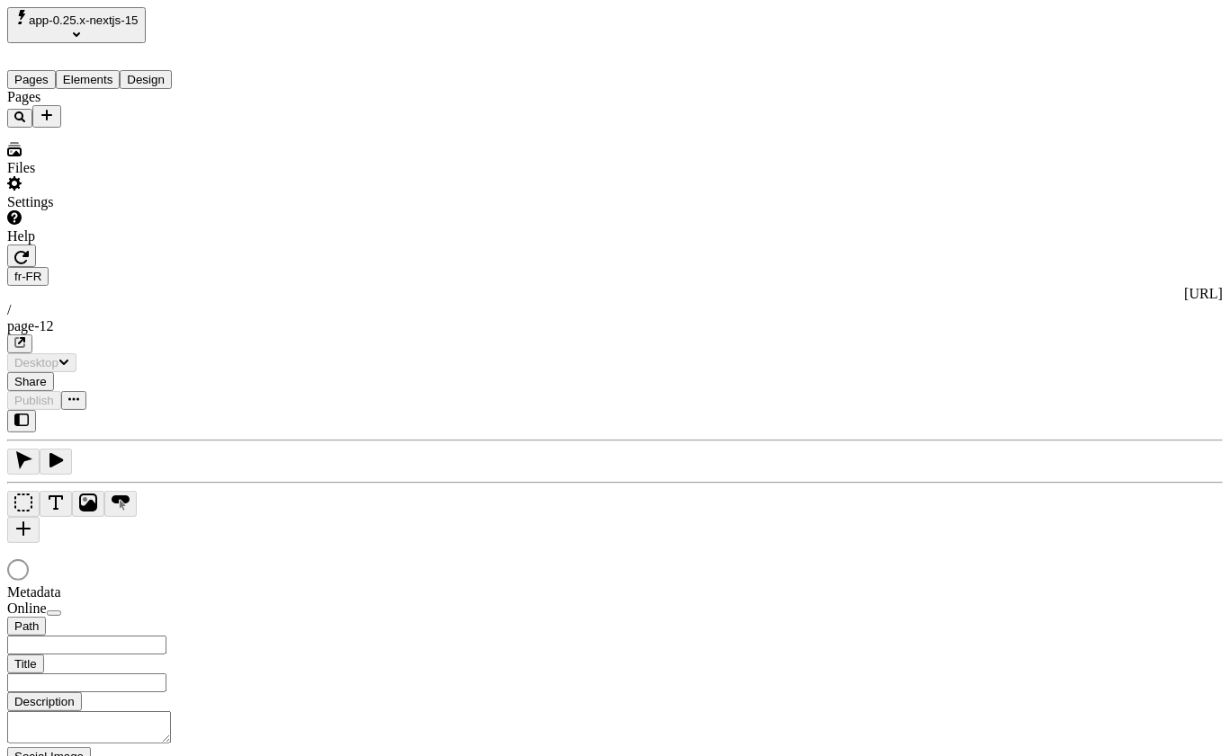
type input "/page-12"
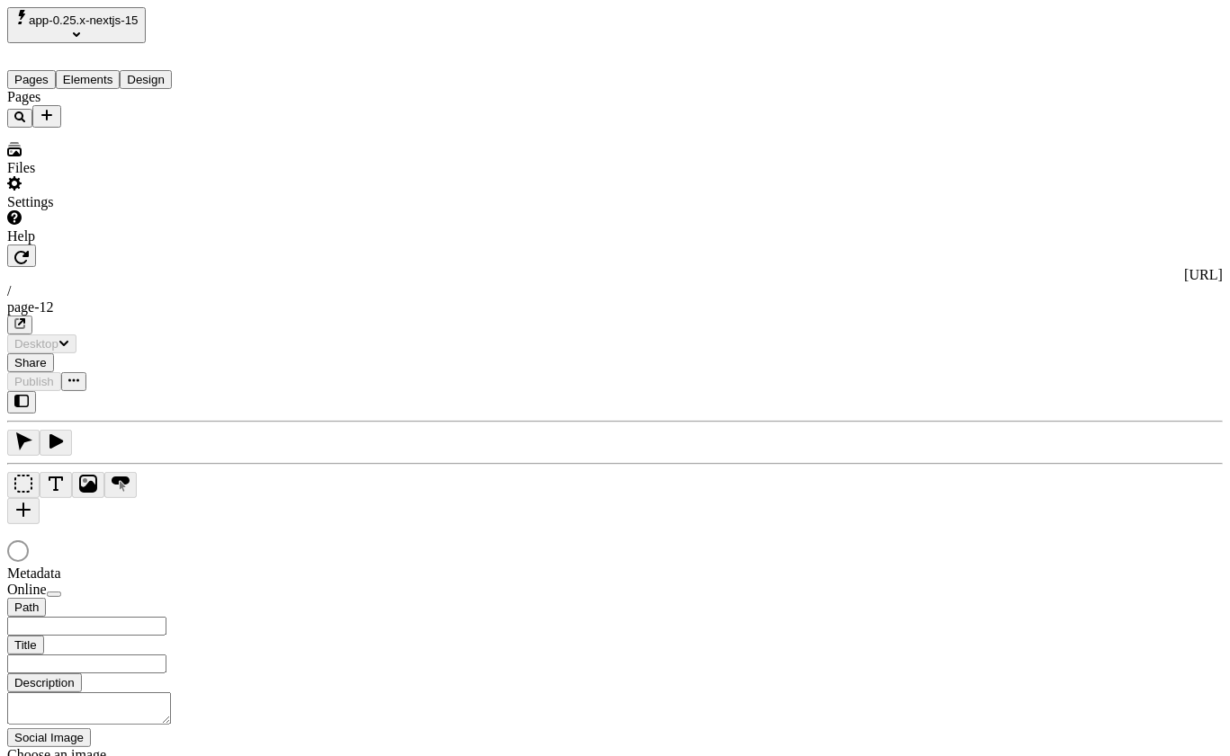
type input "/page-12"
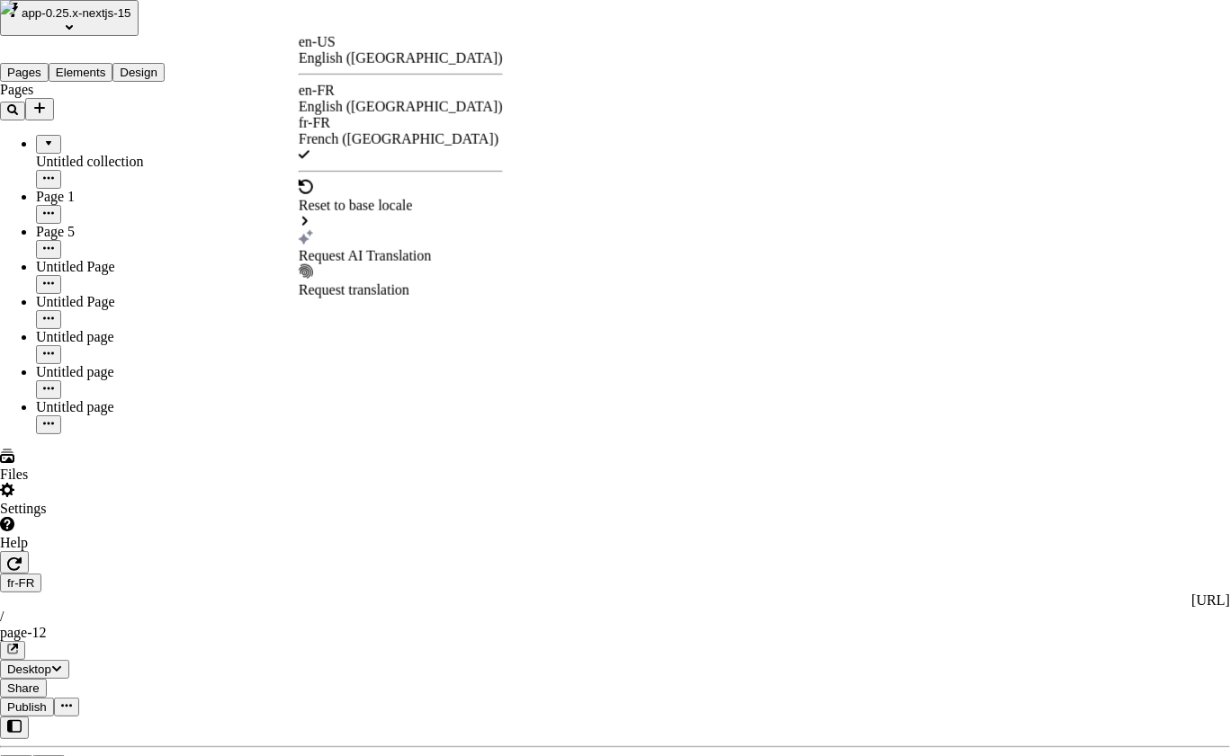
click at [396, 248] on div "Request AI Translation" at bounding box center [401, 256] width 204 height 16
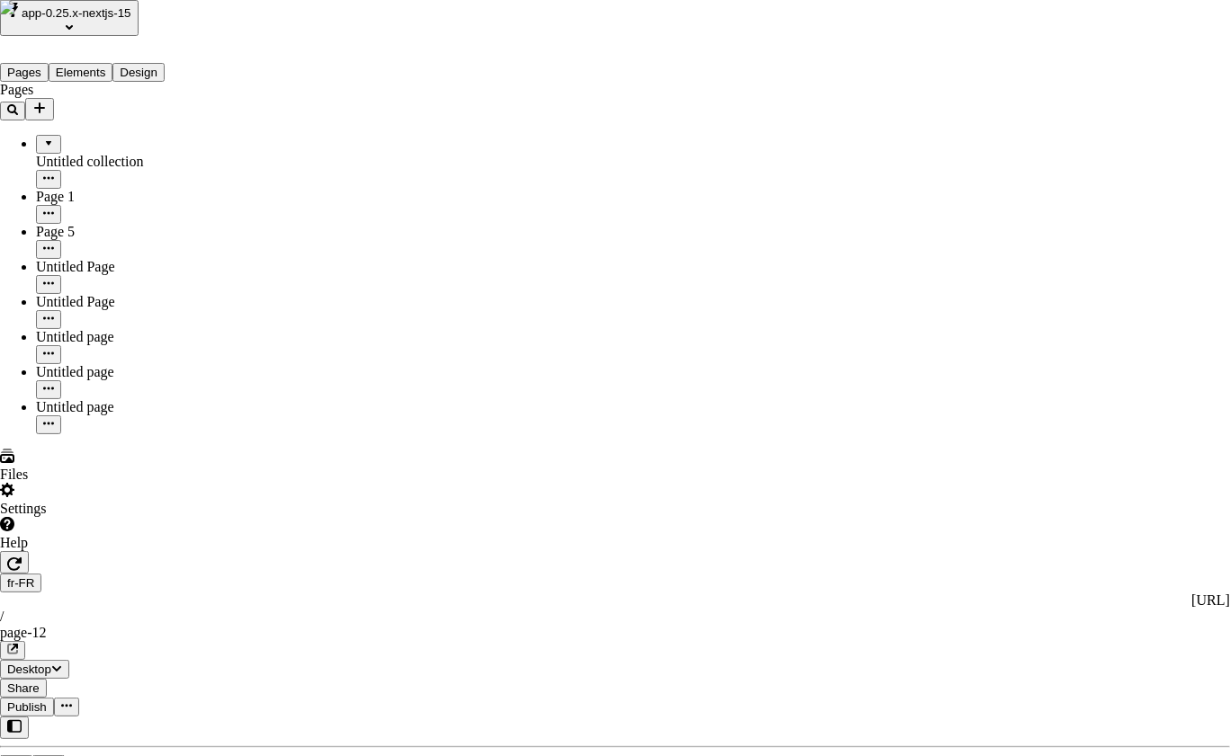
checkbox input "true"
type textarea "Saisissez complètement des infomédiaires interopérables. Administrez complèteme…"
